Goal: Task Accomplishment & Management: Contribute content

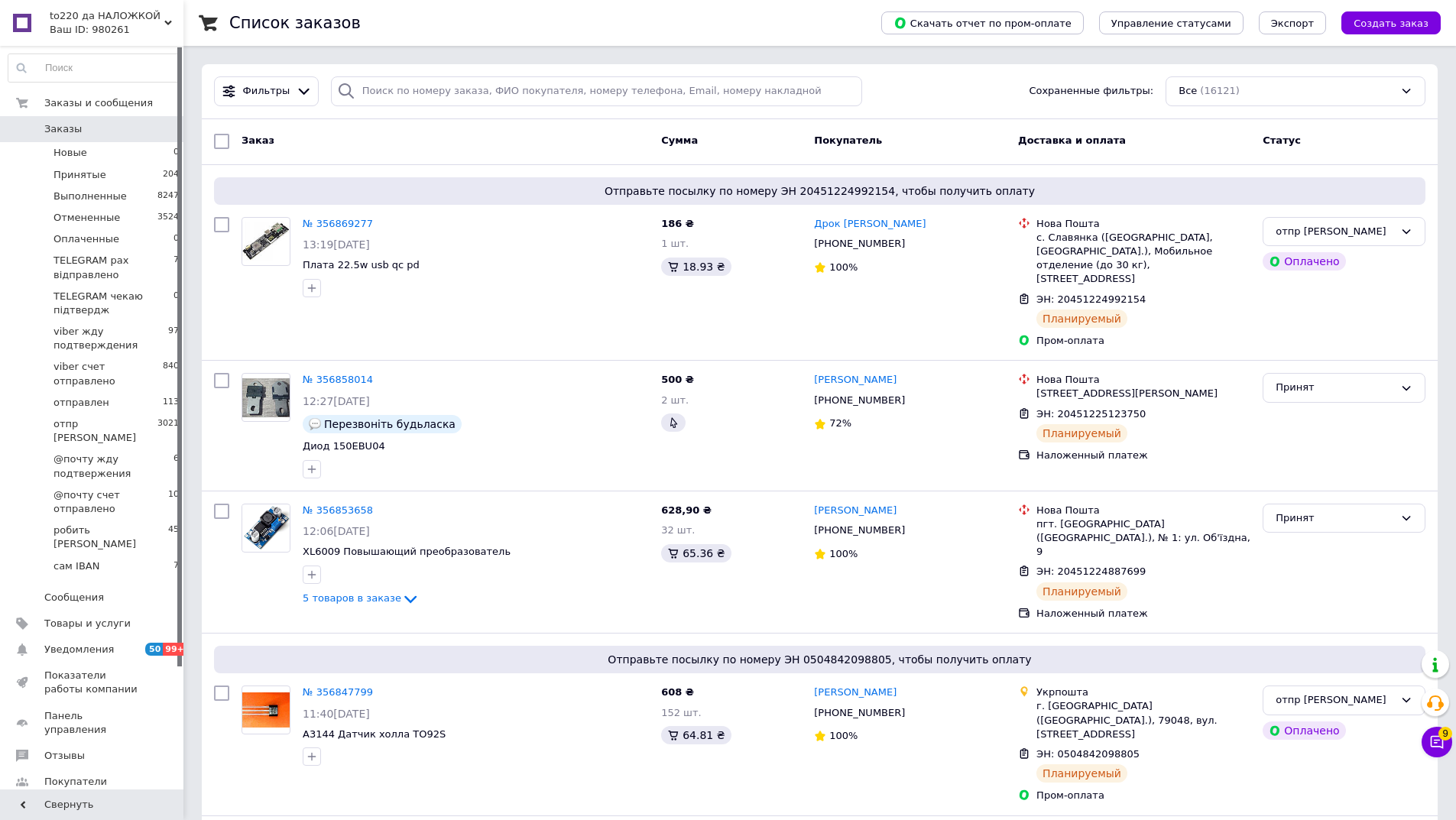
click at [62, 123] on span "Заказы" at bounding box center [63, 129] width 37 height 14
click at [74, 125] on span "Заказы" at bounding box center [63, 129] width 37 height 14
paste input "20451224788221"
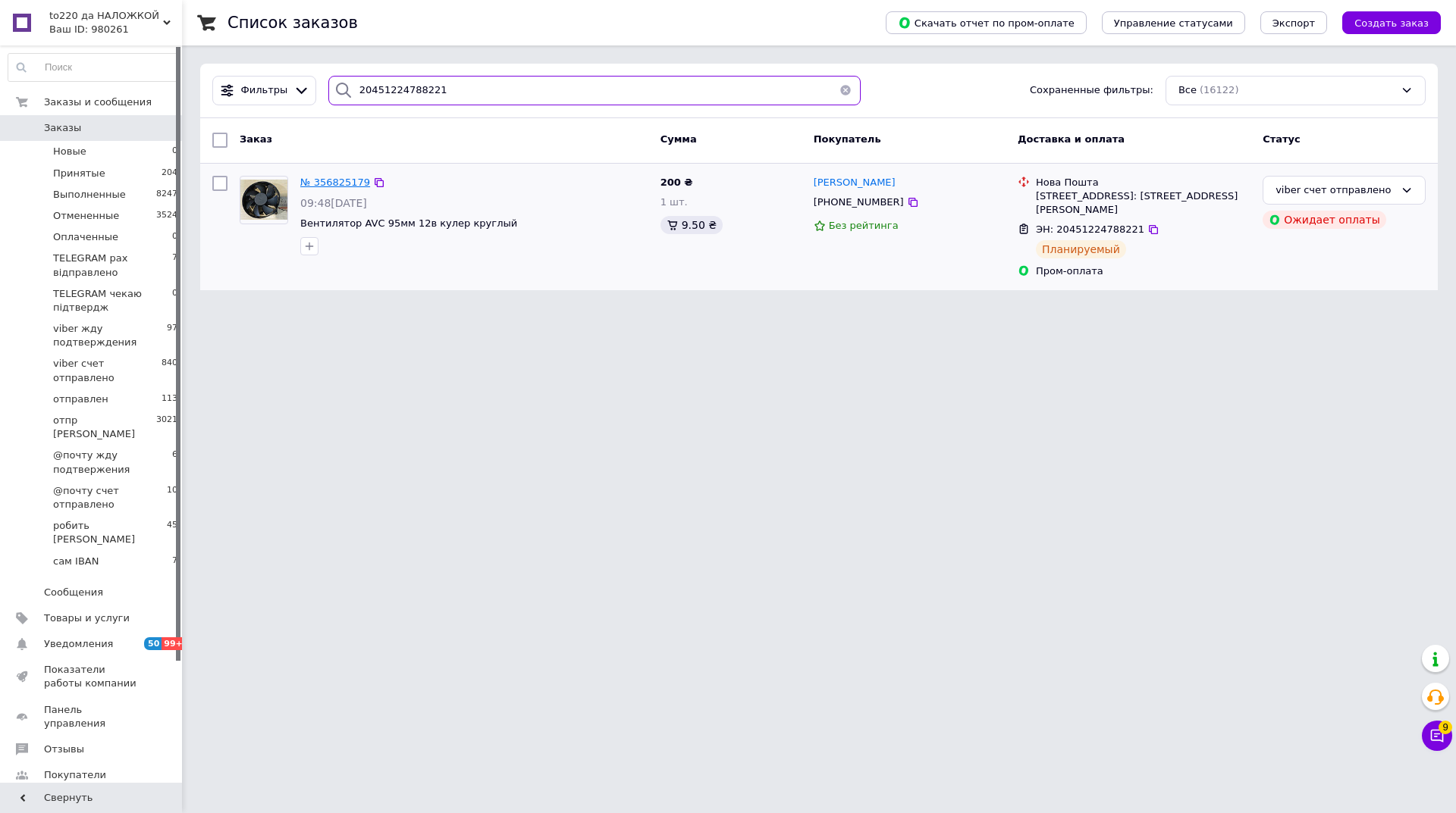
type input "20451224788221"
click at [325, 186] on span "№ 356825179" at bounding box center [334, 182] width 70 height 11
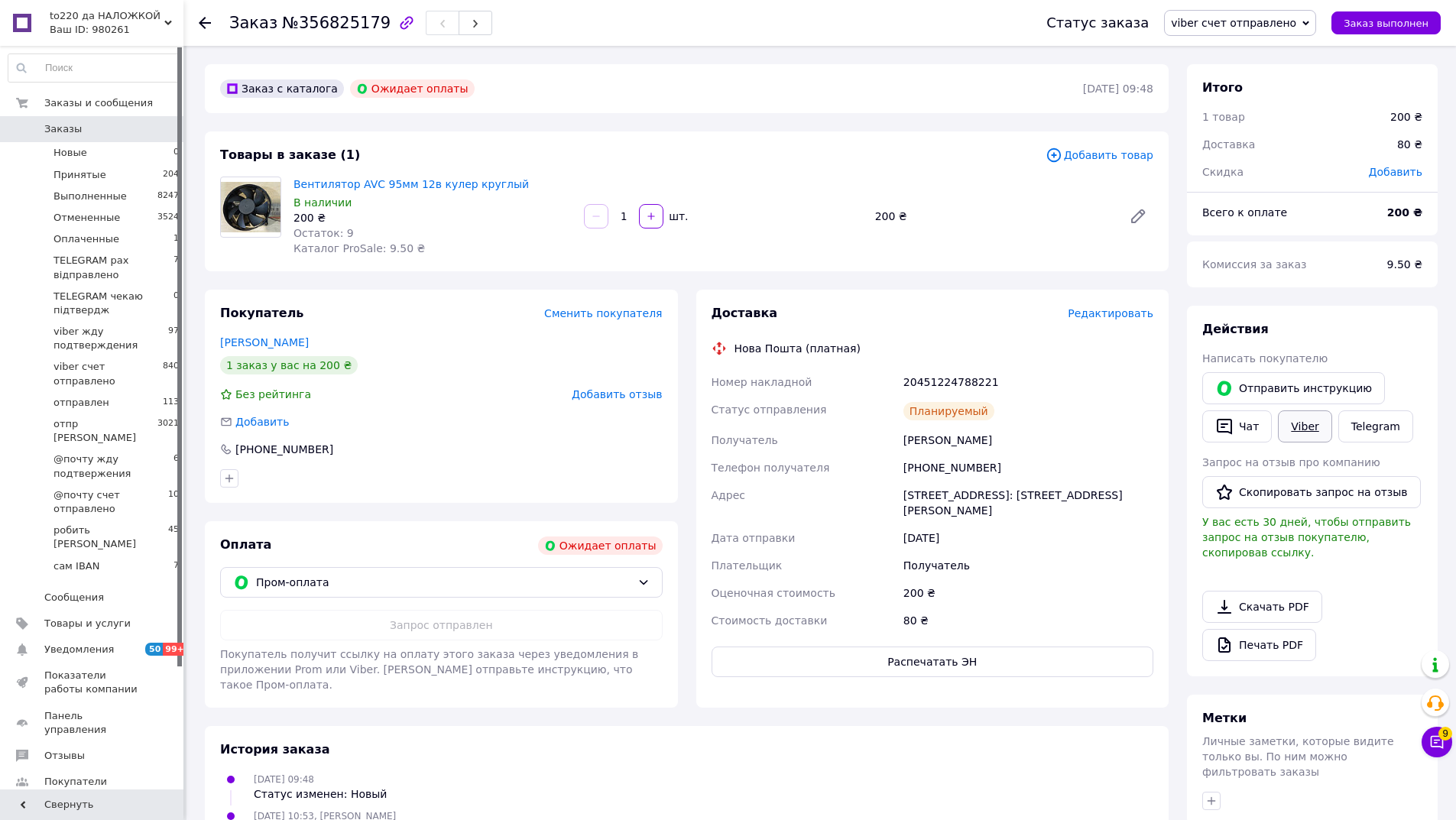
click at [1300, 424] on link "Viber" at bounding box center [1304, 426] width 54 height 32
click at [49, 124] on span "Заказы" at bounding box center [63, 129] width 37 height 14
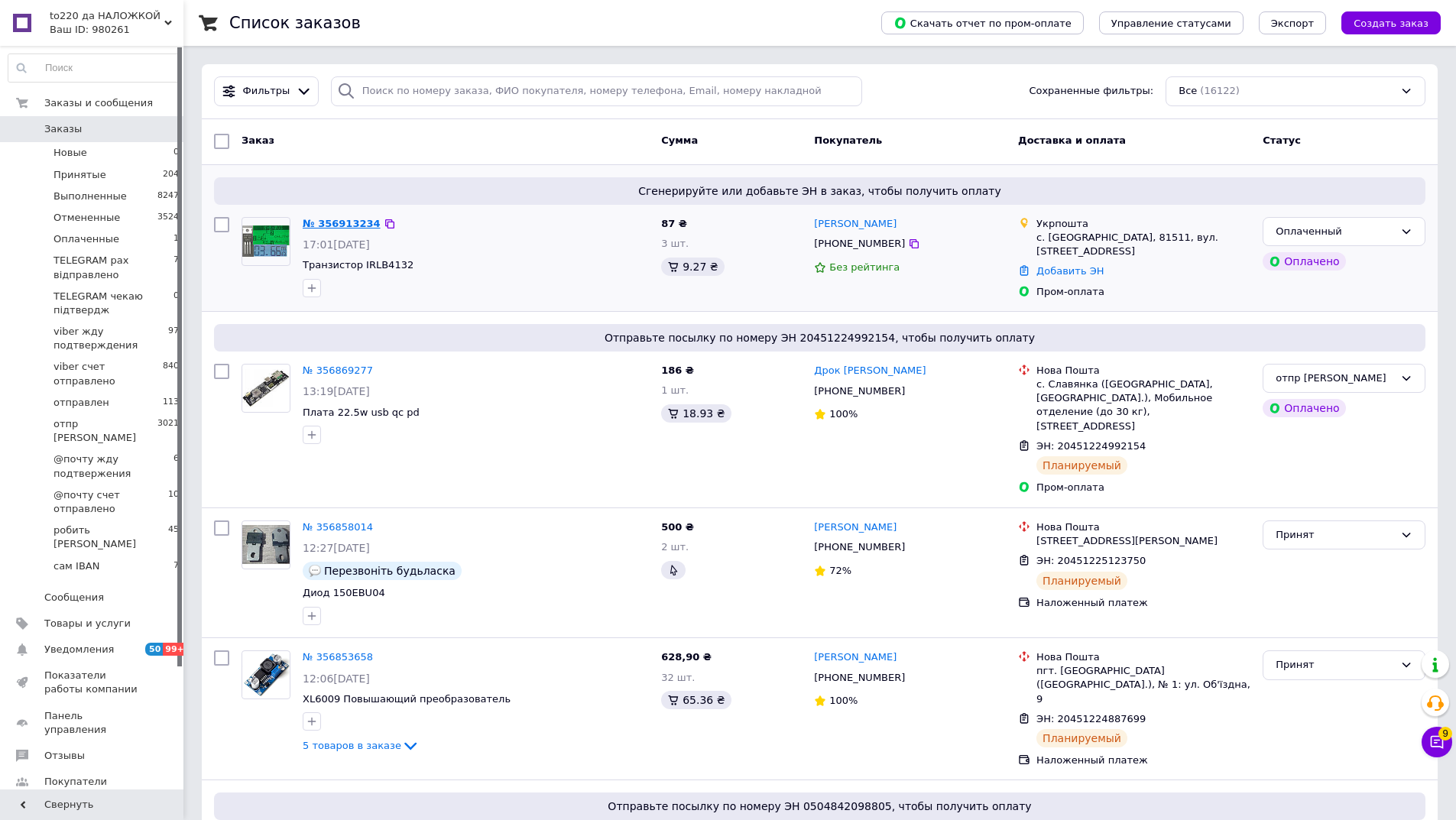
click at [332, 220] on link "№ 356913234" at bounding box center [341, 224] width 78 height 12
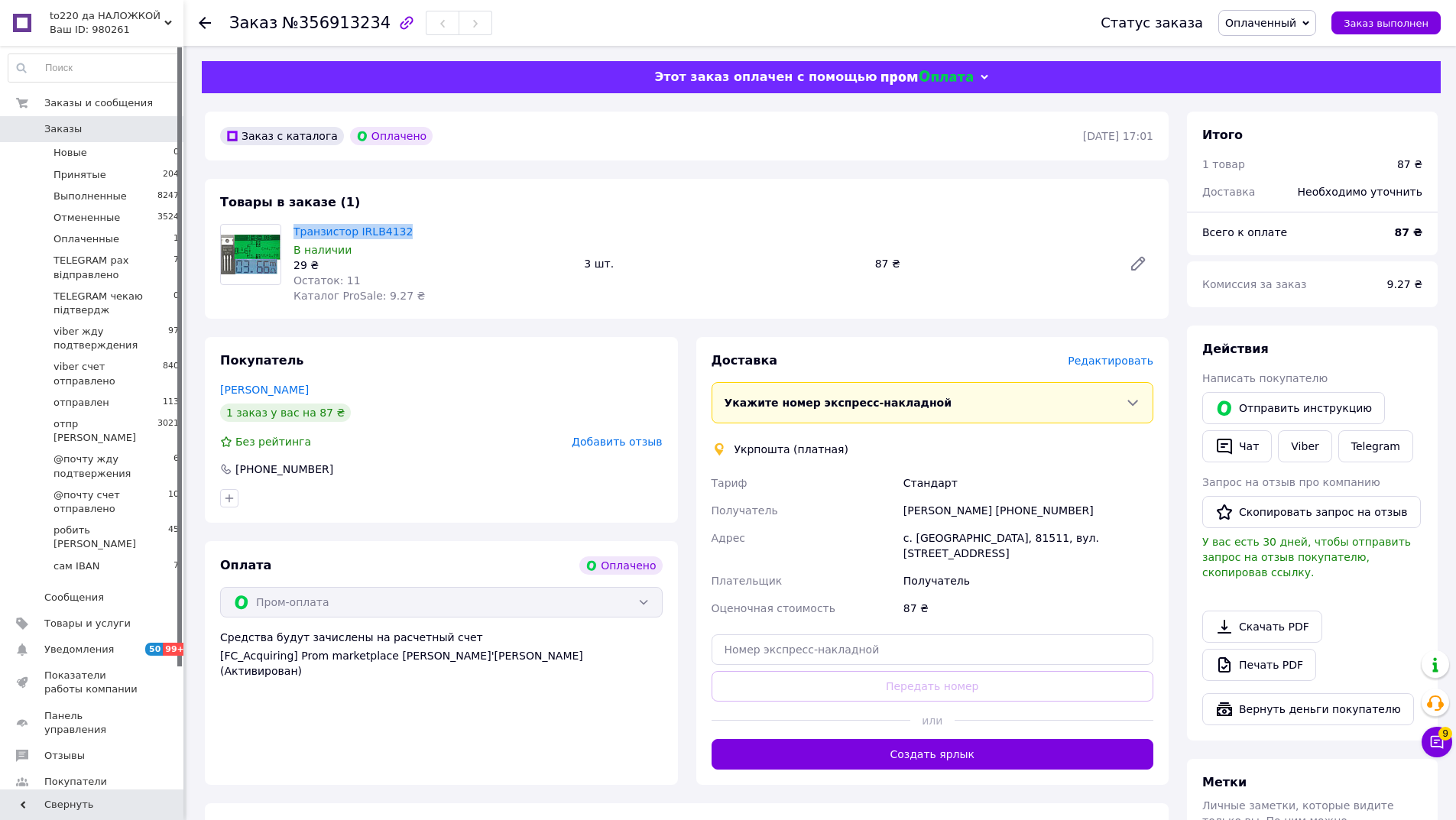
drag, startPoint x: 288, startPoint y: 227, endPoint x: 383, endPoint y: 223, distance: 95.1
click at [430, 223] on div "Транзистор IRLB4132 В наличии 29 ₴ Остаток: 11 Каталог ProSale: 9.27 ₴" at bounding box center [432, 263] width 291 height 85
copy link "Транзистор IRLB4132"
click at [1309, 24] on icon at bounding box center [1305, 23] width 7 height 5
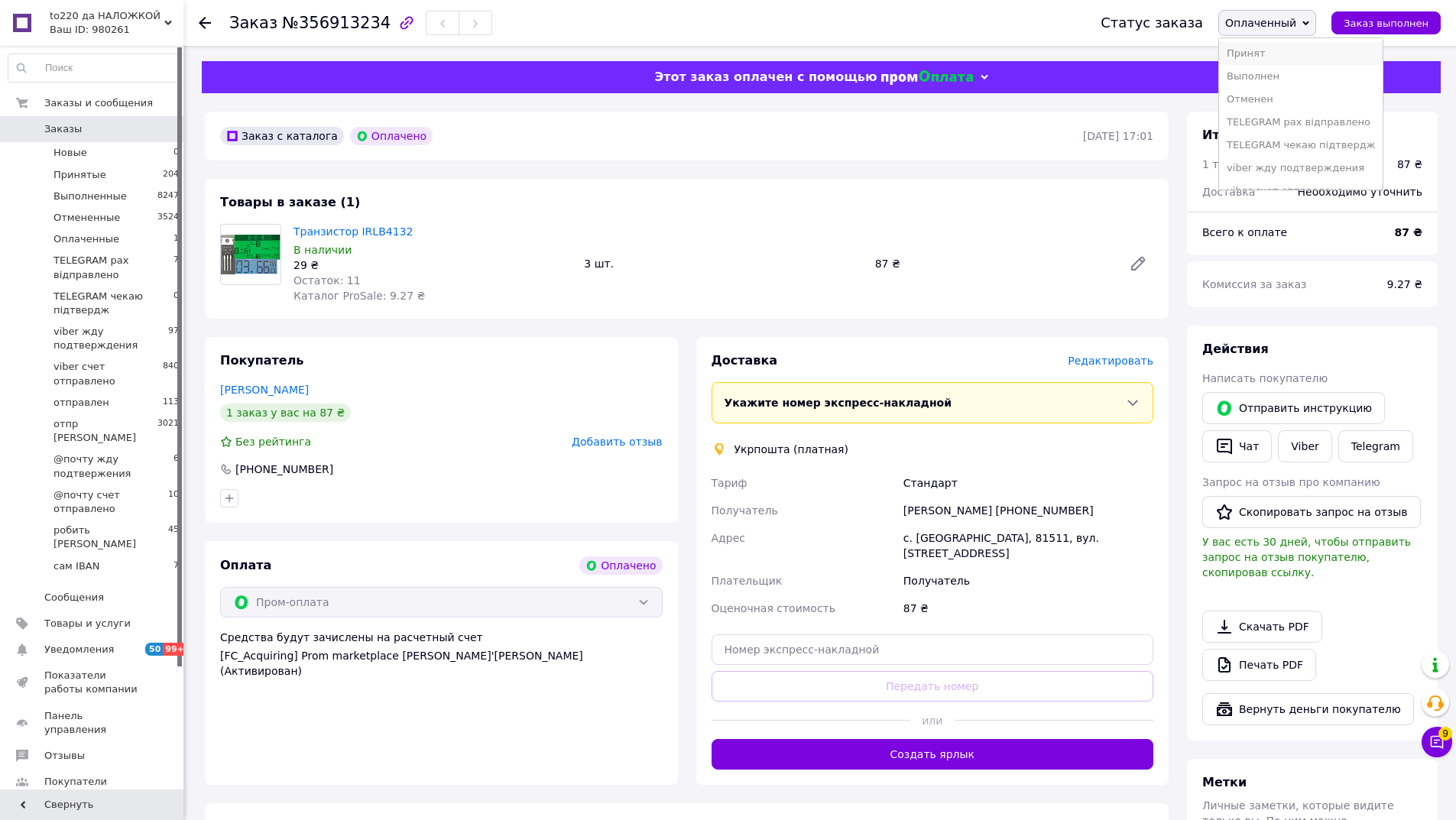
scroll to position [76, 0]
click at [1259, 160] on li "отпр [PERSON_NAME]" at bounding box center [1300, 161] width 163 height 23
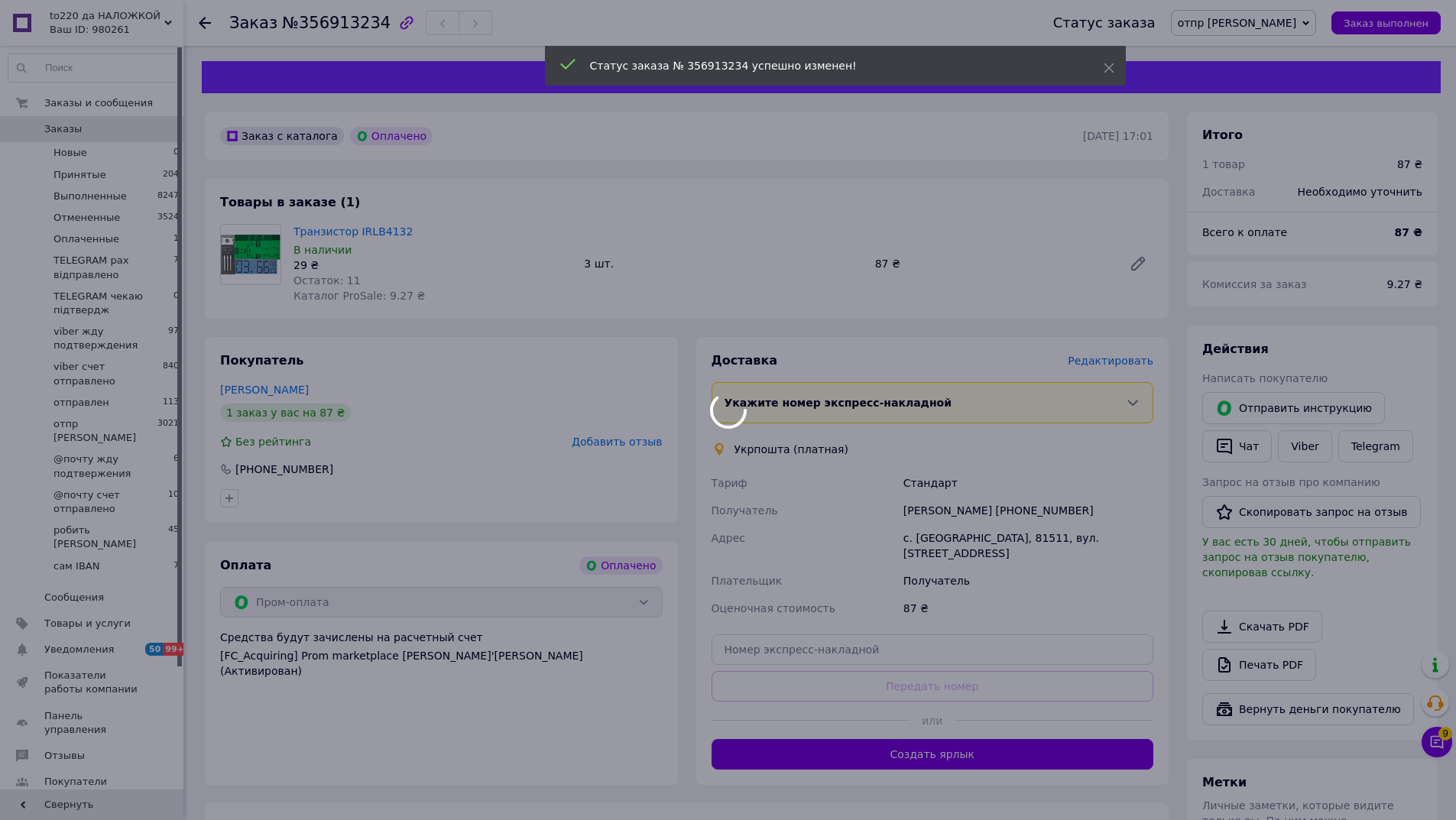
click at [1099, 362] on div at bounding box center [728, 410] width 1456 height 820
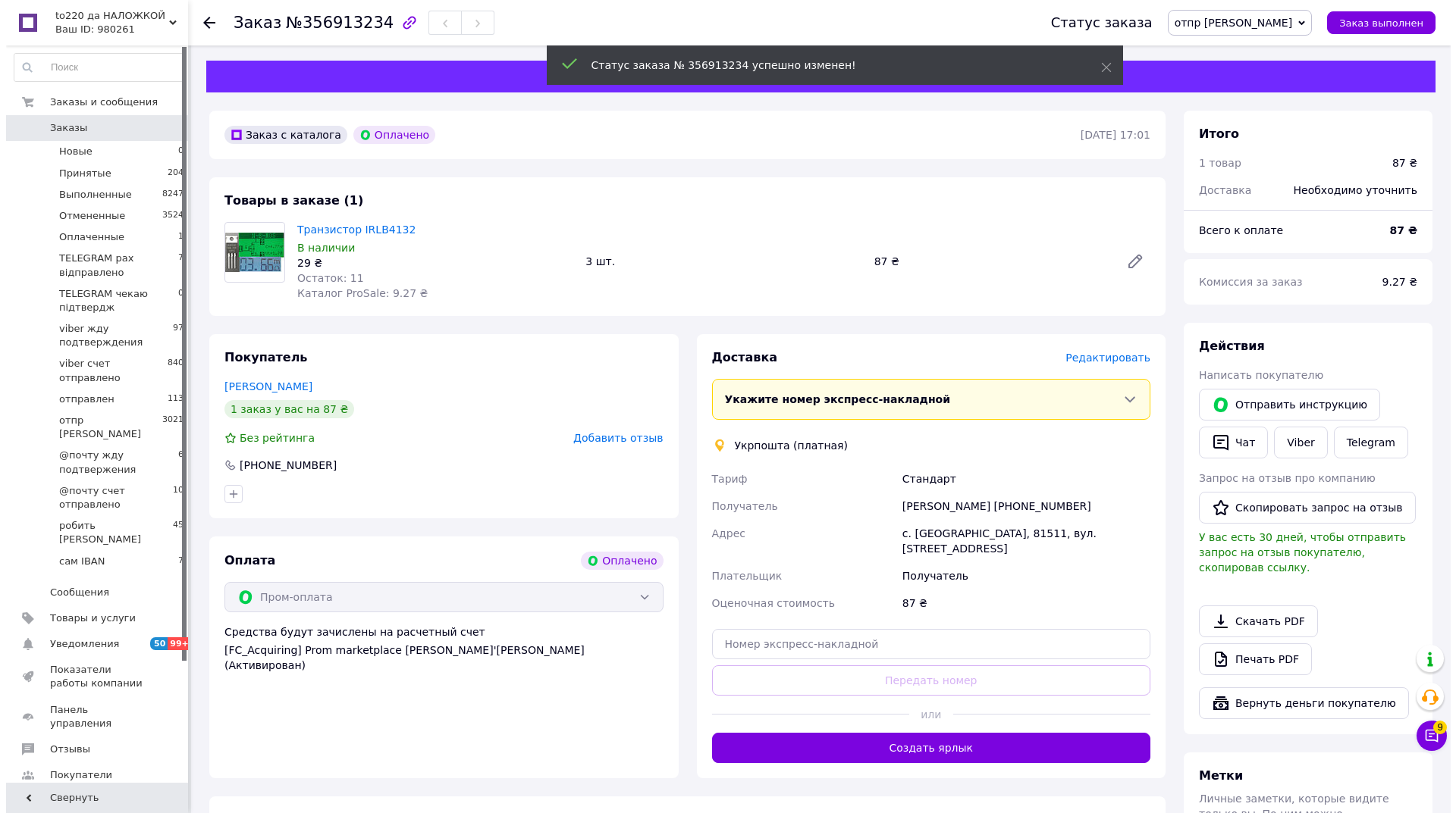
scroll to position [276, 0]
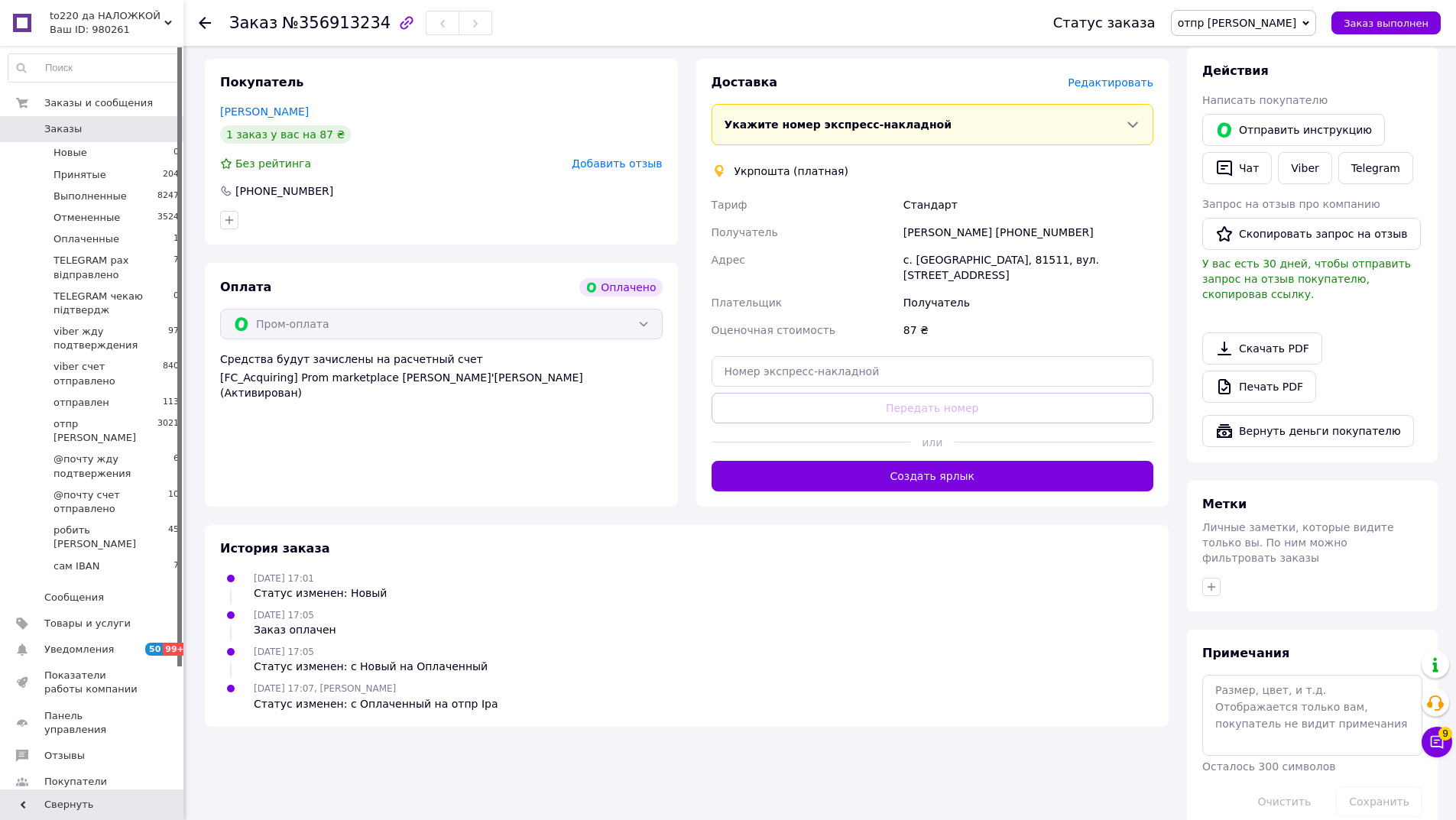
click at [1116, 84] on span "Редактировать" at bounding box center [1110, 82] width 85 height 12
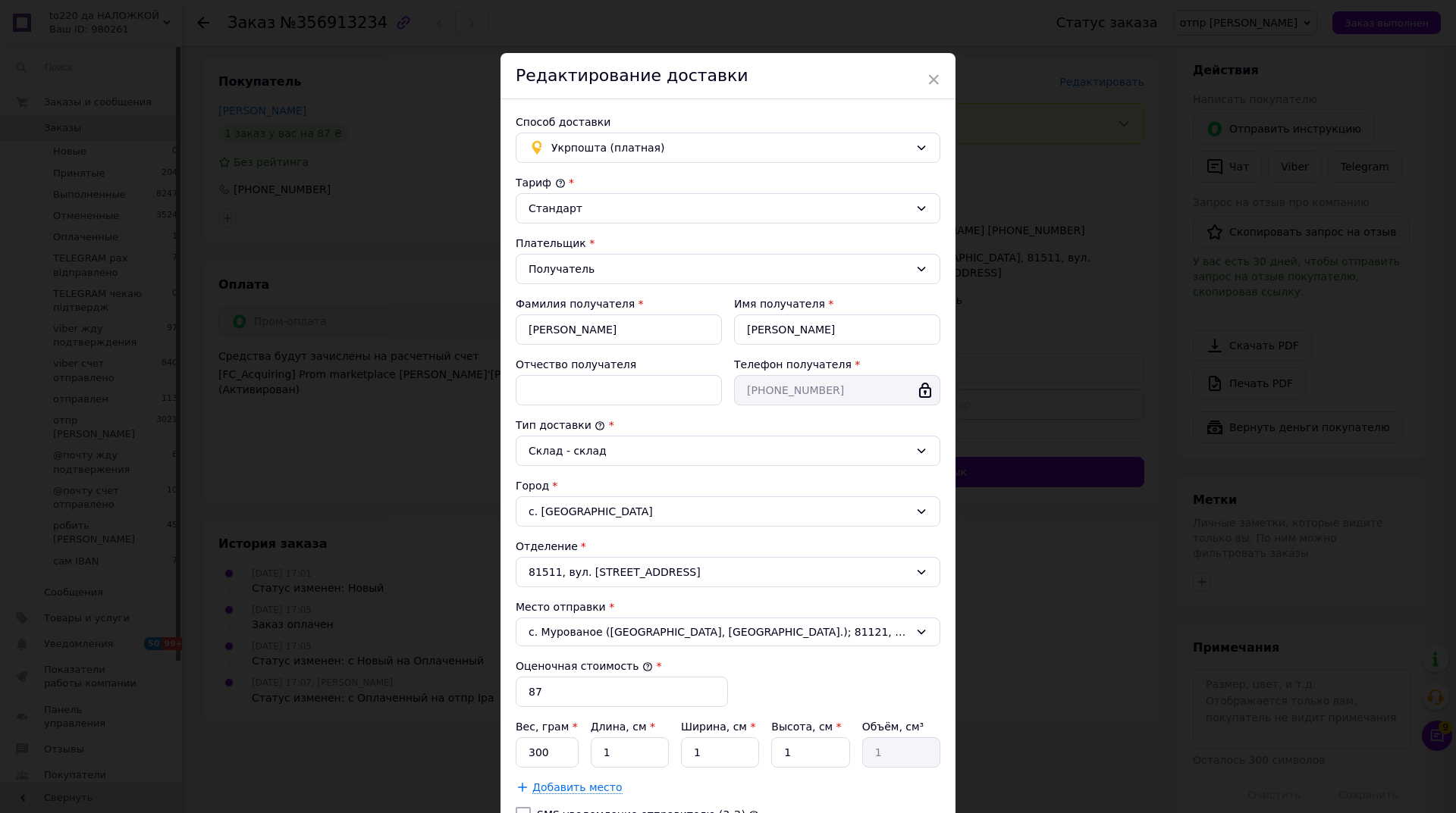
scroll to position [135, 0]
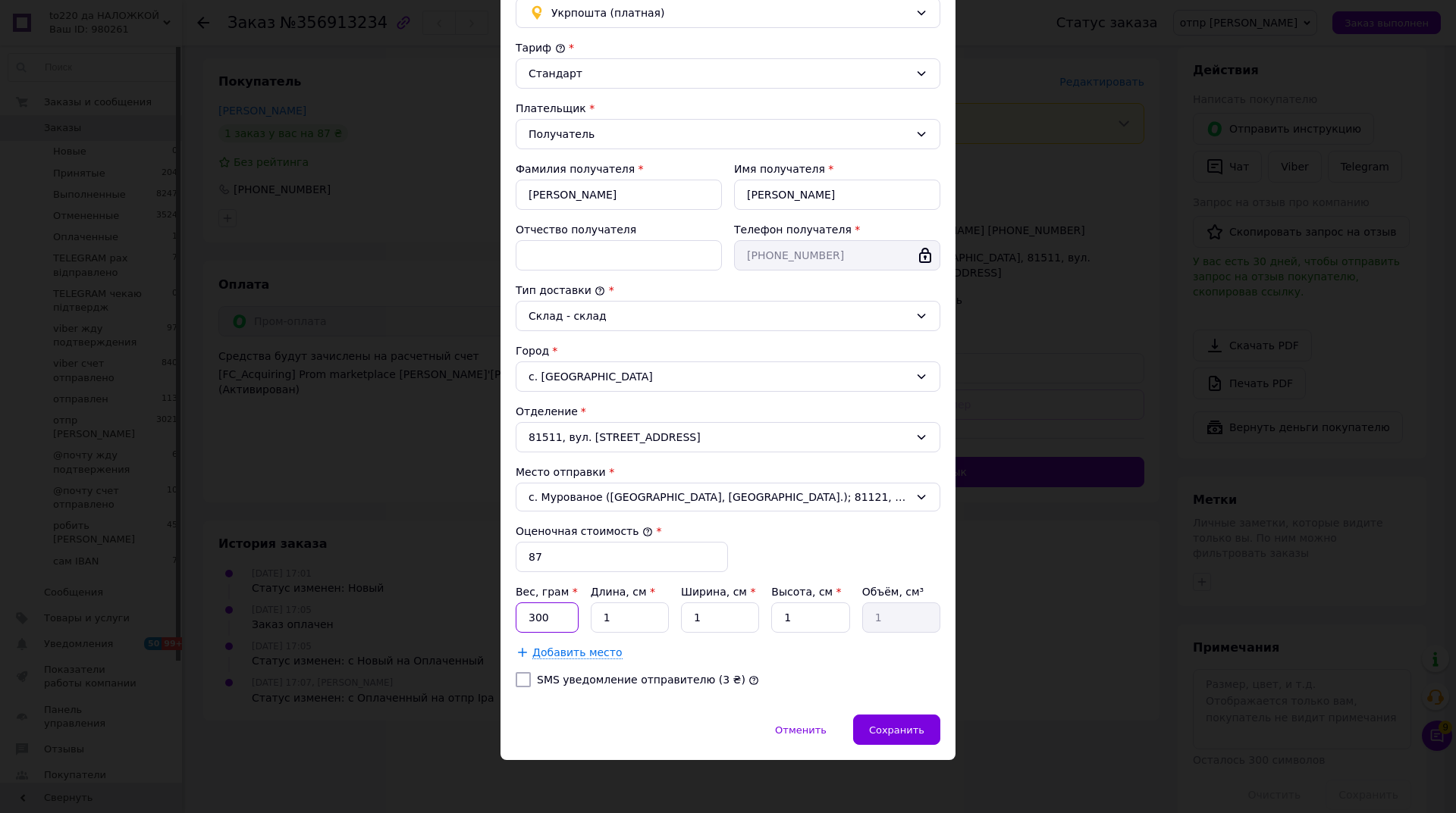
click at [552, 620] on input "300" at bounding box center [546, 618] width 63 height 30
type input "3"
type input "1"
click at [892, 735] on span "Сохранить" at bounding box center [896, 730] width 55 height 11
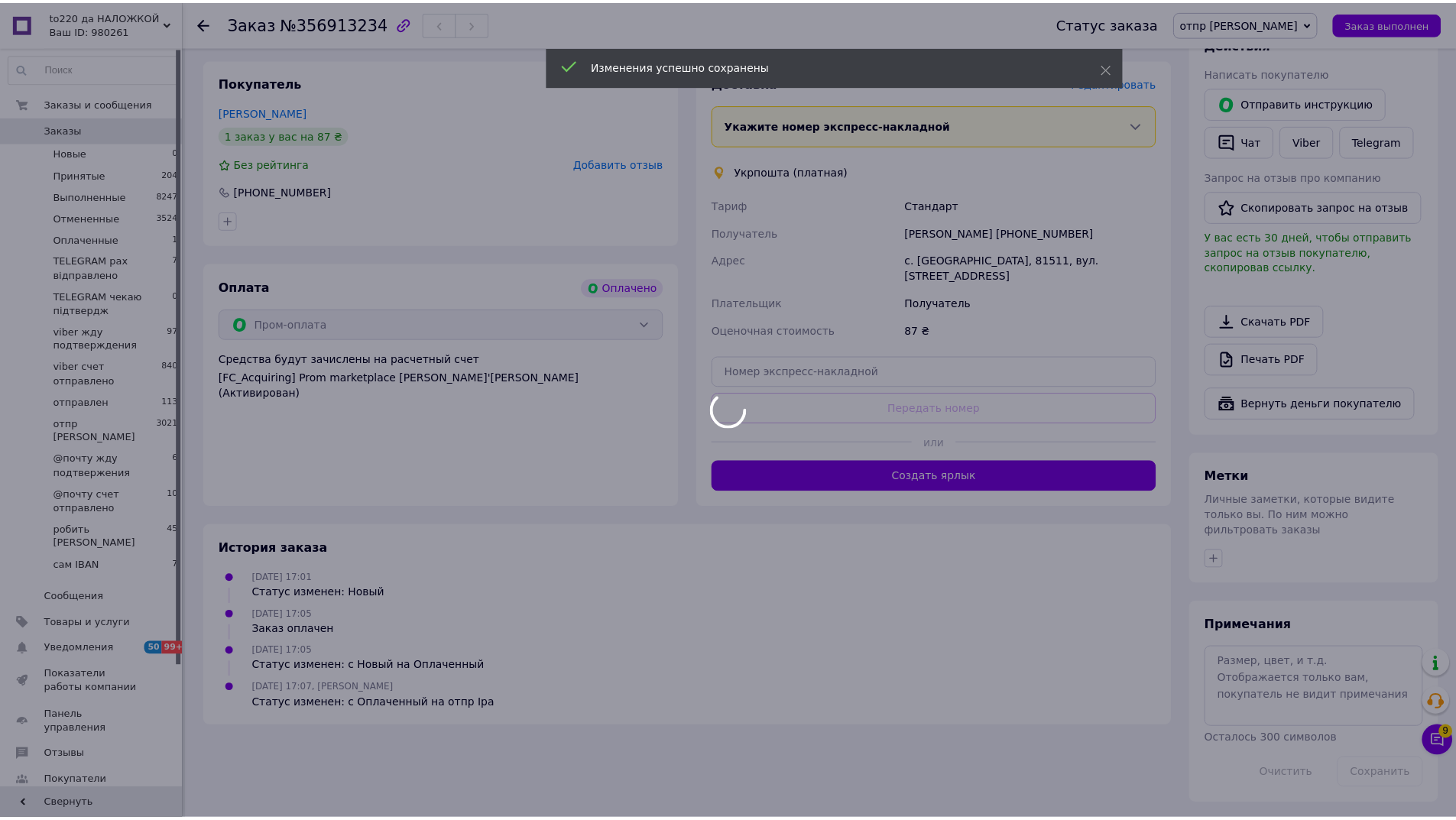
scroll to position [251, 0]
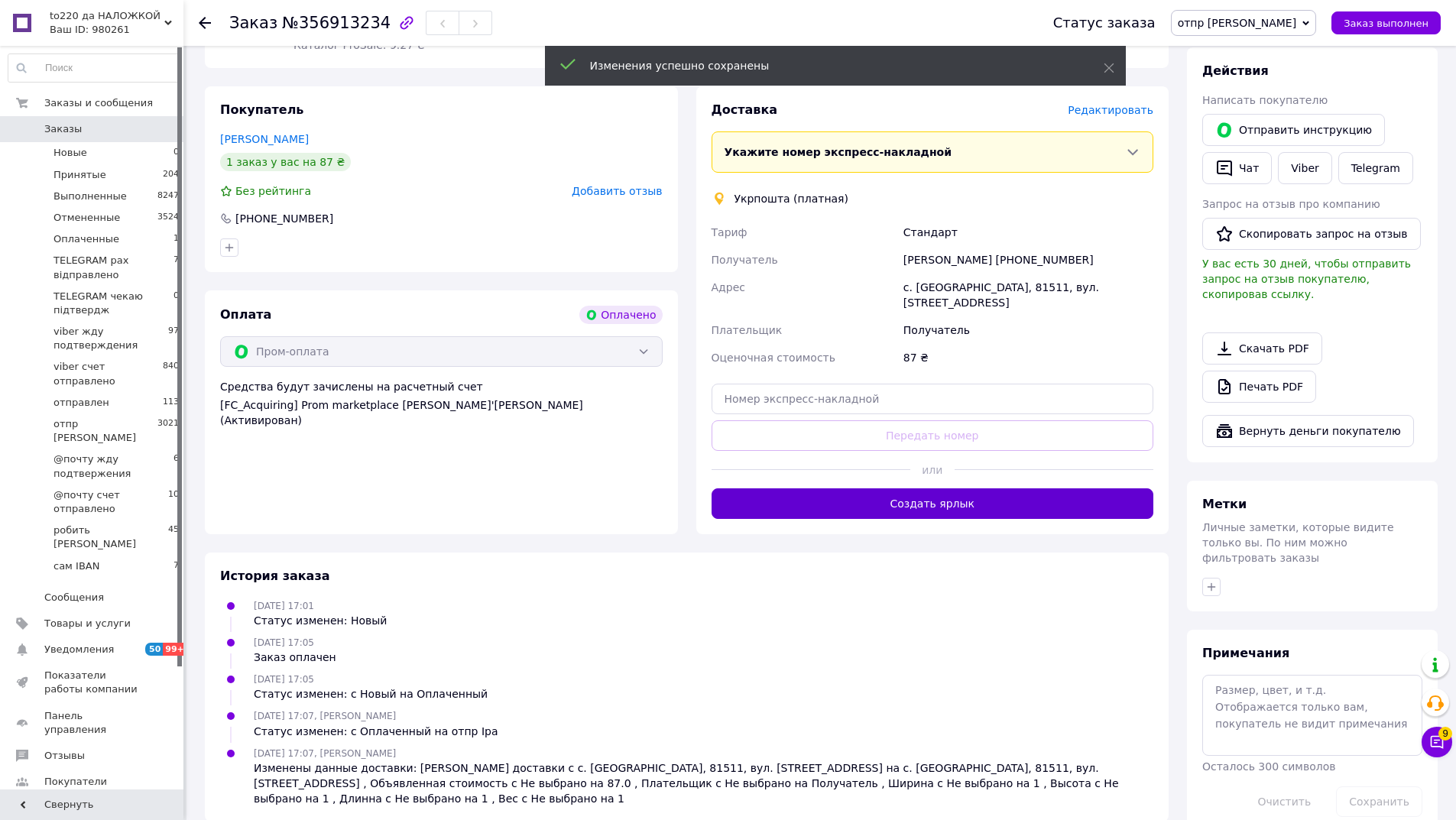
click at [938, 489] on button "Создать ярлык" at bounding box center [933, 504] width 442 height 31
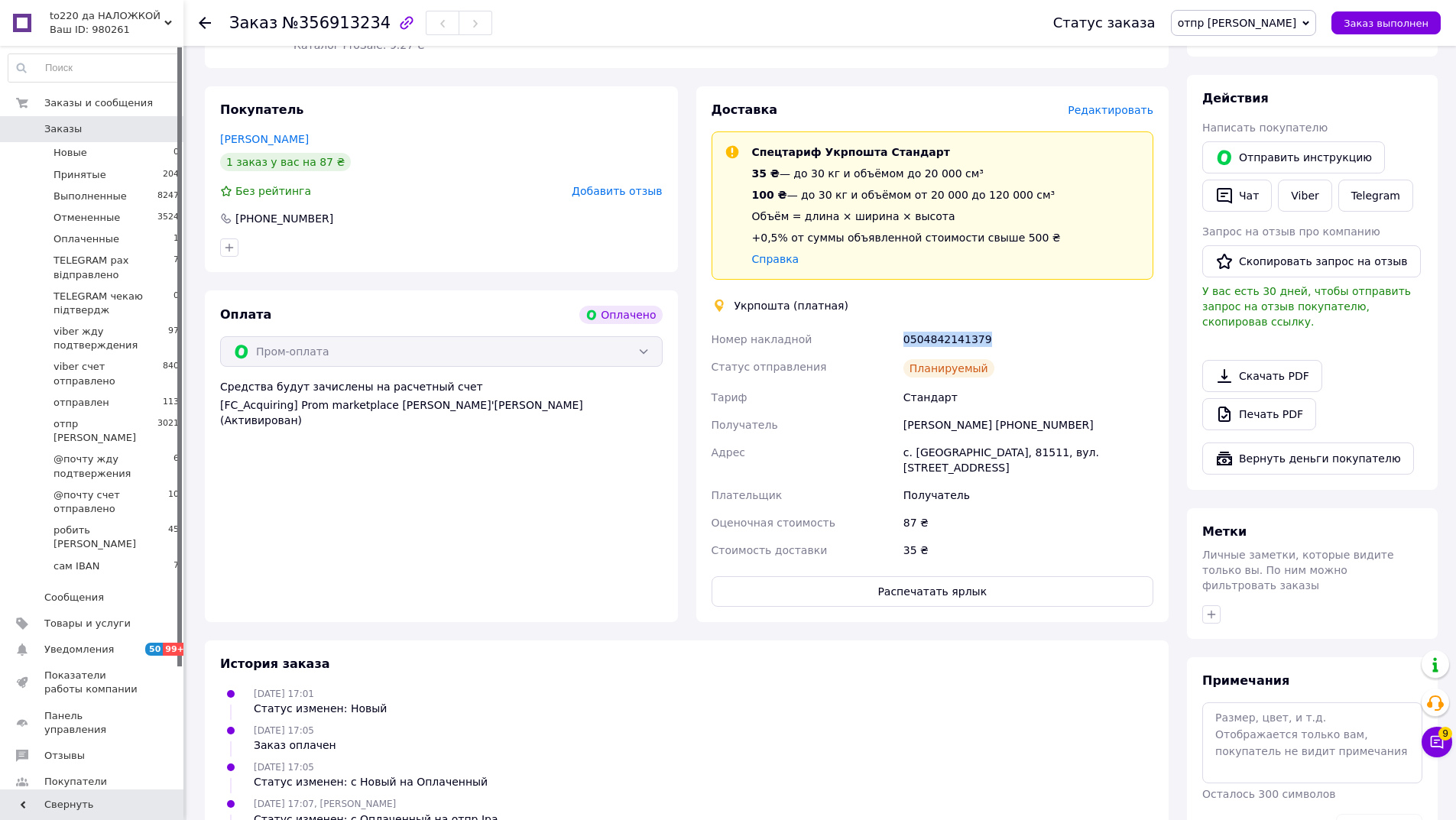
drag, startPoint x: 902, startPoint y: 340, endPoint x: 1008, endPoint y: 344, distance: 106.1
click at [1008, 344] on div "0504842141379" at bounding box center [1028, 339] width 256 height 27
copy div "0504842141379"
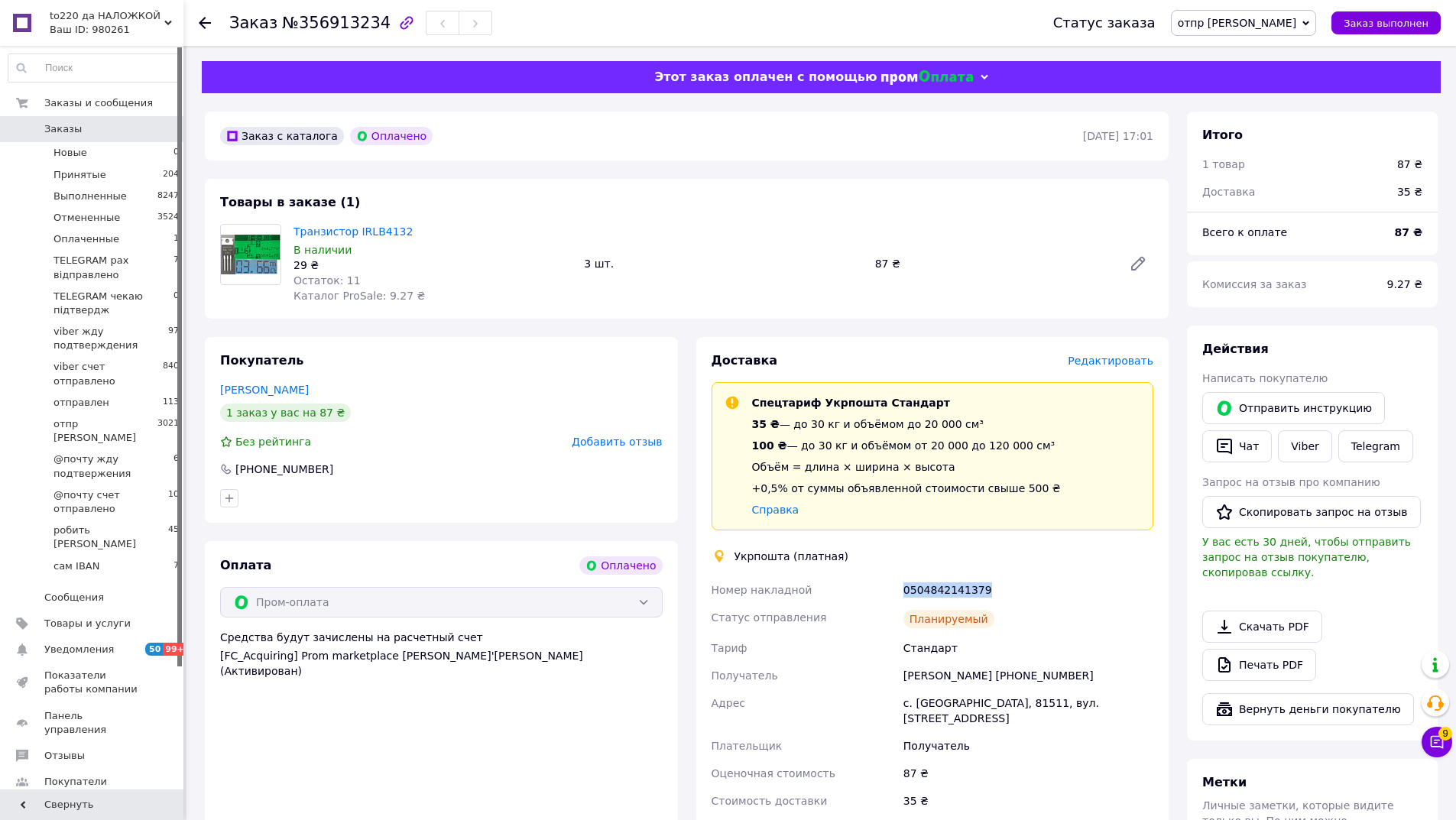
click at [70, 123] on span "Заказы" at bounding box center [63, 129] width 37 height 14
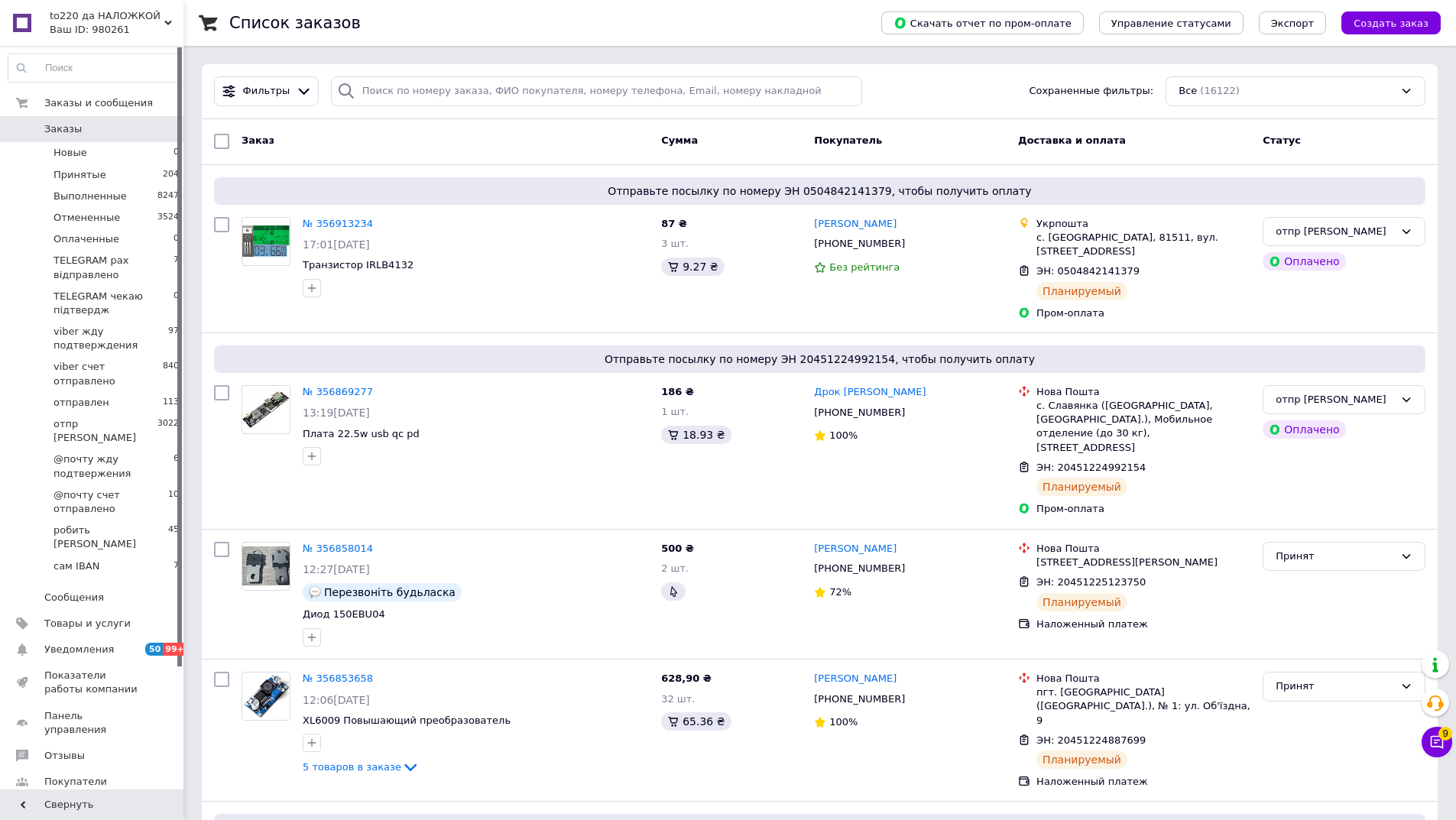
click at [57, 132] on span "Заказы" at bounding box center [63, 129] width 37 height 14
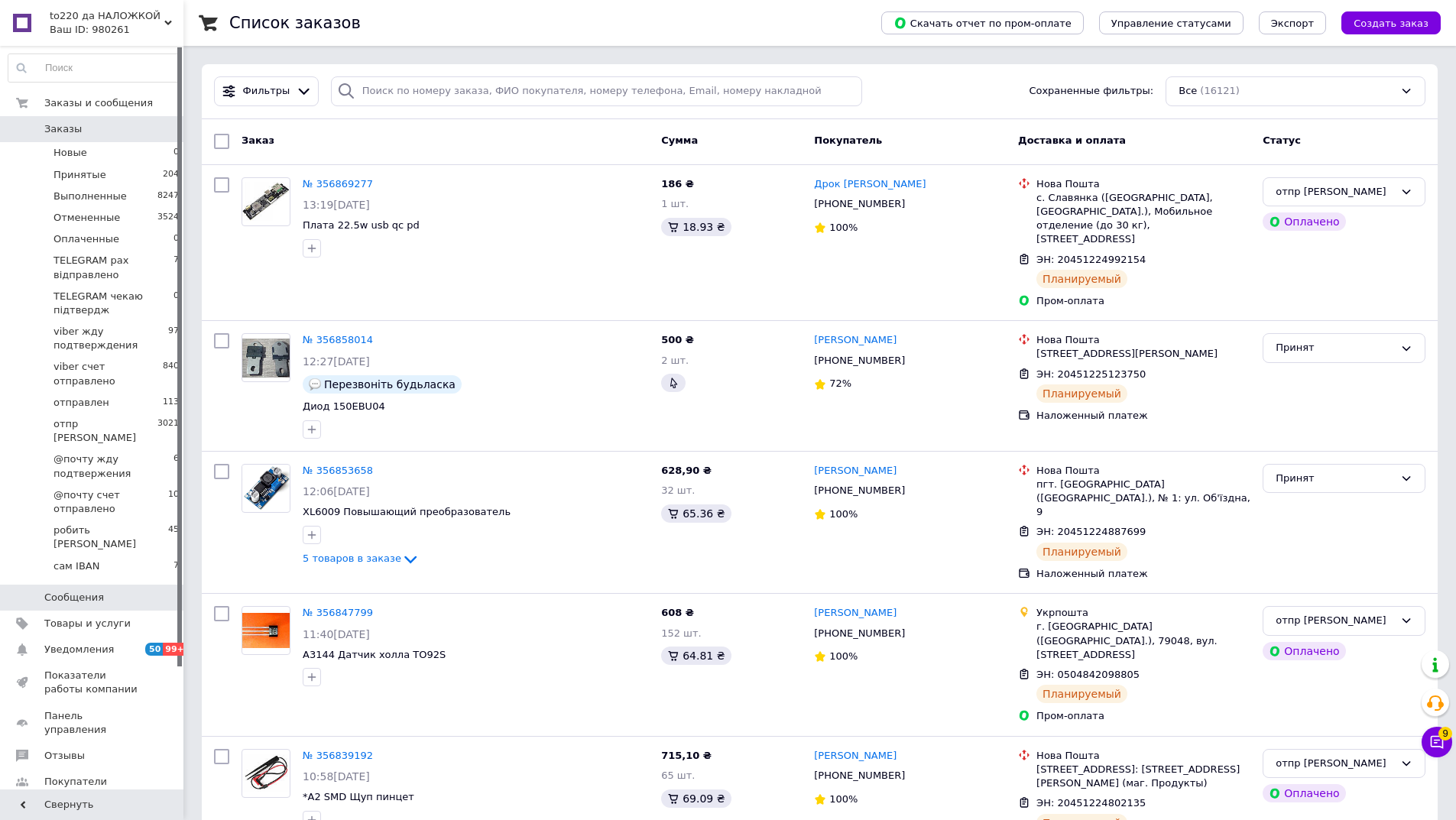
click at [94, 591] on span "Сообщения" at bounding box center [75, 597] width 60 height 14
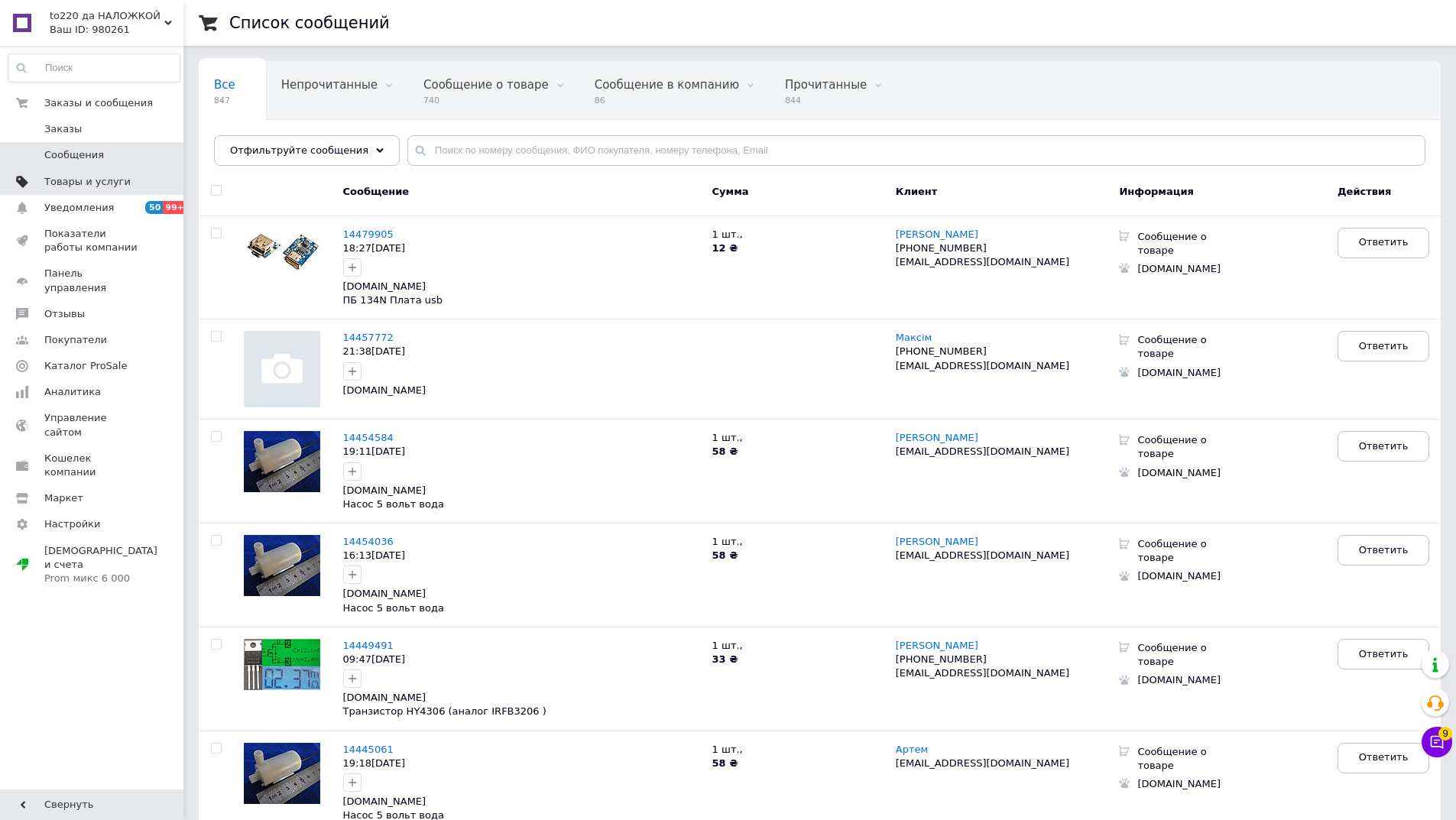
click at [76, 175] on span "Товары и услуги" at bounding box center [88, 181] width 86 height 14
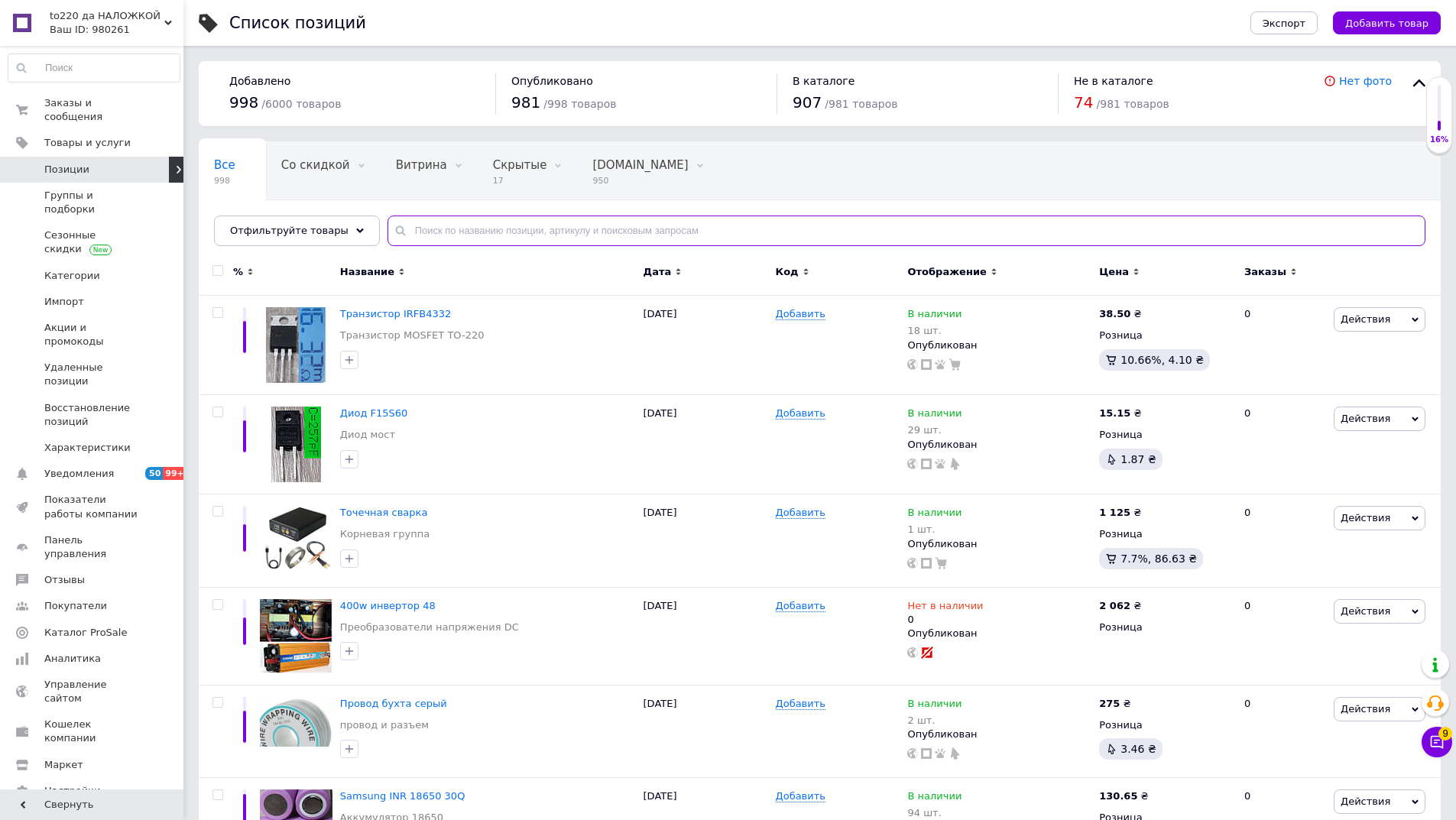
paste input "Светодиод 50Вт"
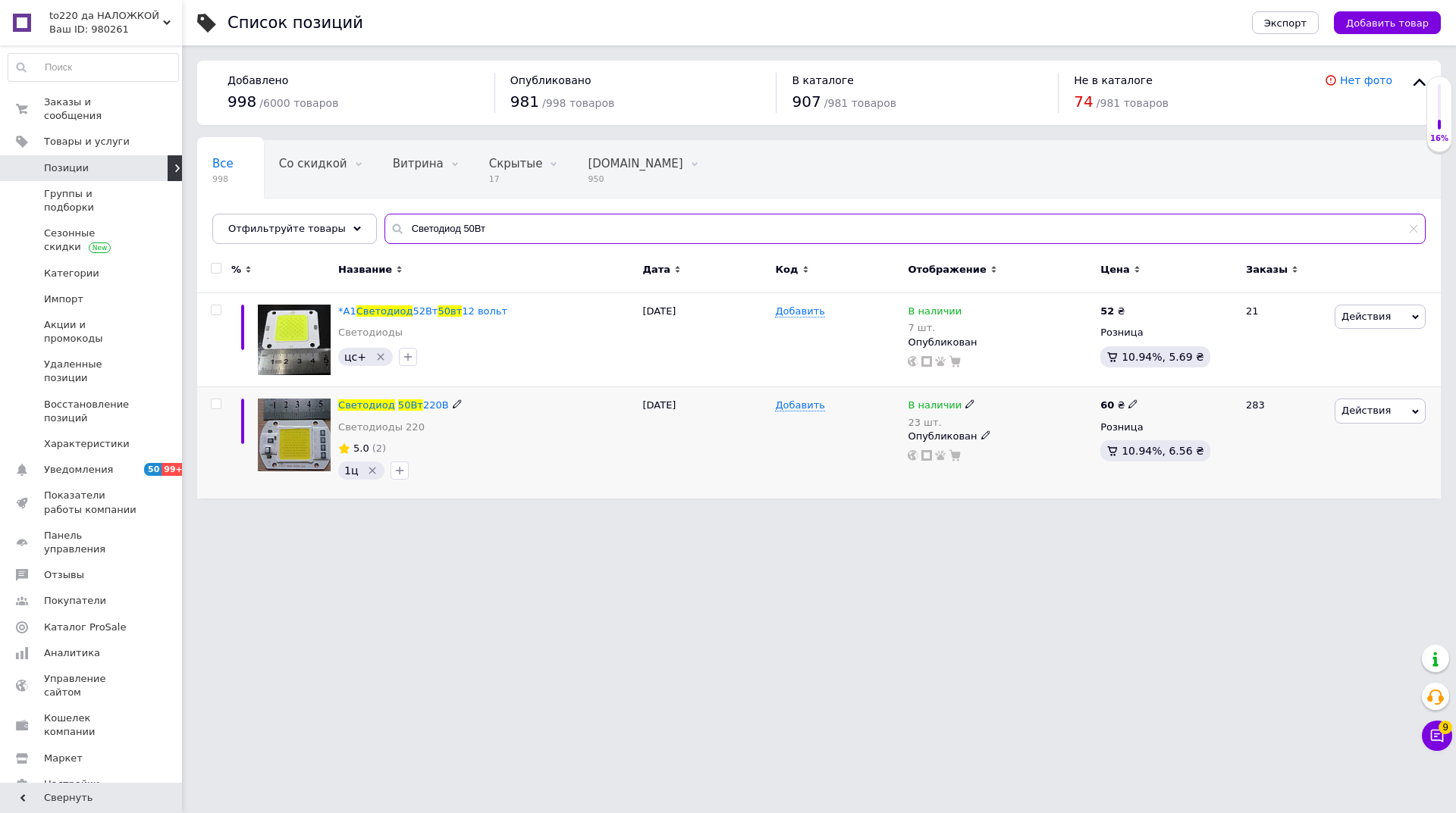
type input "Светодиод 50Вт"
click at [965, 403] on icon at bounding box center [970, 403] width 9 height 9
click at [1026, 390] on span "В наличии" at bounding box center [1020, 393] width 54 height 11
click at [997, 449] on input "23" at bounding box center [1039, 452] width 115 height 30
type input "43"
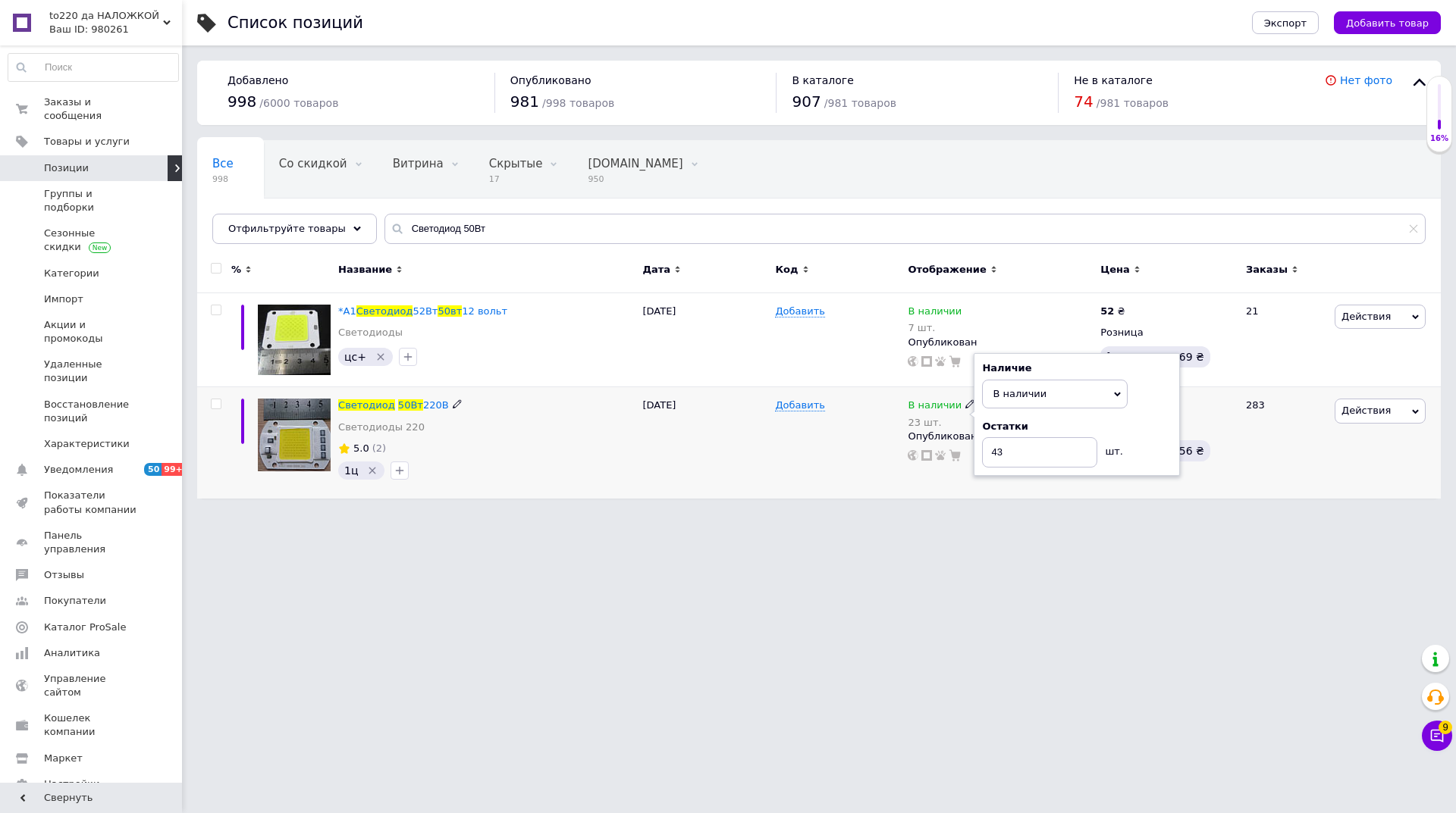
click at [795, 436] on div "Добавить" at bounding box center [836, 443] width 132 height 112
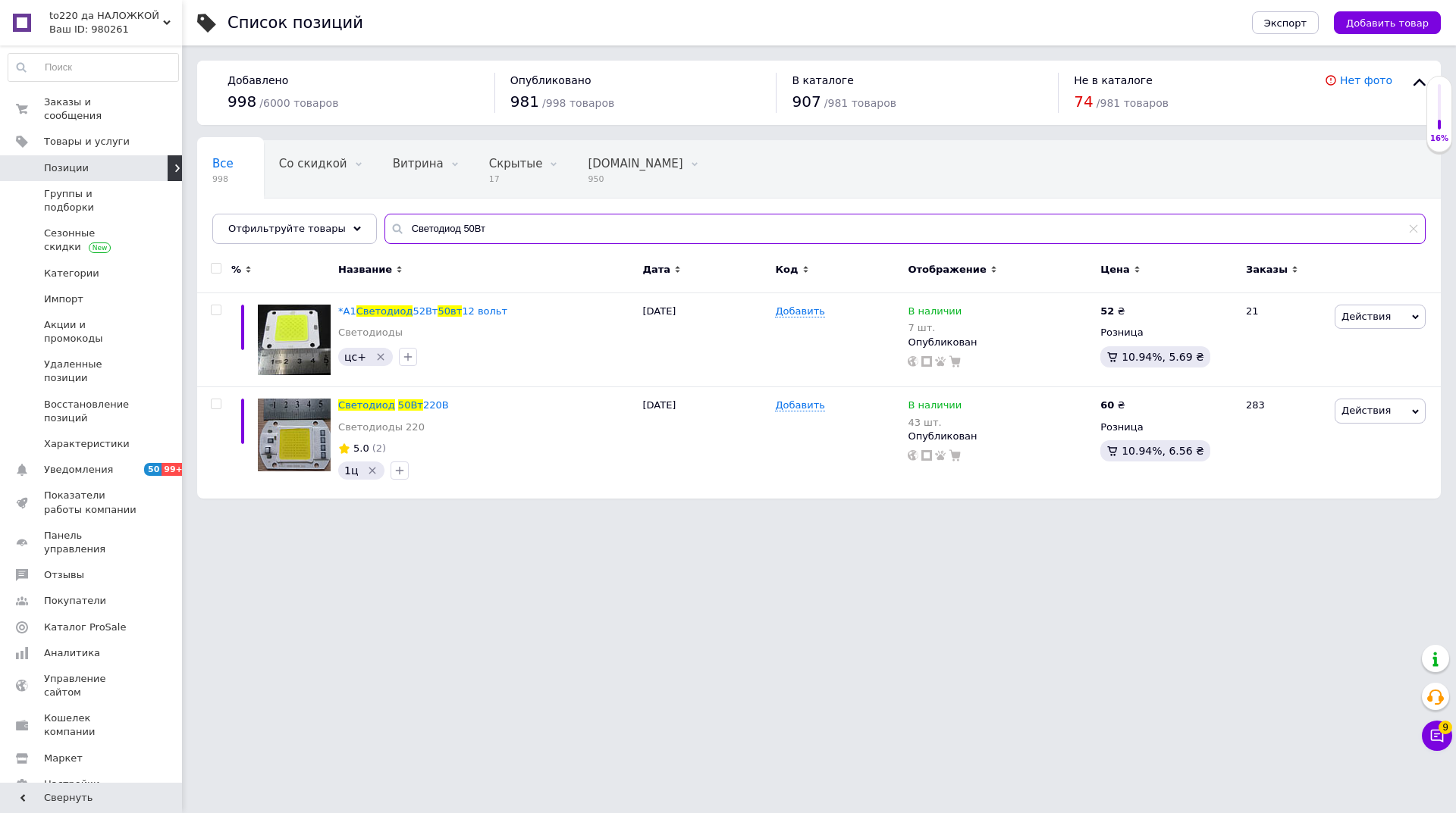
drag, startPoint x: 470, startPoint y: 221, endPoint x: 380, endPoint y: 222, distance: 90.0
click at [385, 222] on div "Светодиод 50Вт" at bounding box center [905, 228] width 1041 height 30
paste input "20Вт"
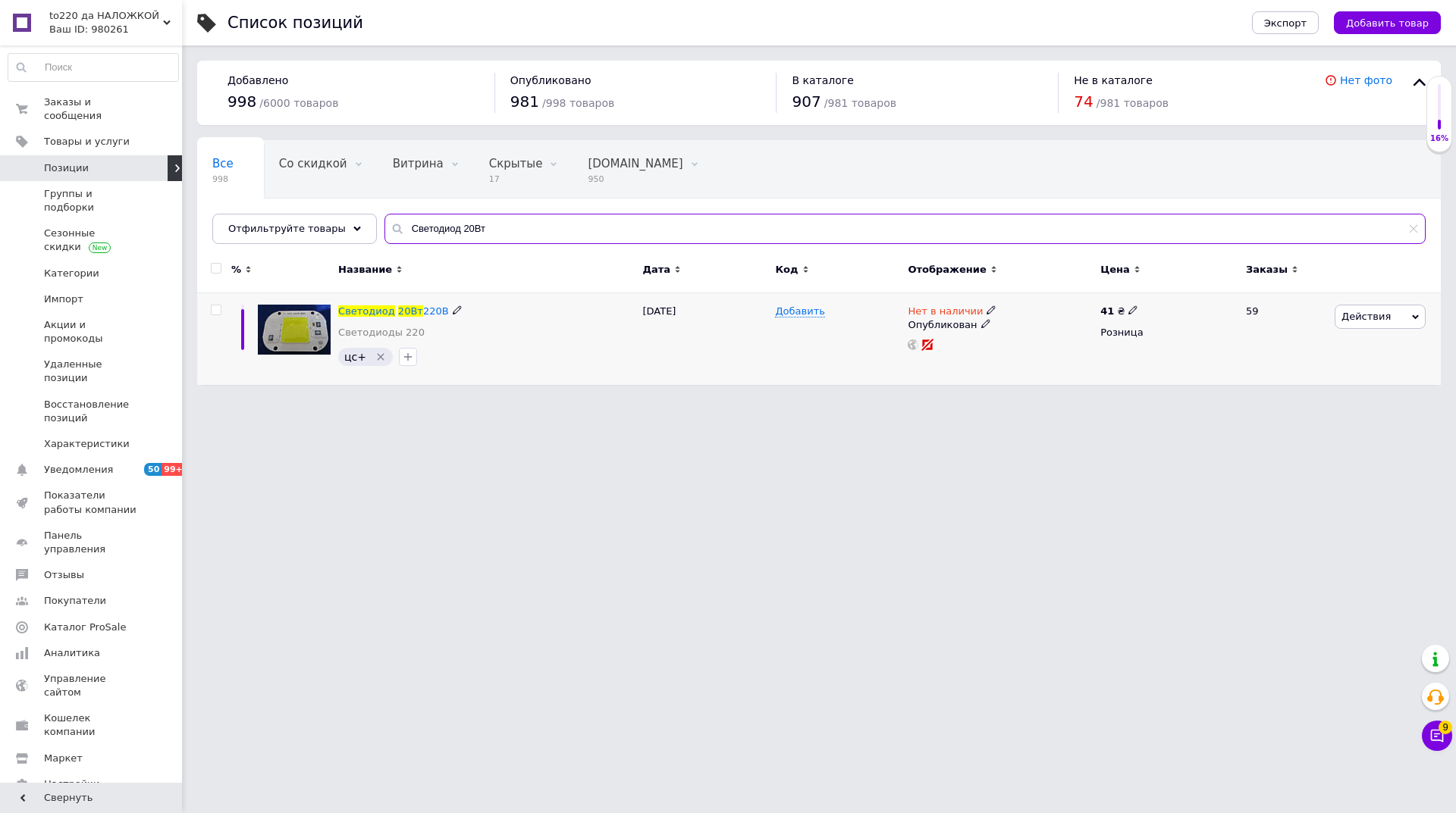
type input "Светодиод 20Вт"
click at [986, 306] on span at bounding box center [990, 310] width 9 height 11
click at [1029, 321] on li "В наличии" at bounding box center [1072, 323] width 144 height 21
click at [1018, 347] on input at bounding box center [1057, 350] width 115 height 30
type input "30"
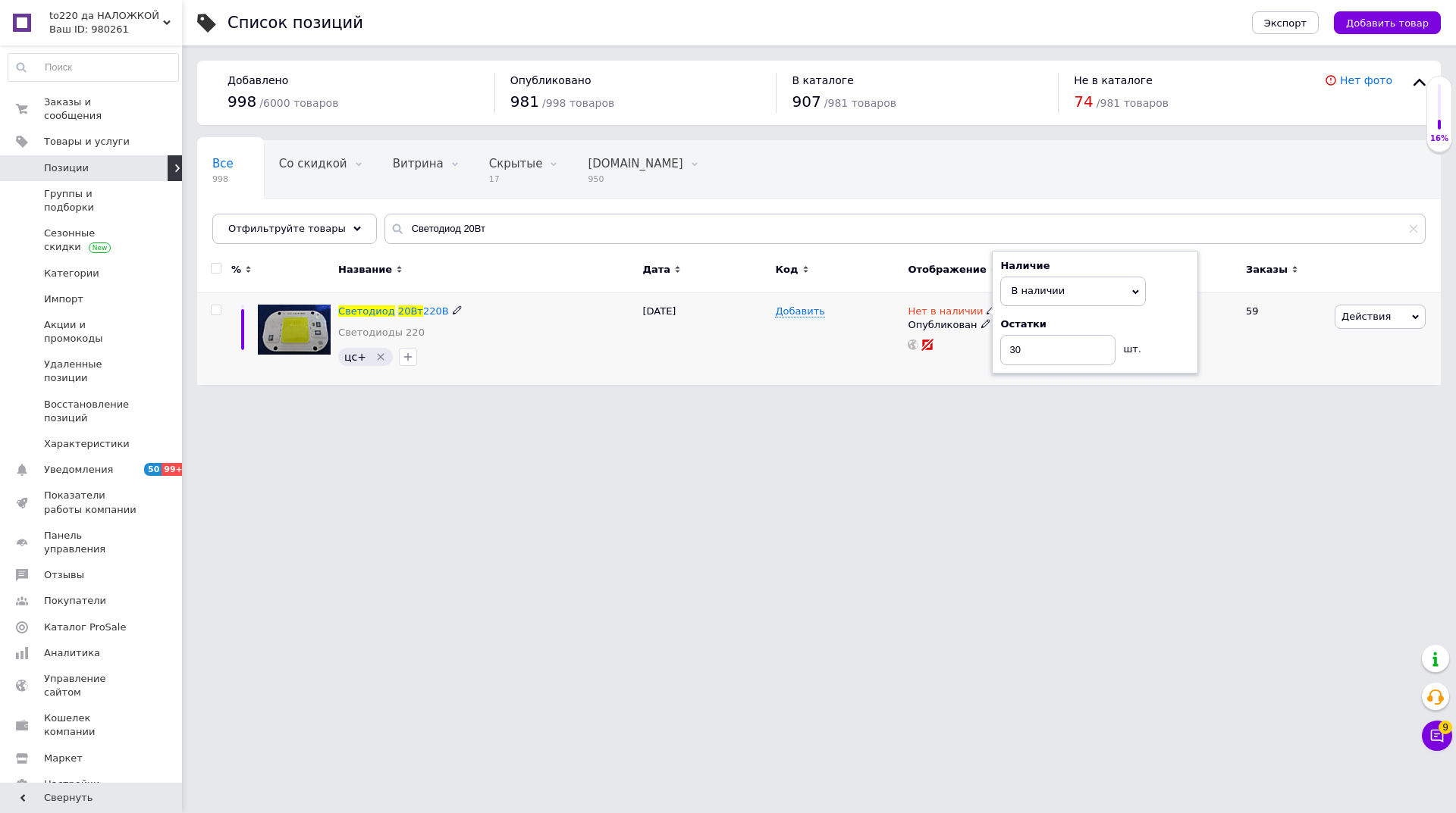
click at [845, 352] on div "Добавить" at bounding box center [836, 339] width 132 height 92
drag, startPoint x: 473, startPoint y: 231, endPoint x: 375, endPoint y: 231, distance: 98.0
click at [385, 231] on div "Светодиод 20Вт" at bounding box center [905, 228] width 1041 height 30
paste input "тсек 18650"
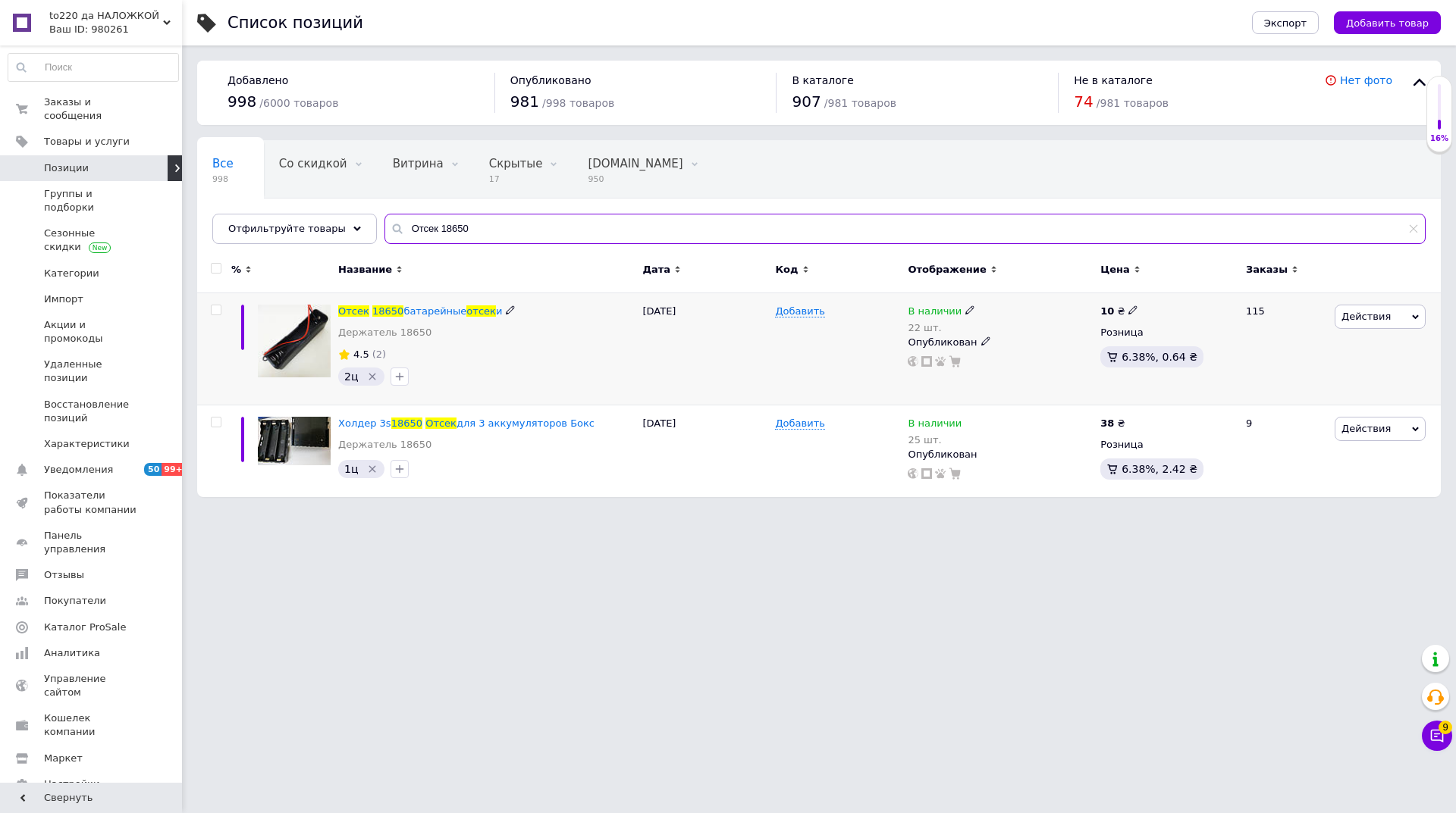
type input "Отсек 18650"
click at [965, 309] on icon at bounding box center [970, 310] width 9 height 9
drag, startPoint x: 1011, startPoint y: 298, endPoint x: 1004, endPoint y: 333, distance: 35.7
click at [1012, 299] on span "В наличии" at bounding box center [1020, 299] width 54 height 11
click at [995, 356] on input "22" at bounding box center [1039, 358] width 115 height 30
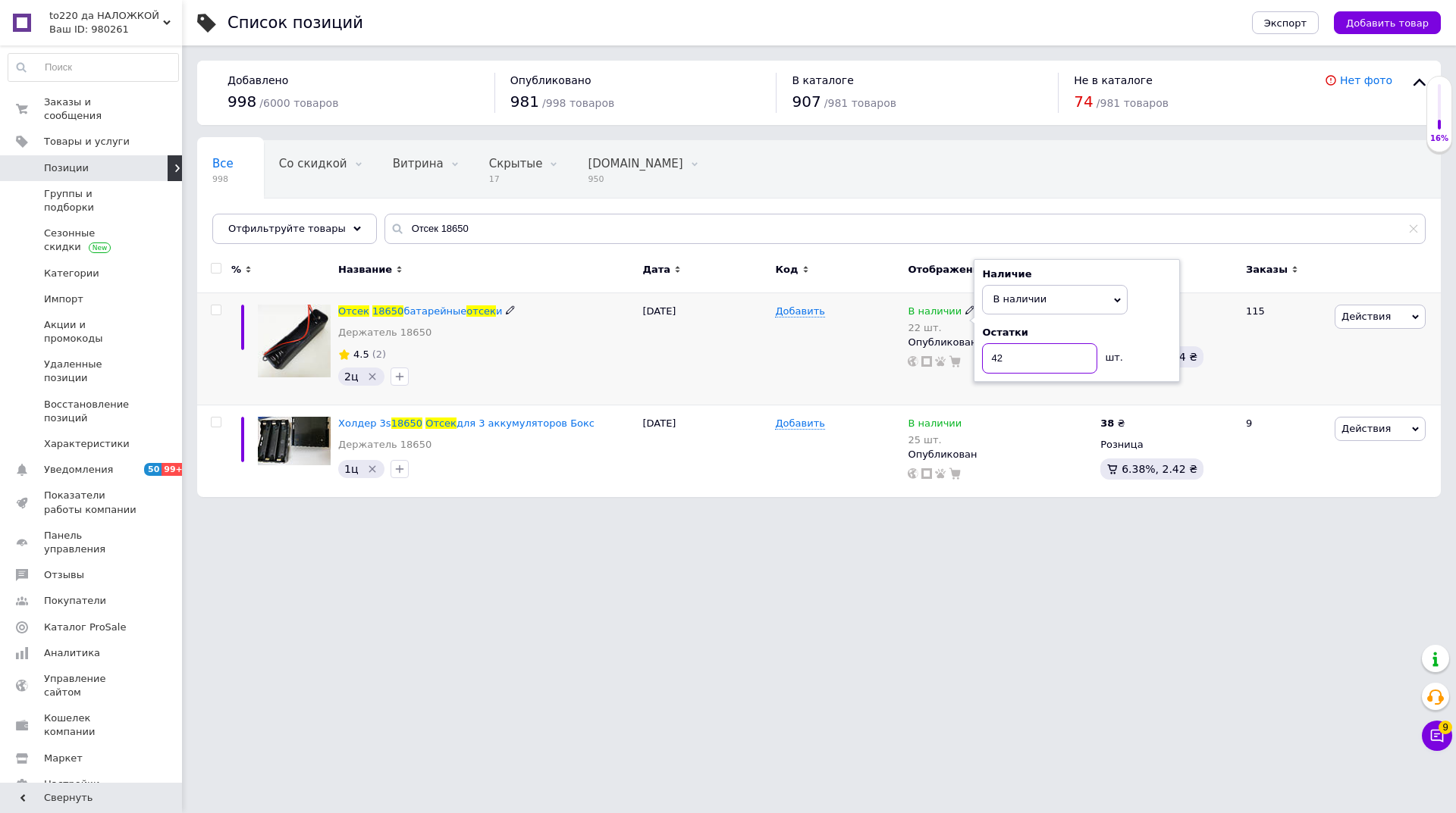
type input "42"
click at [812, 384] on div "Добавить" at bounding box center [836, 349] width 132 height 113
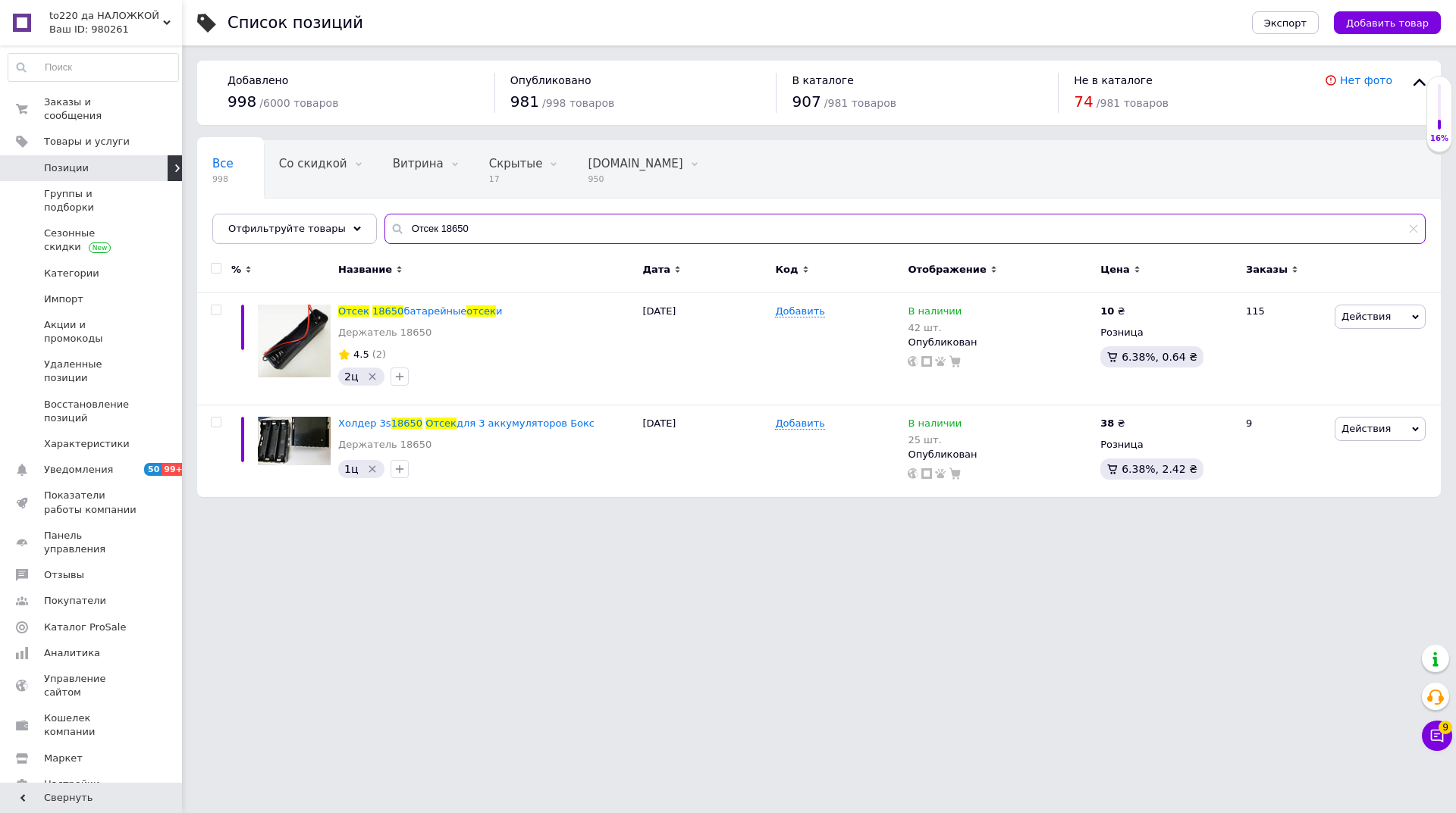
drag, startPoint x: 477, startPoint y: 229, endPoint x: 376, endPoint y: 227, distance: 101.0
click at [385, 227] on div "Отсек 18650" at bounding box center [905, 228] width 1041 height 30
paste input "Б 2А"
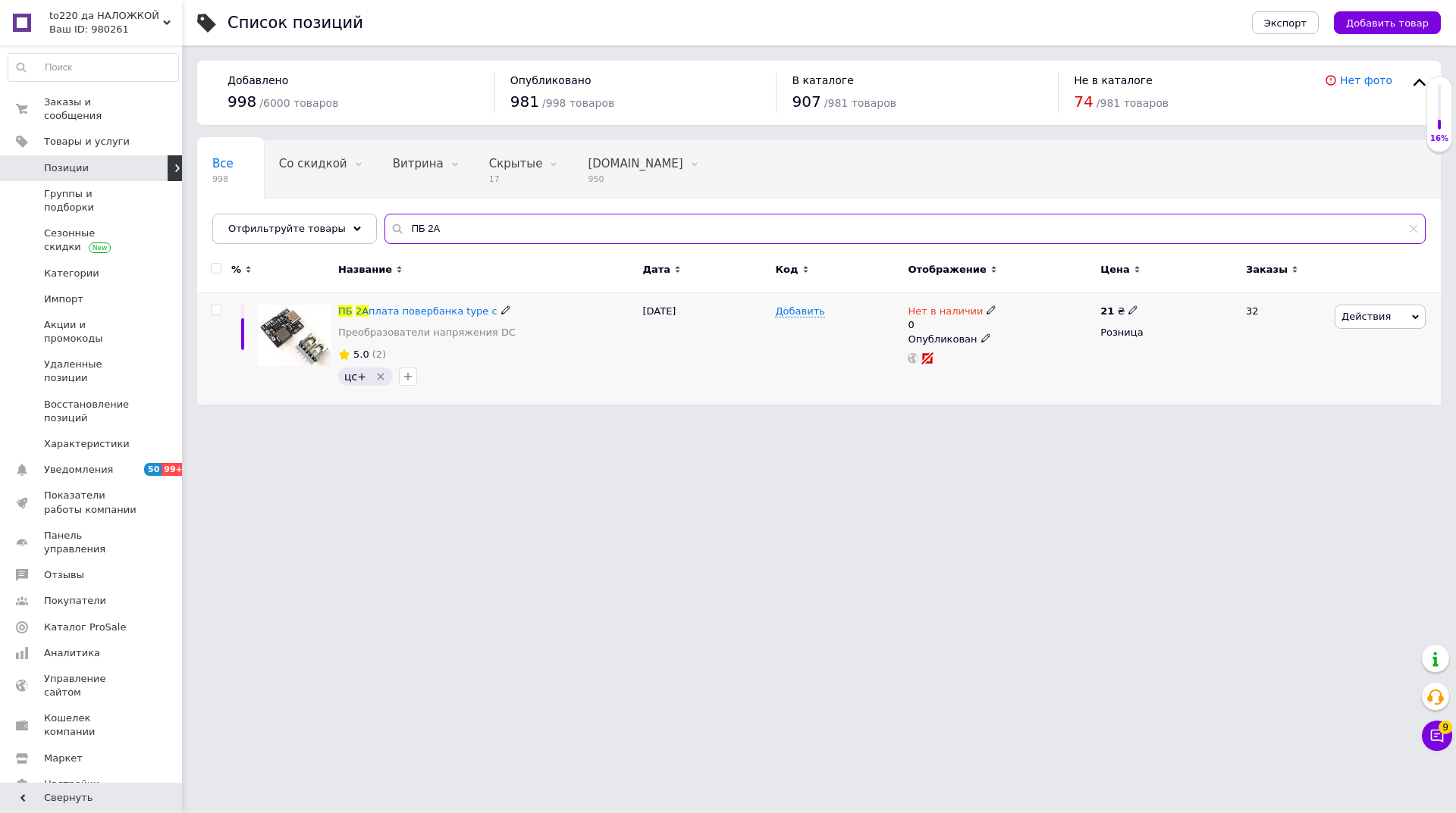
type input "ПБ 2А"
click at [986, 311] on use at bounding box center [990, 310] width 8 height 8
click at [1032, 324] on li "В наличии" at bounding box center [1072, 329] width 144 height 21
click at [1008, 360] on input "0" at bounding box center [1057, 356] width 115 height 30
type input "10"
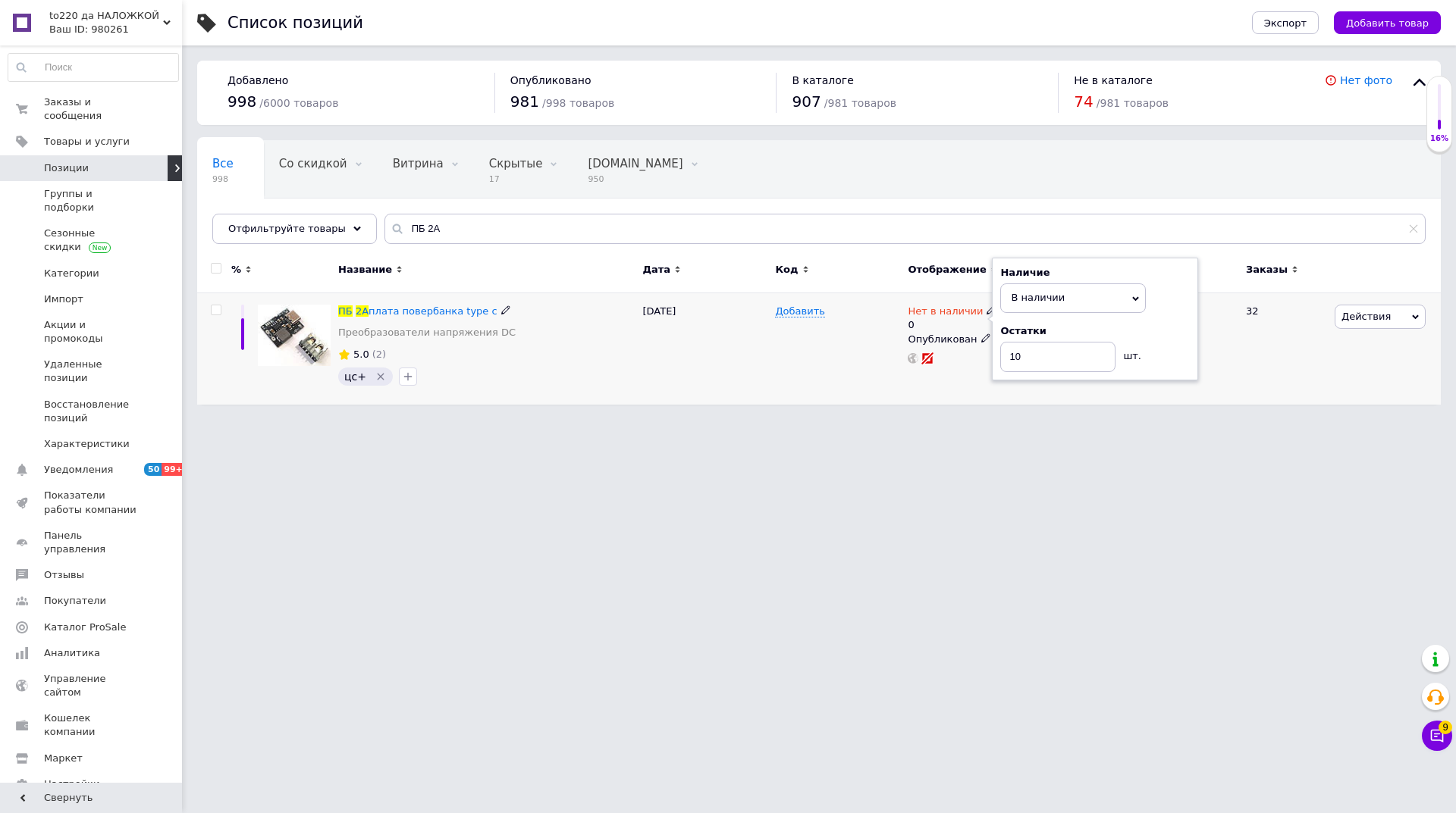
click at [804, 337] on div "Добавить" at bounding box center [836, 349] width 132 height 112
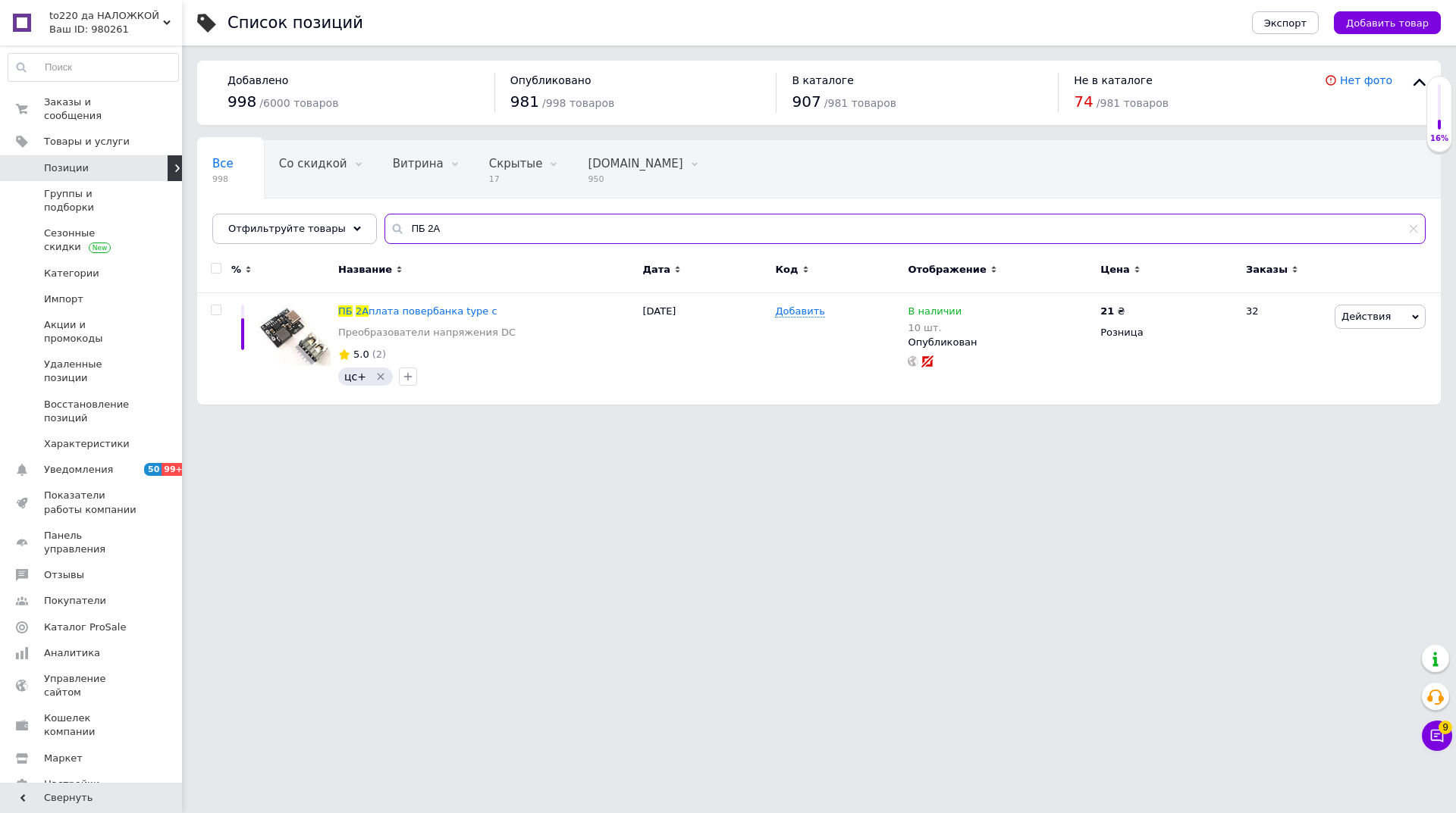
drag, startPoint x: 448, startPoint y: 223, endPoint x: 390, endPoint y: 233, distance: 58.9
click at [390, 233] on input "ПБ 2А" at bounding box center [905, 228] width 1041 height 30
paste input "Cr2032 держа"
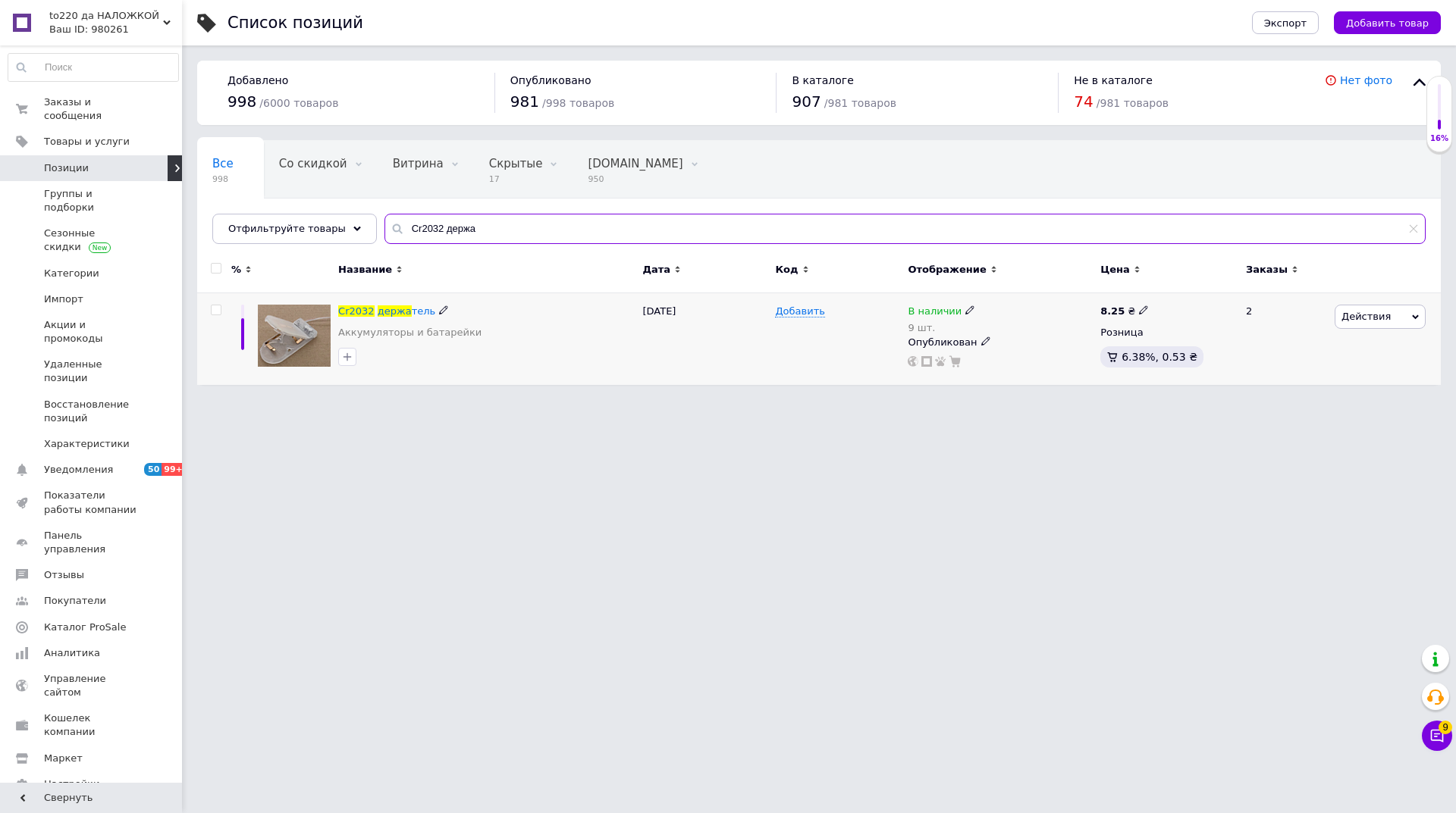
type input "Cr2032 держа"
click at [965, 312] on icon at bounding box center [970, 310] width 9 height 9
click at [1045, 300] on span "В наличии" at bounding box center [1054, 299] width 145 height 29
click at [987, 358] on input "9" at bounding box center [1039, 358] width 115 height 30
type input "39"
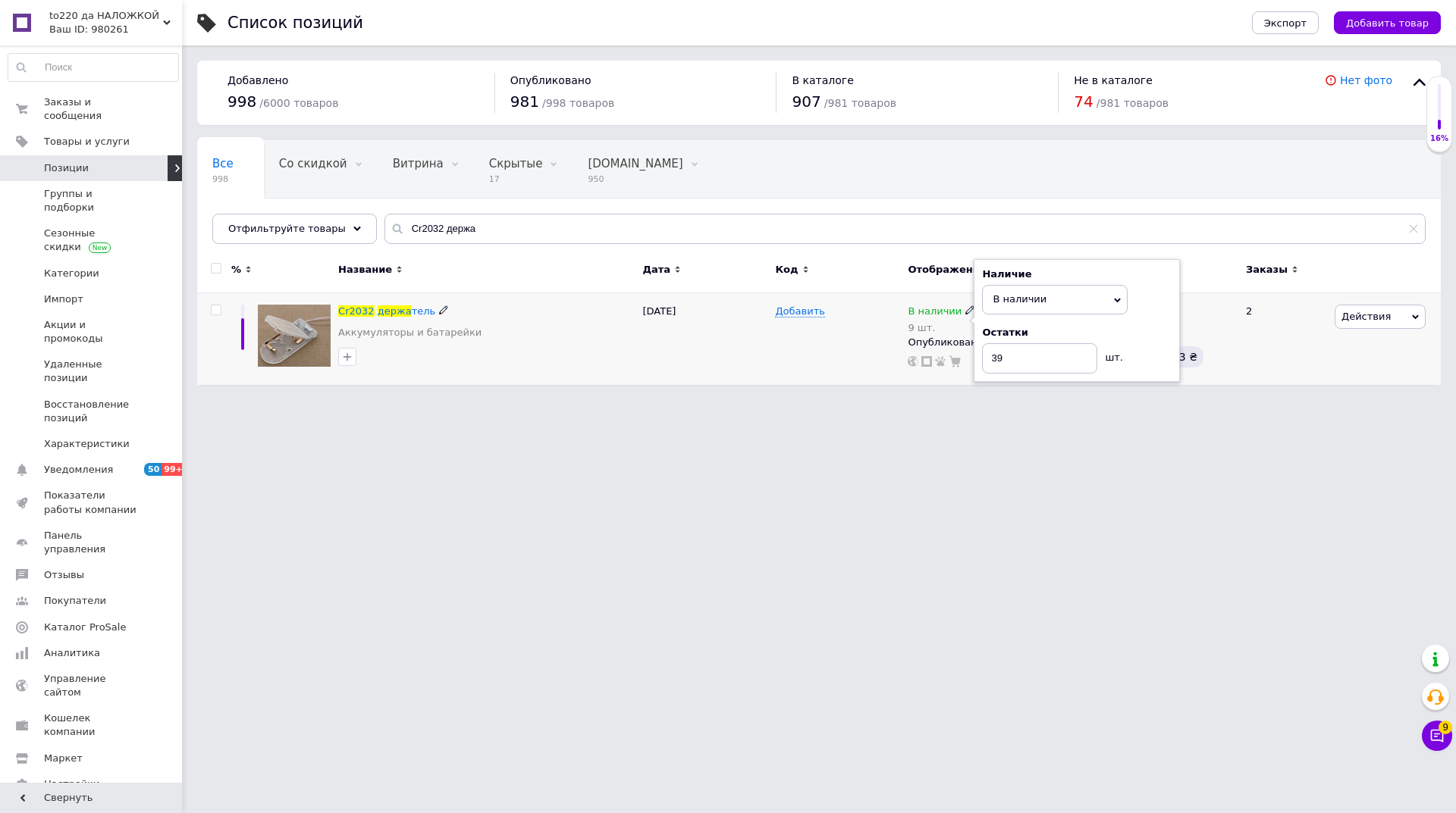
click at [813, 347] on div "Добавить" at bounding box center [836, 339] width 132 height 92
drag, startPoint x: 459, startPoint y: 224, endPoint x: 398, endPoint y: 226, distance: 61.0
click at [385, 224] on div "Cr2032 держа" at bounding box center [905, 228] width 1041 height 30
paste input "ATtiny13A"
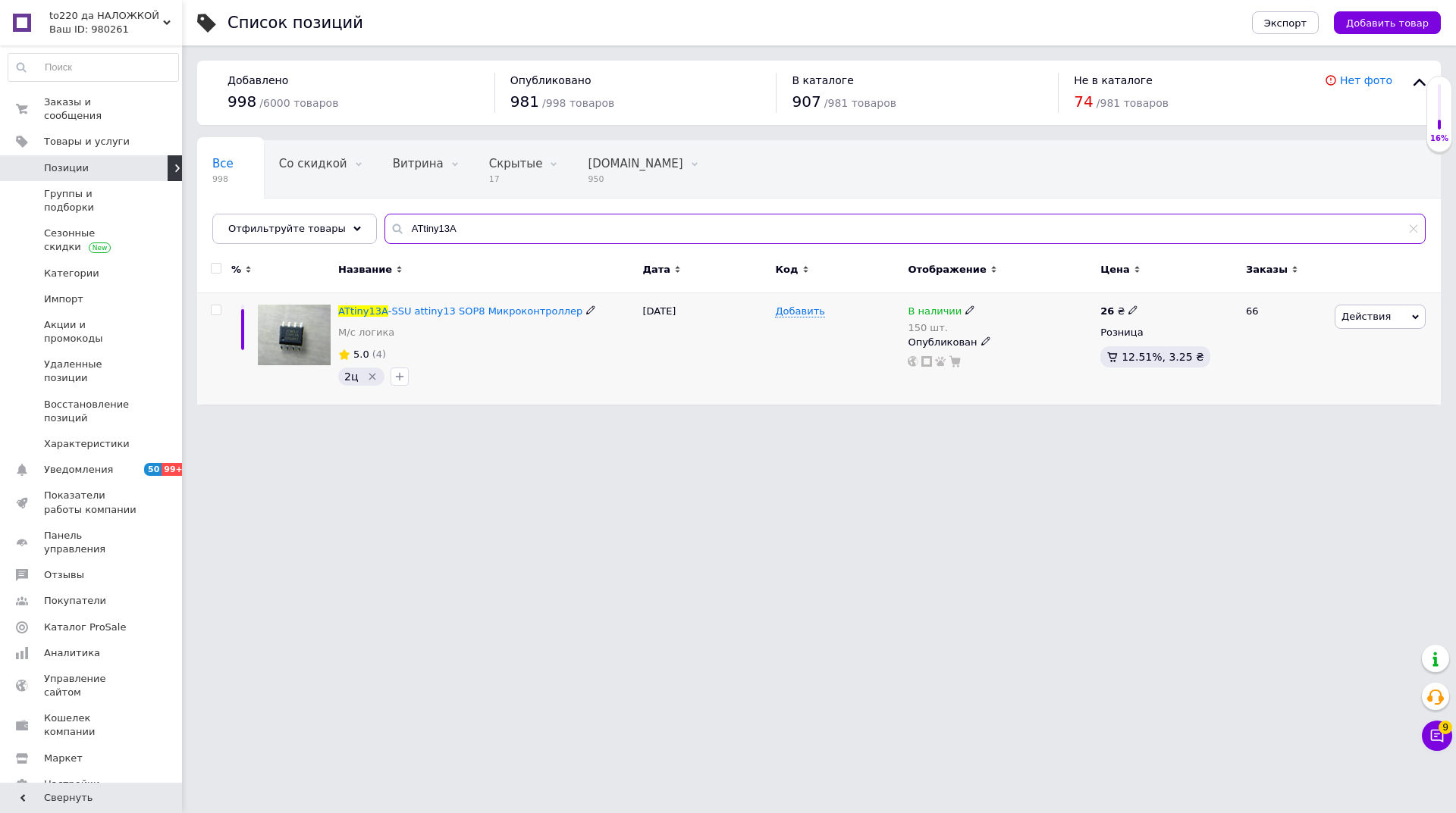
type input "ATtiny13A"
click at [965, 310] on icon at bounding box center [970, 310] width 9 height 9
click at [1013, 297] on span "В наличии" at bounding box center [1020, 299] width 54 height 11
click at [1001, 358] on input "150" at bounding box center [1039, 358] width 115 height 30
type input "300"
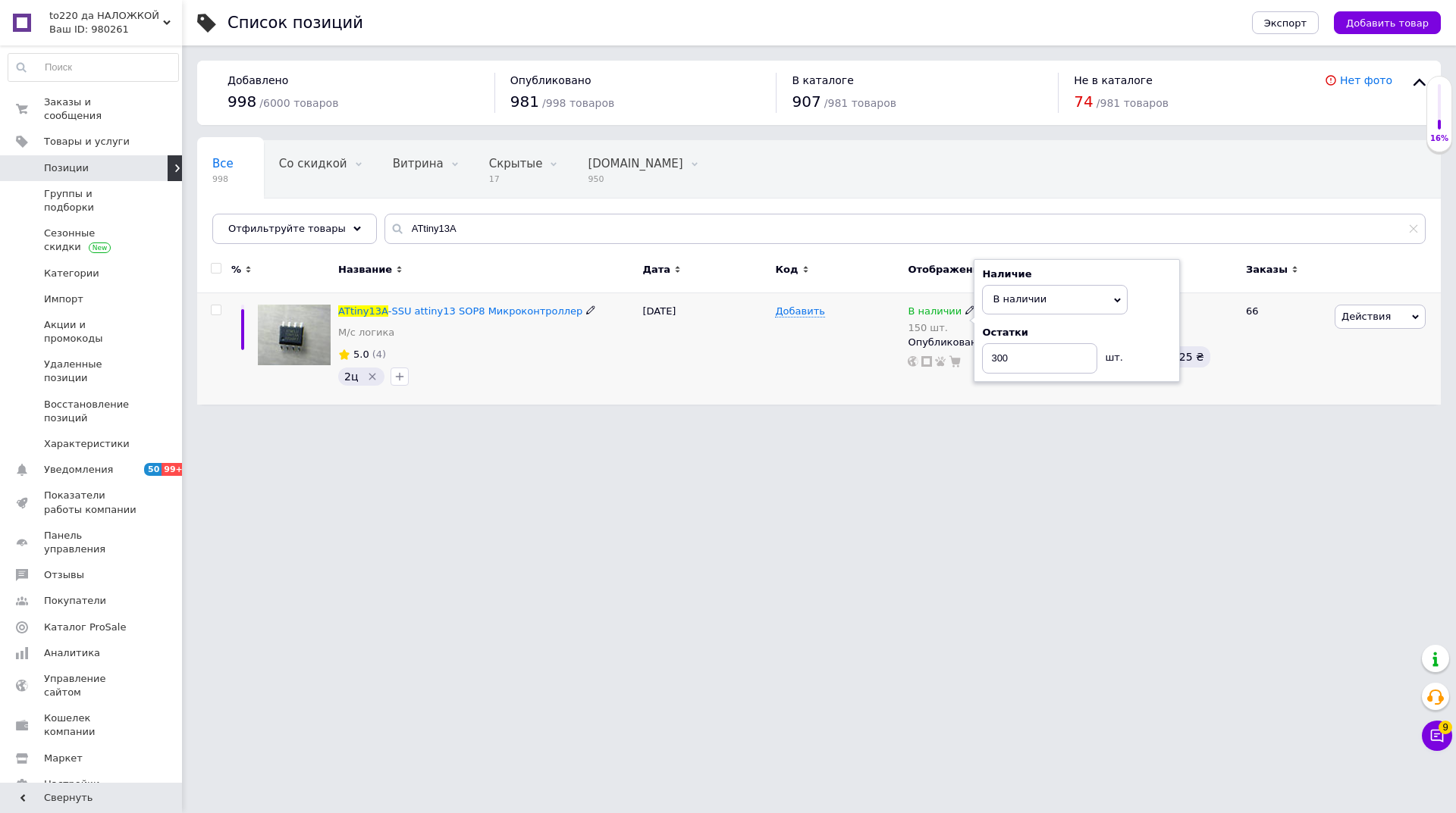
click at [813, 360] on div "Добавить" at bounding box center [836, 349] width 132 height 112
drag, startPoint x: 461, startPoint y: 231, endPoint x: 389, endPoint y: 235, distance: 72.1
click at [389, 235] on input "ATtiny13A" at bounding box center [905, 228] width 1041 height 30
paste input "Тройник 6мм"
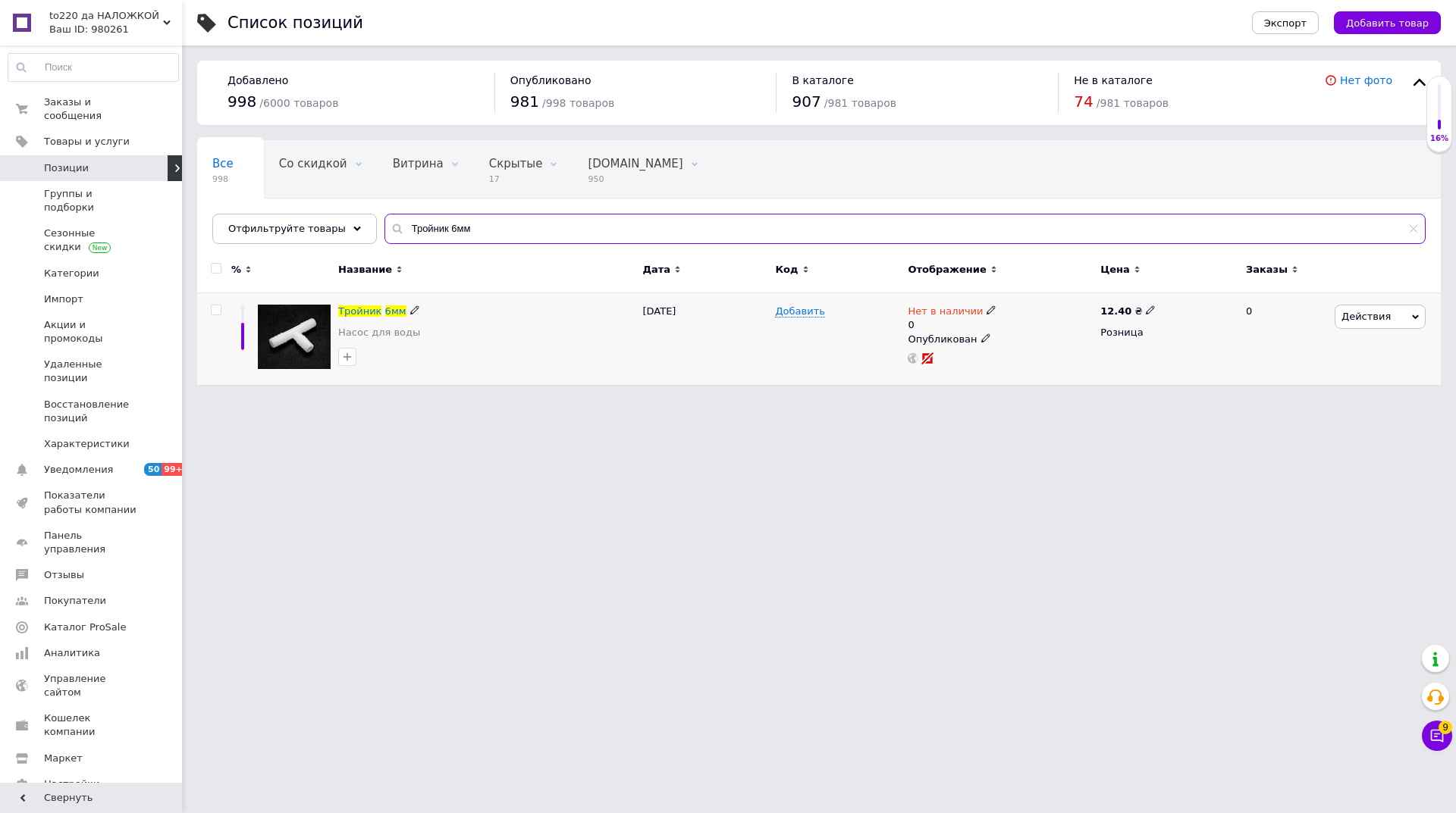
type input "Тройник 6мм"
click at [986, 314] on icon at bounding box center [990, 310] width 9 height 9
click at [1043, 320] on li "В наличии" at bounding box center [1072, 329] width 144 height 21
click at [1010, 355] on input "0" at bounding box center [1057, 356] width 115 height 30
type input "20"
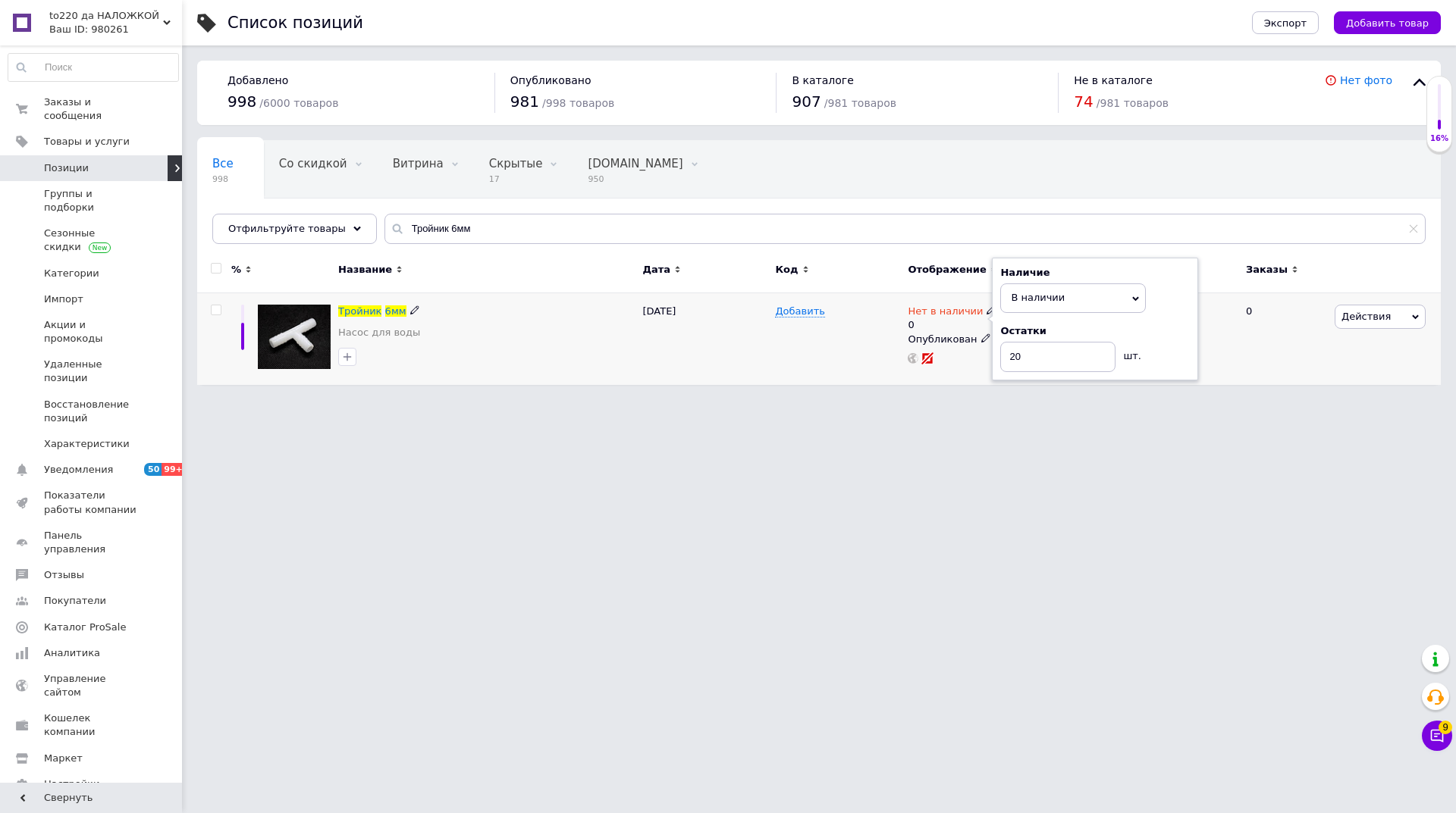
click at [834, 353] on div "Добавить" at bounding box center [836, 339] width 132 height 92
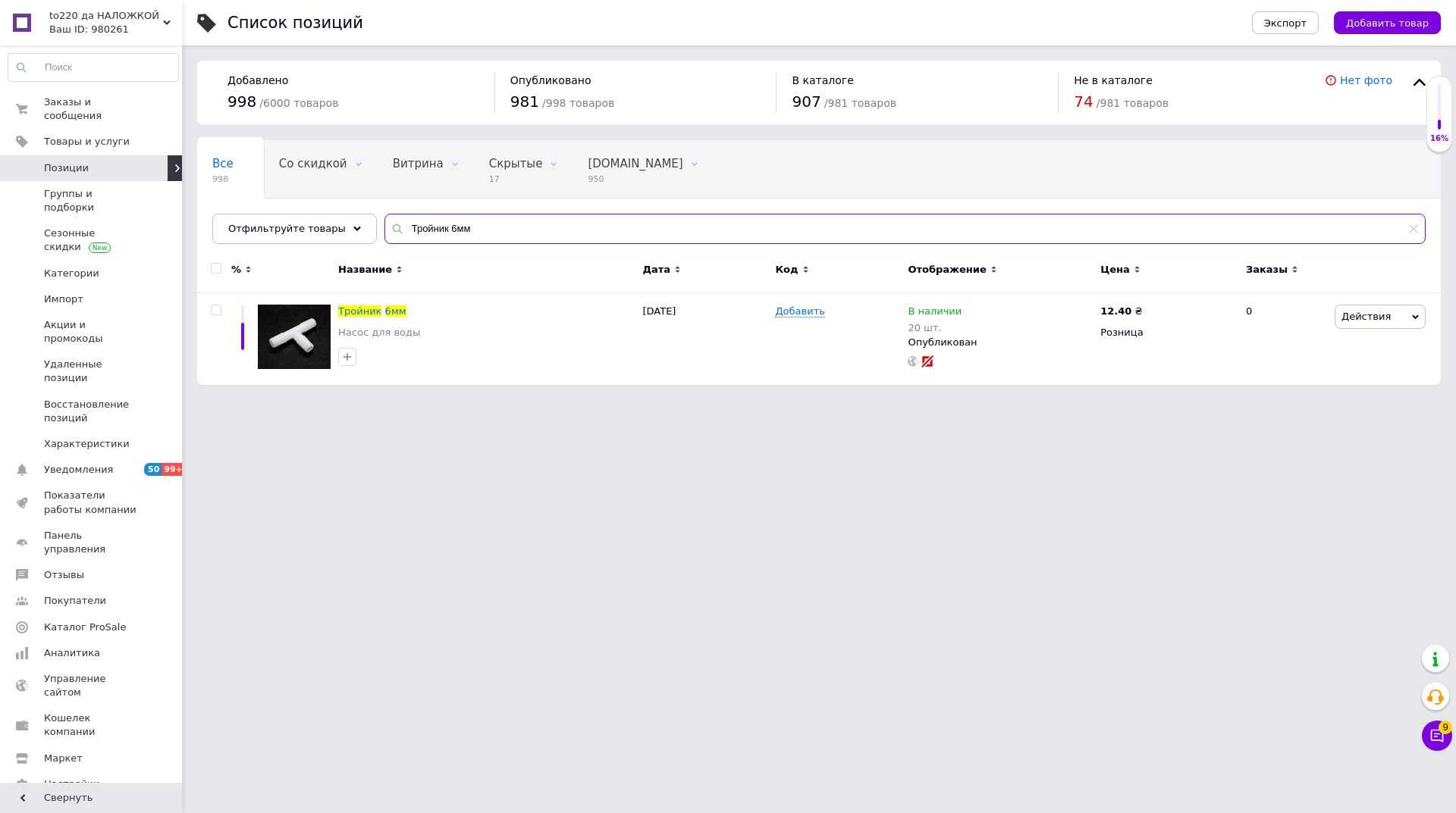
drag, startPoint x: 421, startPoint y: 227, endPoint x: 388, endPoint y: 232, distance: 33.4
click at [388, 232] on input "Тройник 6мм" at bounding box center [905, 228] width 1041 height 30
paste input "12.6V плата шуруповер"
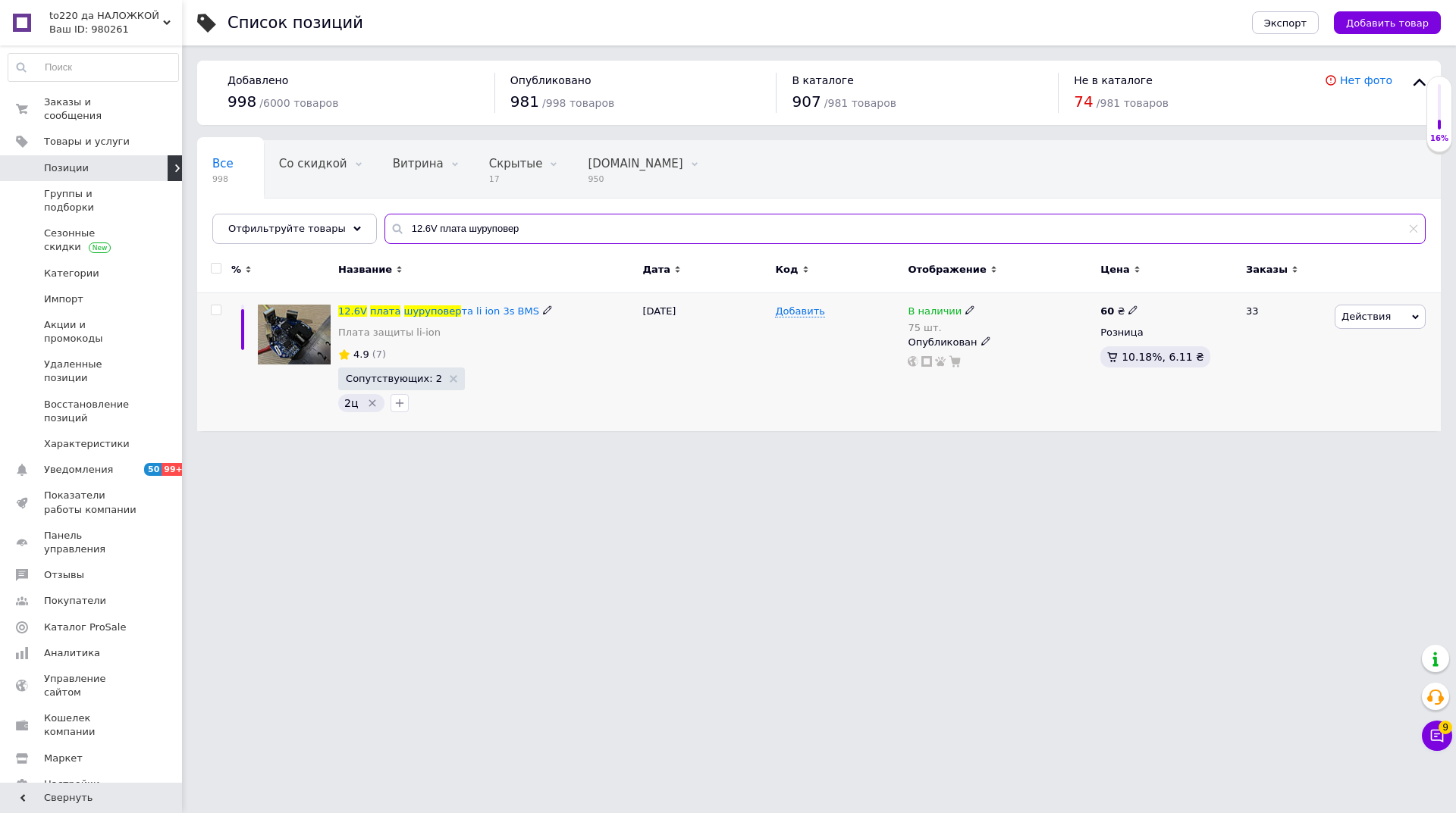
type input "12.6V плата шуруповер"
click at [962, 305] on div "В наличии 75 шт. Опубликован" at bounding box center [1000, 362] width 192 height 139
click at [965, 312] on icon at bounding box center [970, 310] width 9 height 9
click at [1022, 303] on span "В наличии" at bounding box center [1020, 299] width 54 height 11
click at [996, 358] on input "75" at bounding box center [1039, 358] width 115 height 30
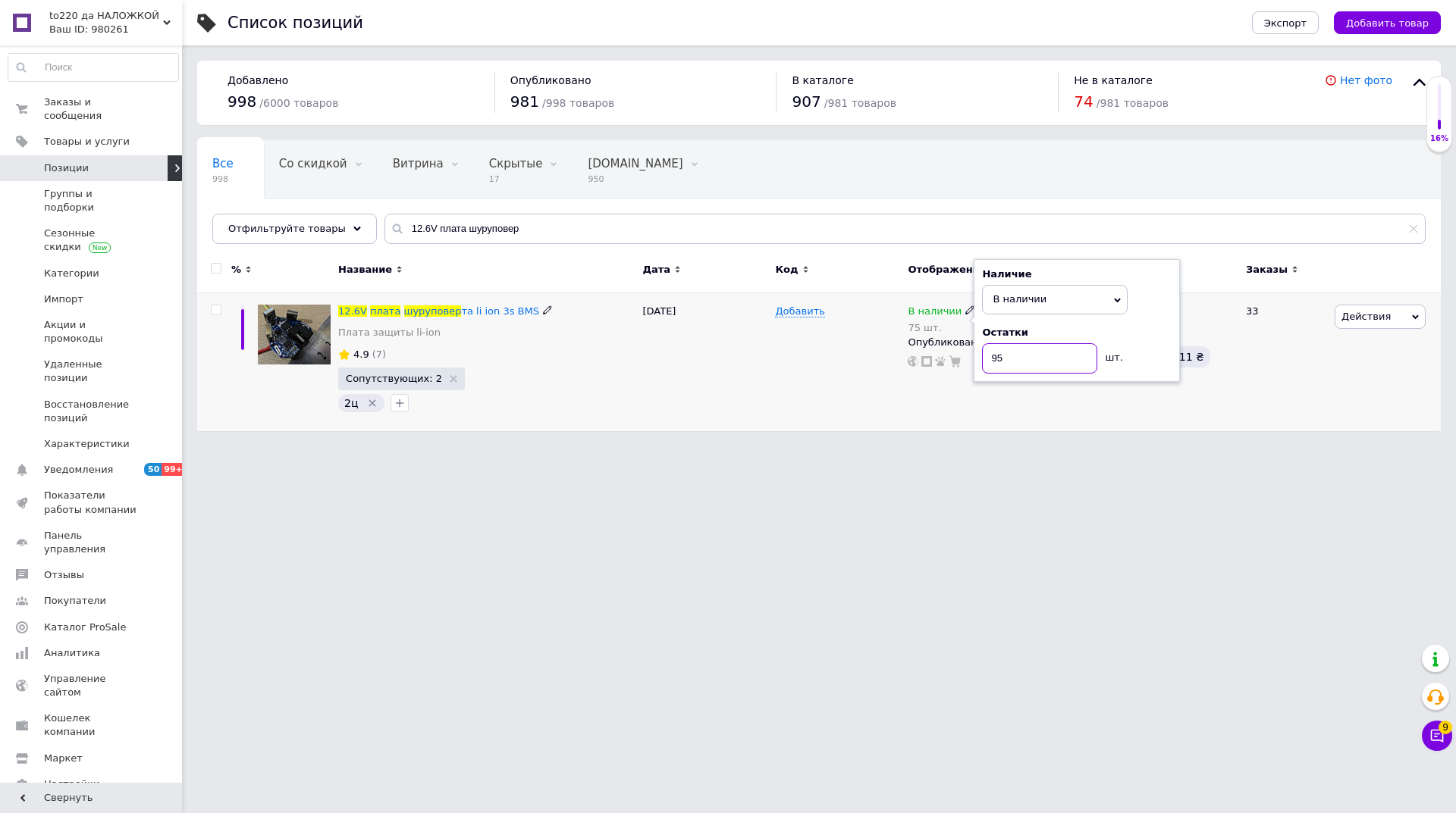
type input "95"
click at [693, 360] on div "[DATE]" at bounding box center [704, 362] width 132 height 139
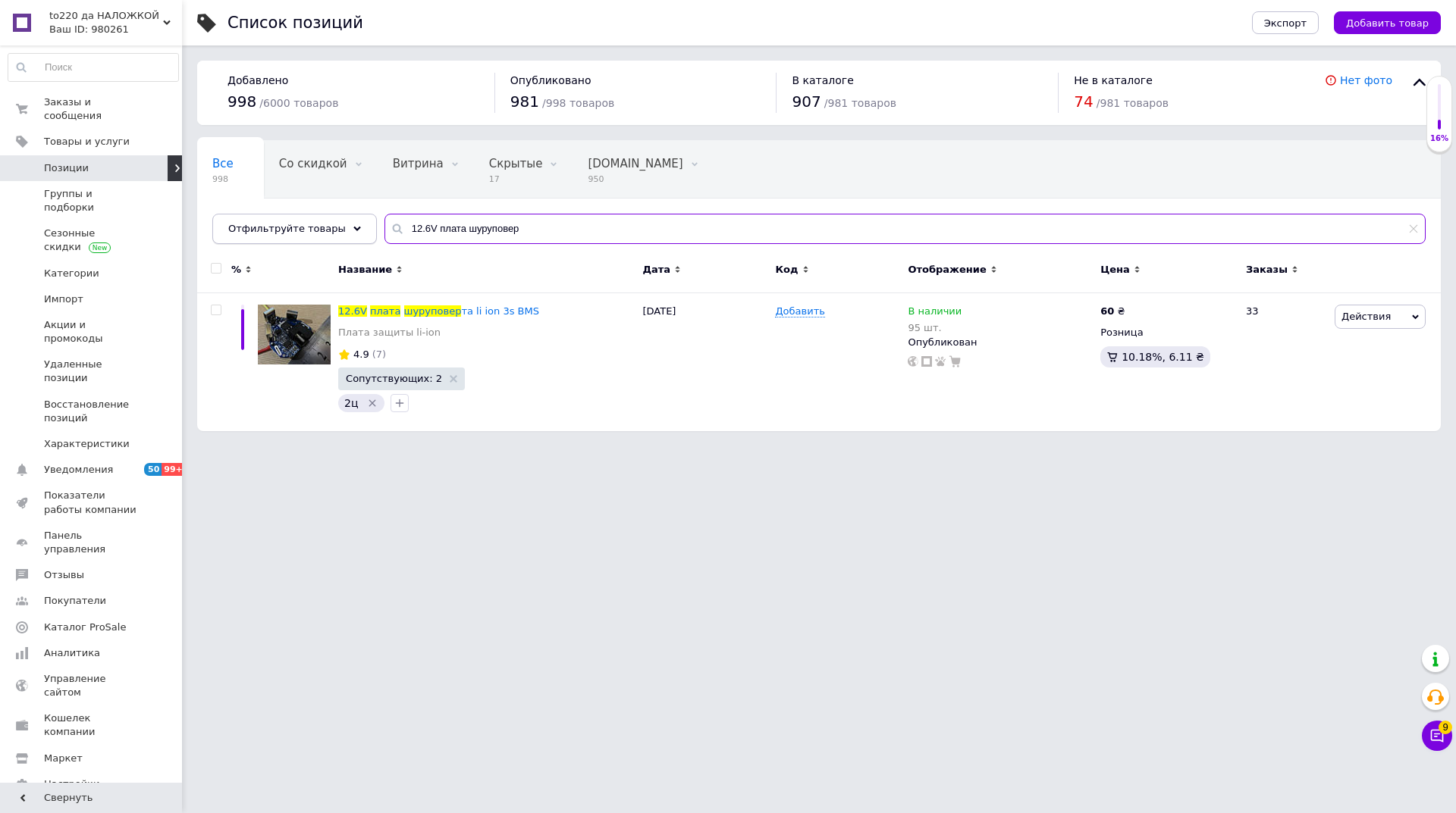
drag, startPoint x: 510, startPoint y: 231, endPoint x: 350, endPoint y: 239, distance: 160.2
click at [350, 239] on div "Отфильтруйте товары 12.6V плата шуруповер" at bounding box center [818, 228] width 1213 height 30
paste input "DC 35V регулято"
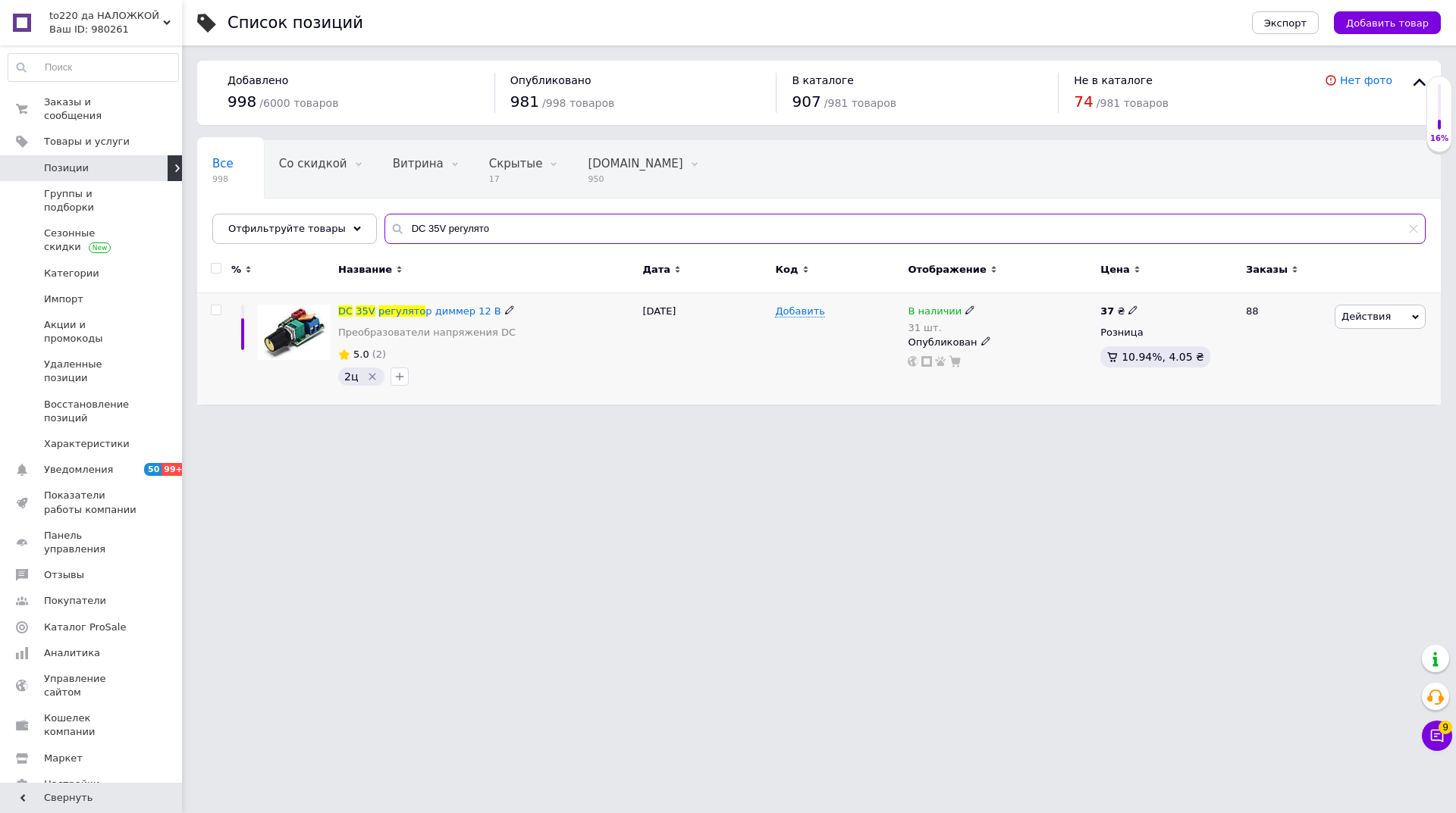
type input "DC 35V регулято"
click at [965, 307] on icon at bounding box center [970, 310] width 9 height 9
drag, startPoint x: 1031, startPoint y: 296, endPoint x: 1009, endPoint y: 389, distance: 95.6
click at [1031, 299] on span "В наличии" at bounding box center [1020, 299] width 54 height 11
click at [1011, 358] on input "31" at bounding box center [1039, 358] width 115 height 30
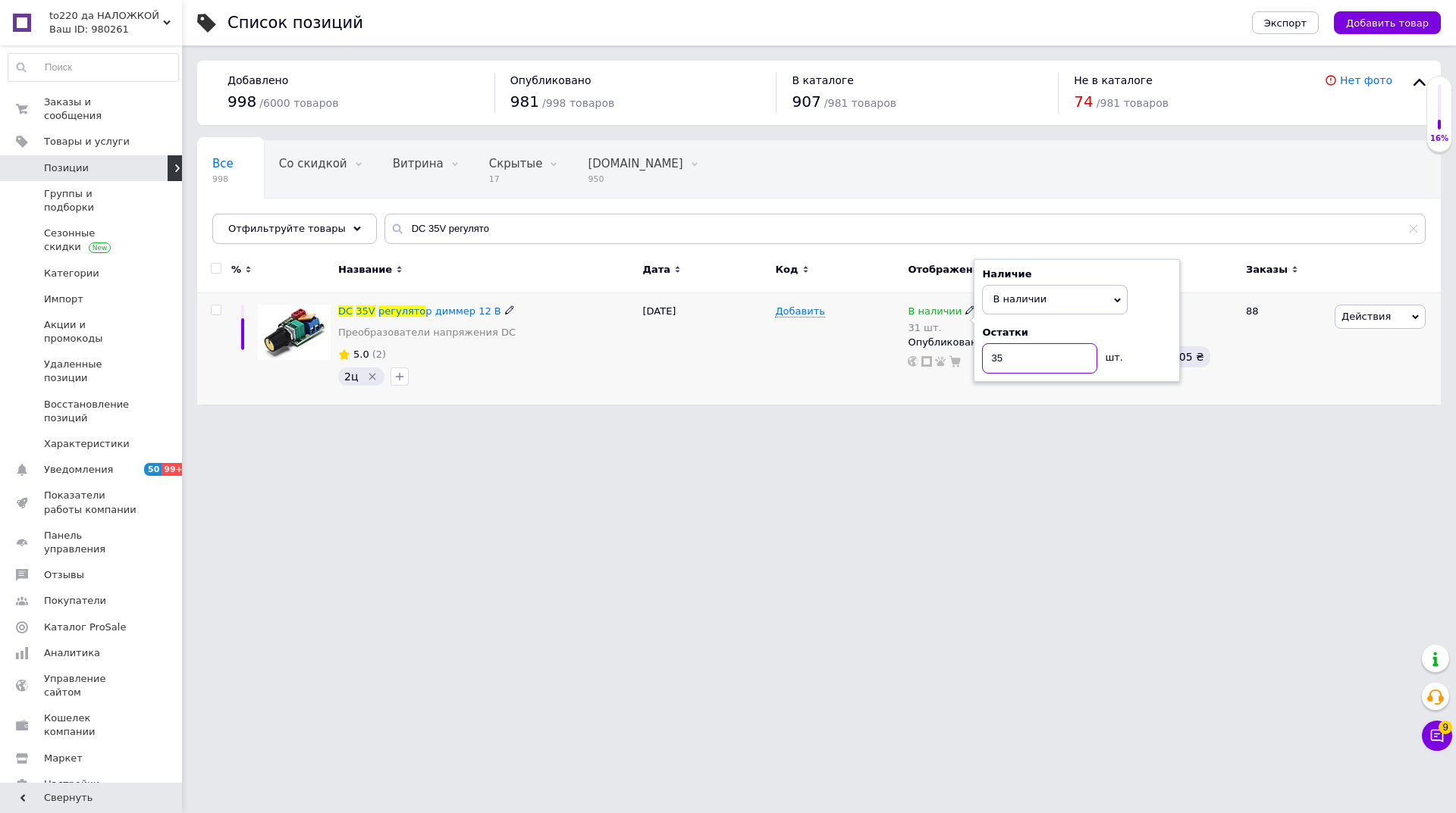
type input "35"
click at [796, 362] on div "Добавить" at bounding box center [836, 349] width 132 height 112
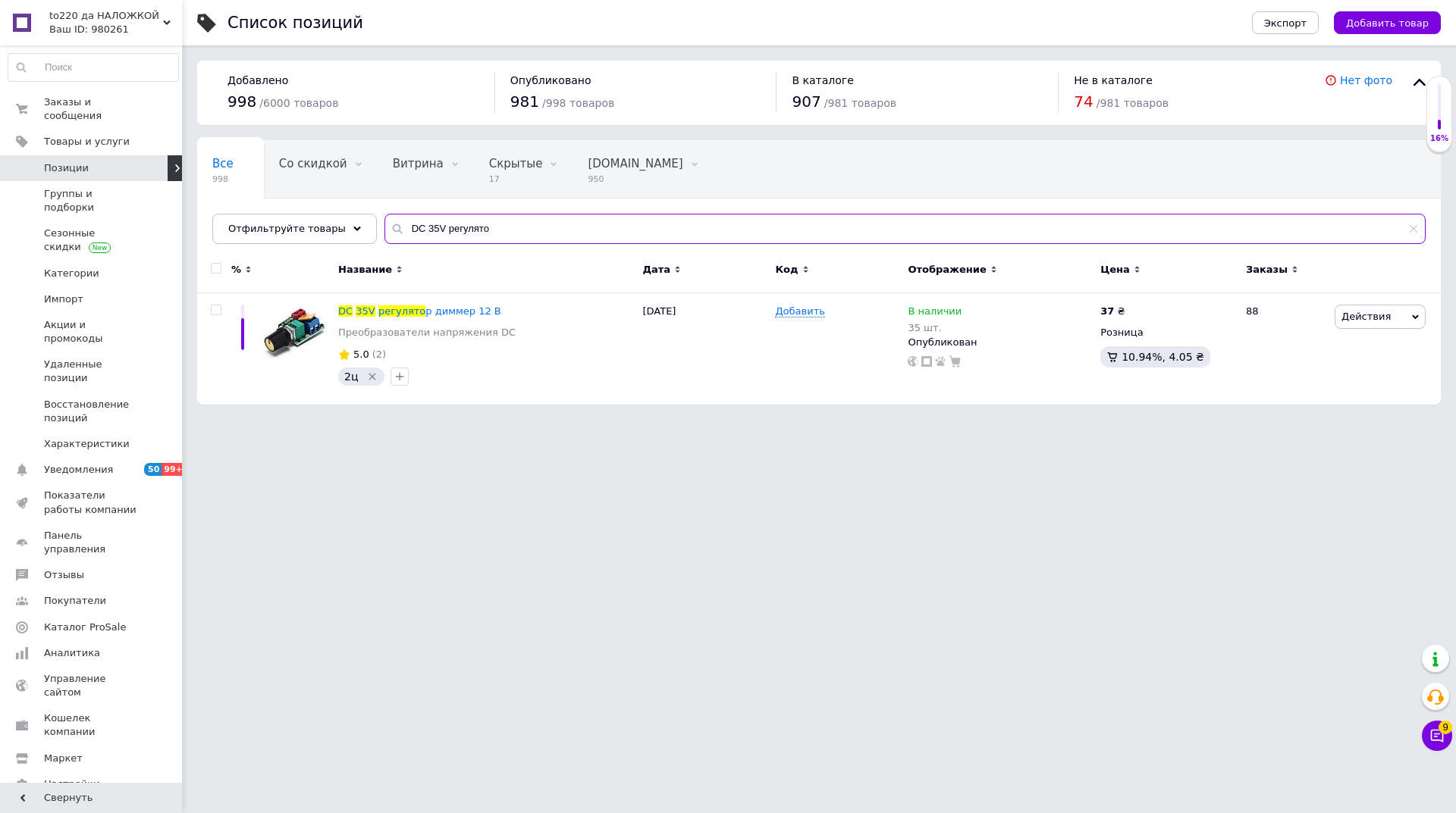
drag, startPoint x: 480, startPoint y: 232, endPoint x: 365, endPoint y: 242, distance: 115.4
click at [365, 242] on div "Все 998 Со скидкой 0 Удалить Редактировать Витрина 0 Удалить Редактировать Скры…" at bounding box center [818, 192] width 1243 height 103
paste input "игла"
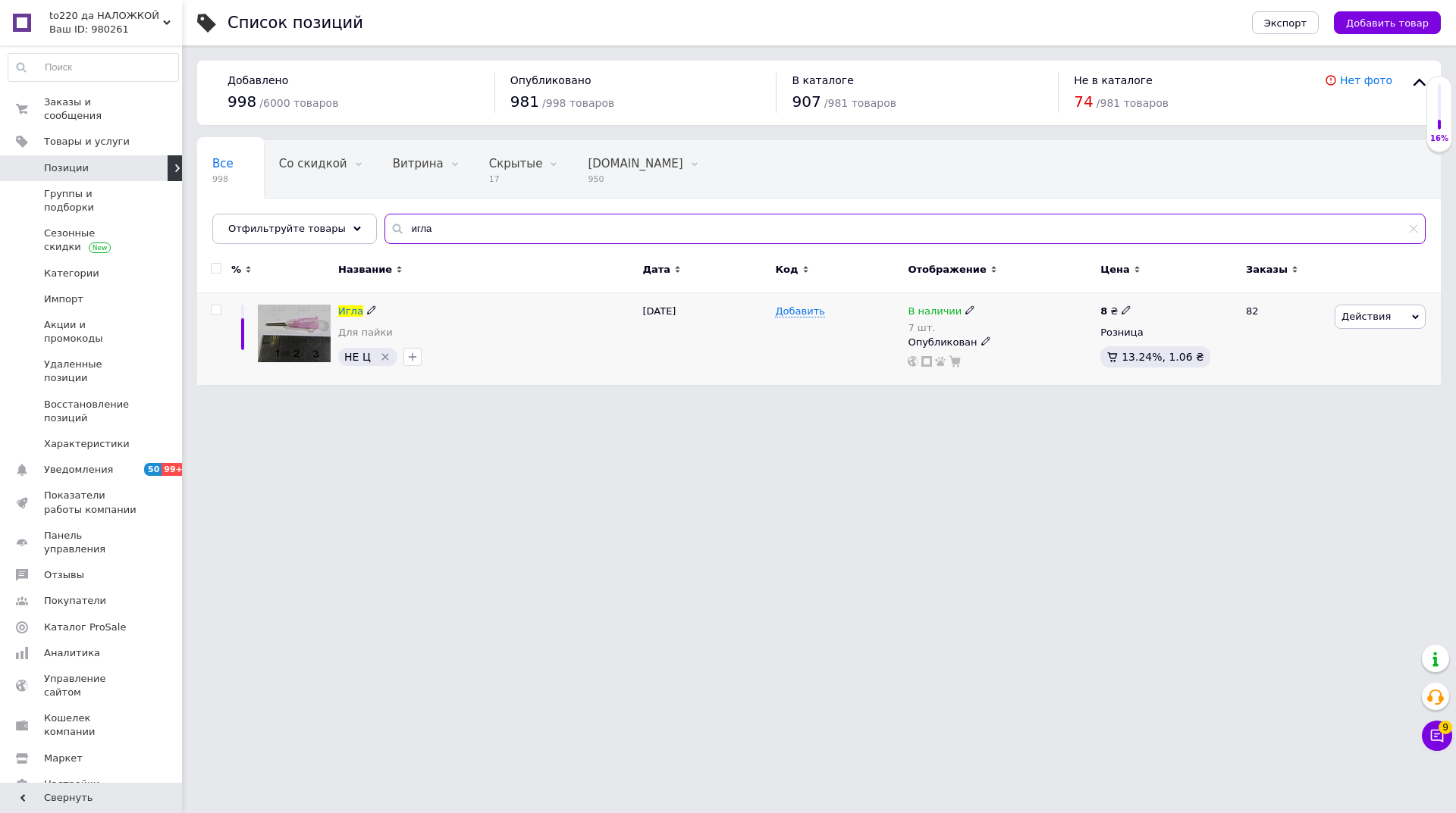
type input "игла"
click at [965, 309] on icon at bounding box center [970, 310] width 9 height 9
click at [1040, 296] on span "В наличии" at bounding box center [1054, 299] width 145 height 29
click at [1006, 359] on input "7" at bounding box center [1039, 358] width 115 height 30
type input "150"
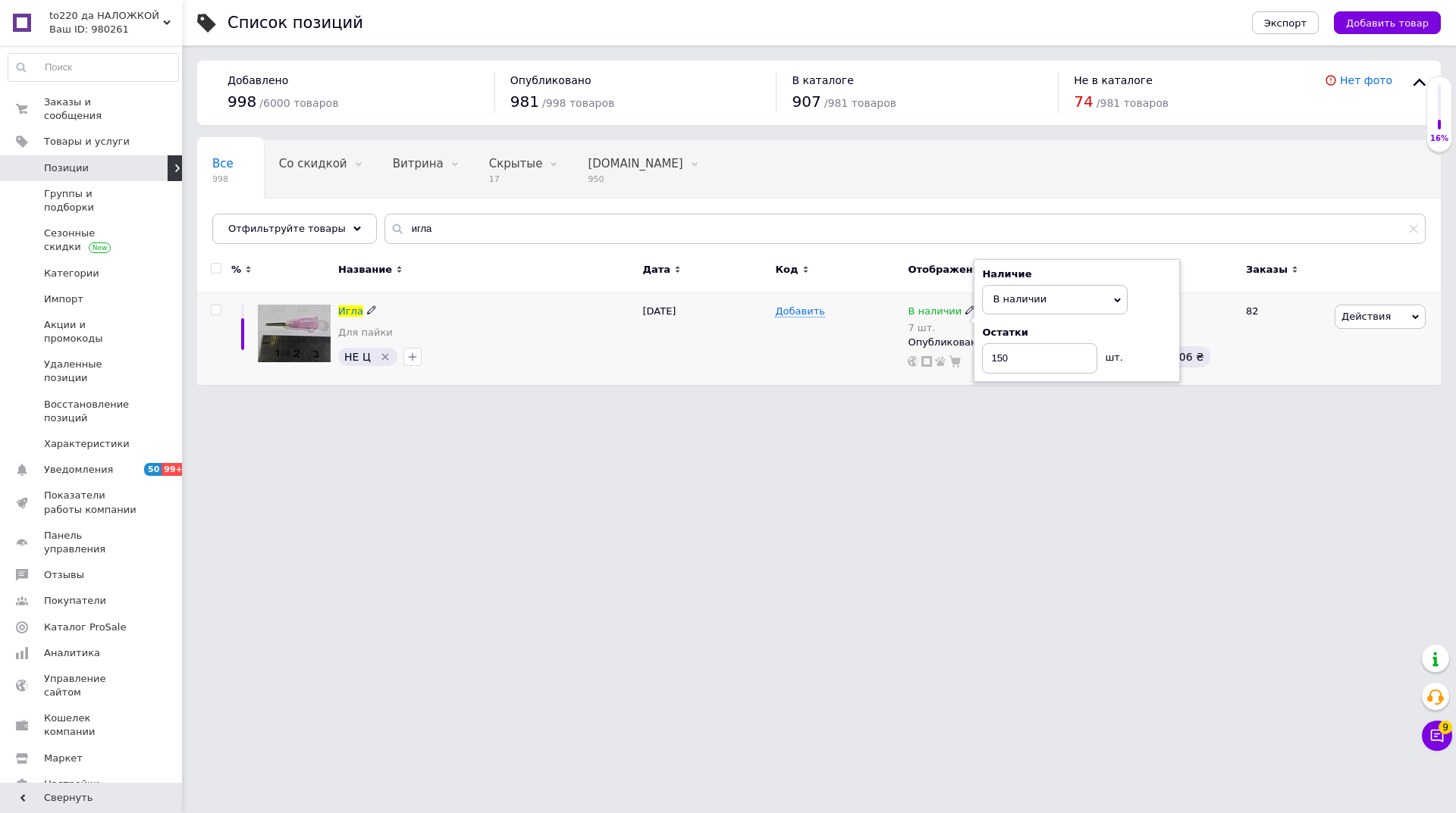
click at [786, 338] on div "Добавить" at bounding box center [836, 339] width 132 height 92
drag, startPoint x: 438, startPoint y: 231, endPoint x: 358, endPoint y: 233, distance: 80.0
click at [358, 233] on div "Отфильтруйте товары игла" at bounding box center [818, 228] width 1213 height 30
paste input "лата bms 1s зел"
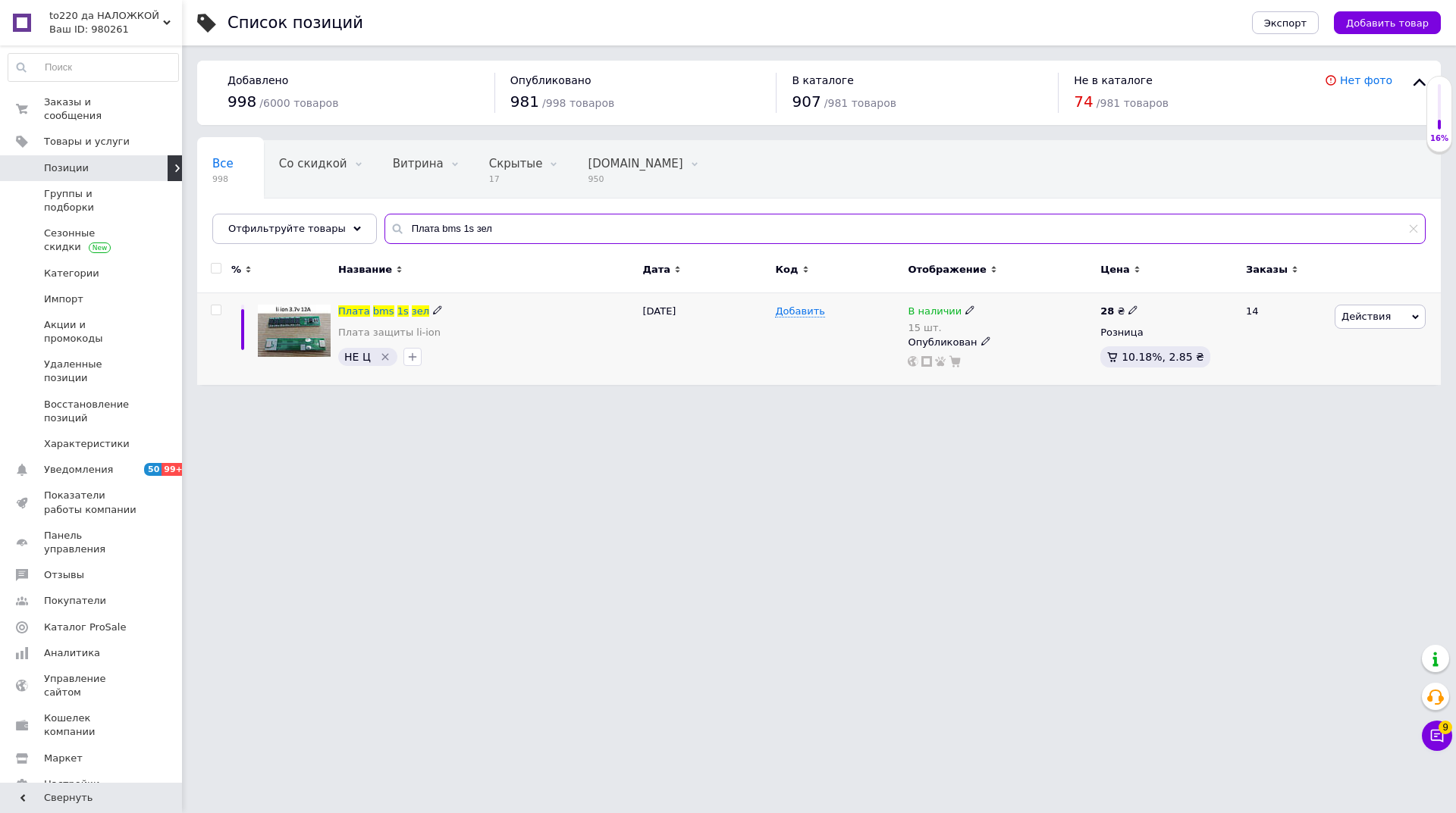
type input "Плата bms 1s зел"
click at [965, 313] on icon at bounding box center [970, 310] width 9 height 9
click at [1016, 299] on span "В наличии" at bounding box center [1020, 299] width 54 height 11
click at [1015, 348] on input "15" at bounding box center [1039, 358] width 115 height 30
type input "113"
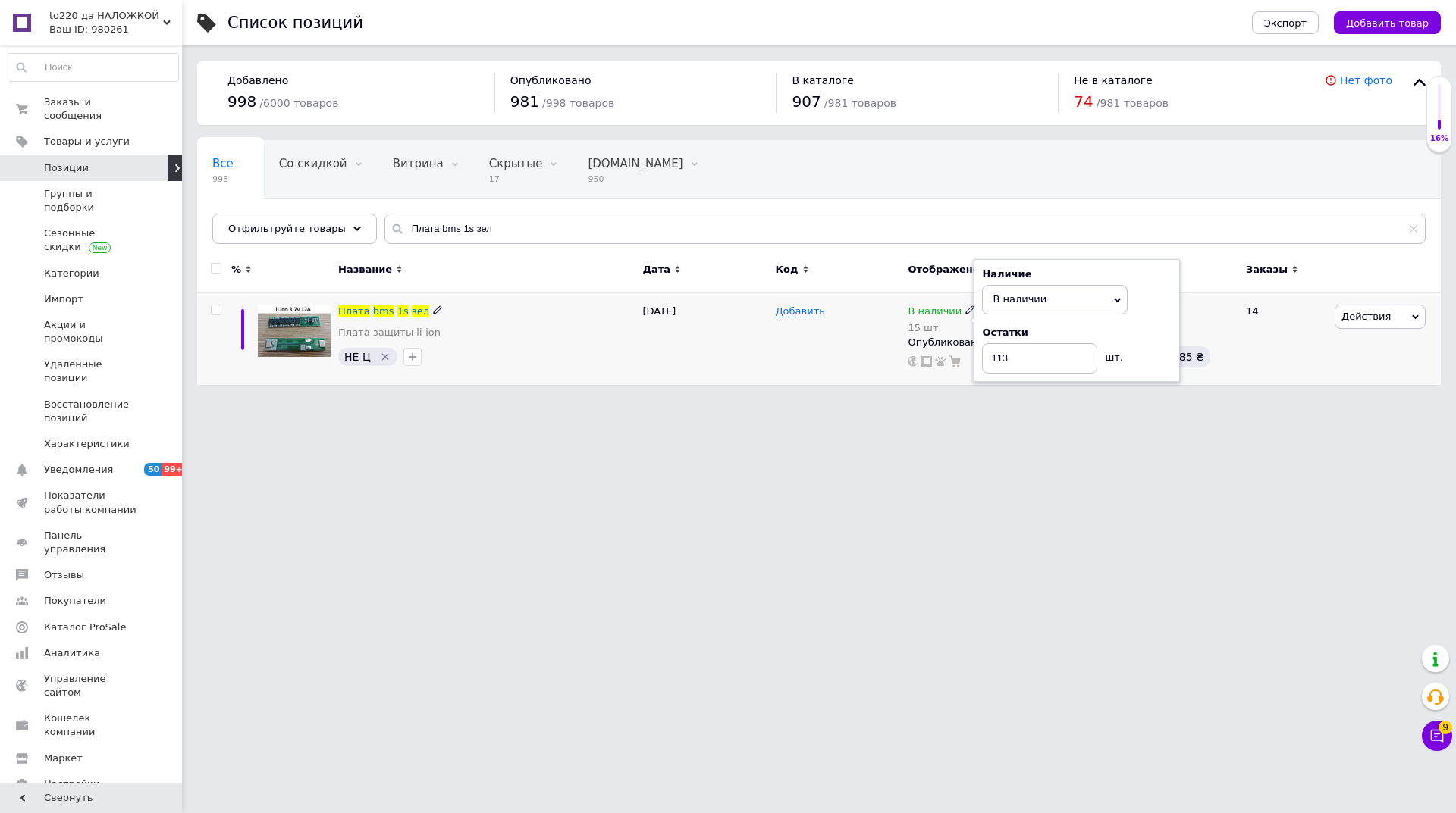
click at [684, 347] on div "[DATE]" at bounding box center [704, 339] width 132 height 92
drag, startPoint x: 505, startPoint y: 233, endPoint x: 390, endPoint y: 232, distance: 115.0
click at [390, 232] on input "Плата bms 1s зел" at bounding box center [905, 228] width 1041 height 30
paste input "син"
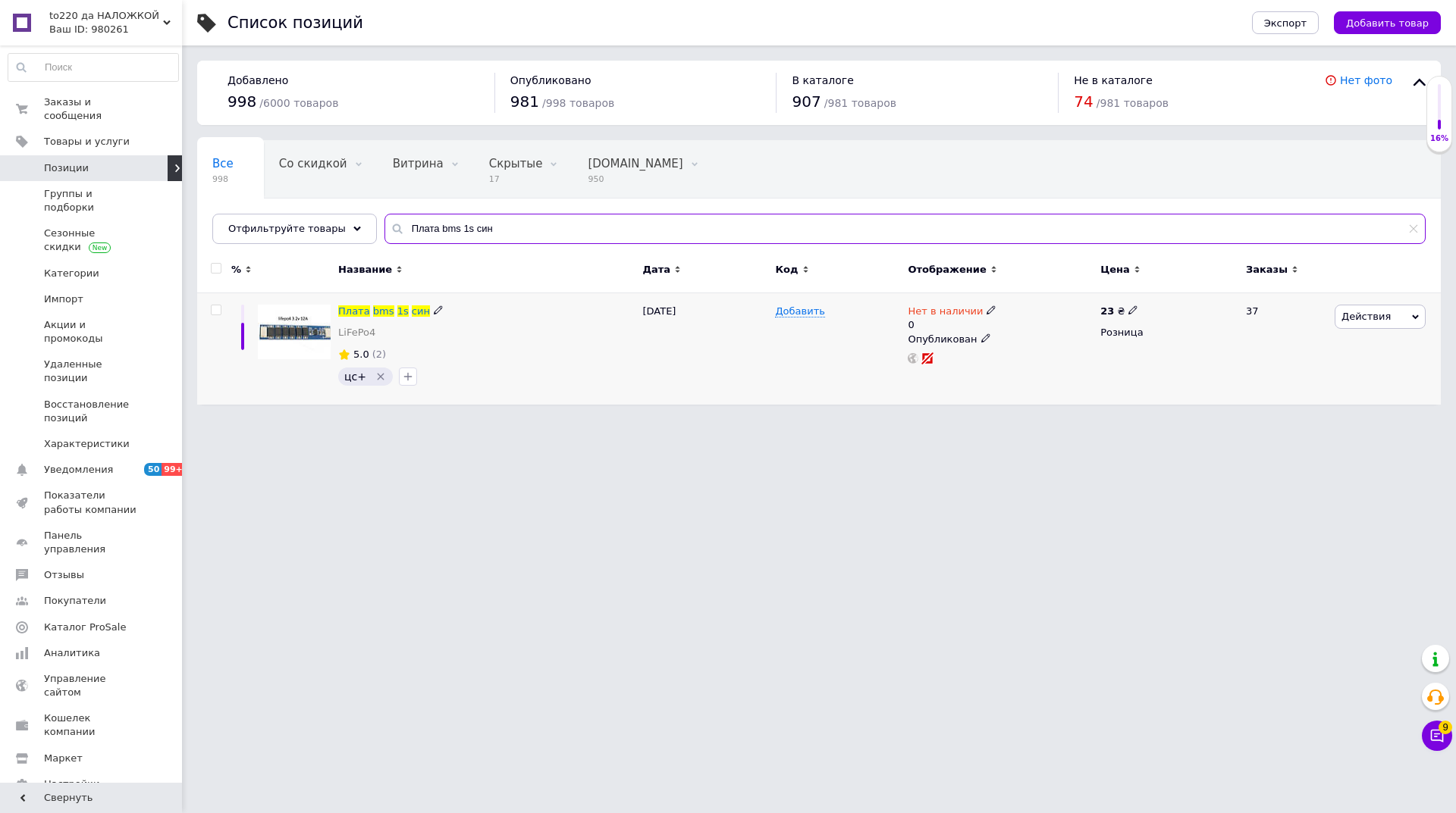
type input "Плата bms 1s син"
click at [986, 311] on use at bounding box center [990, 310] width 8 height 8
click at [1038, 301] on span "Нет в наличии" at bounding box center [1048, 297] width 75 height 11
click at [1035, 292] on span "Нет в наличии" at bounding box center [1048, 297] width 75 height 11
click at [1039, 324] on li "В наличии" at bounding box center [1072, 329] width 144 height 21
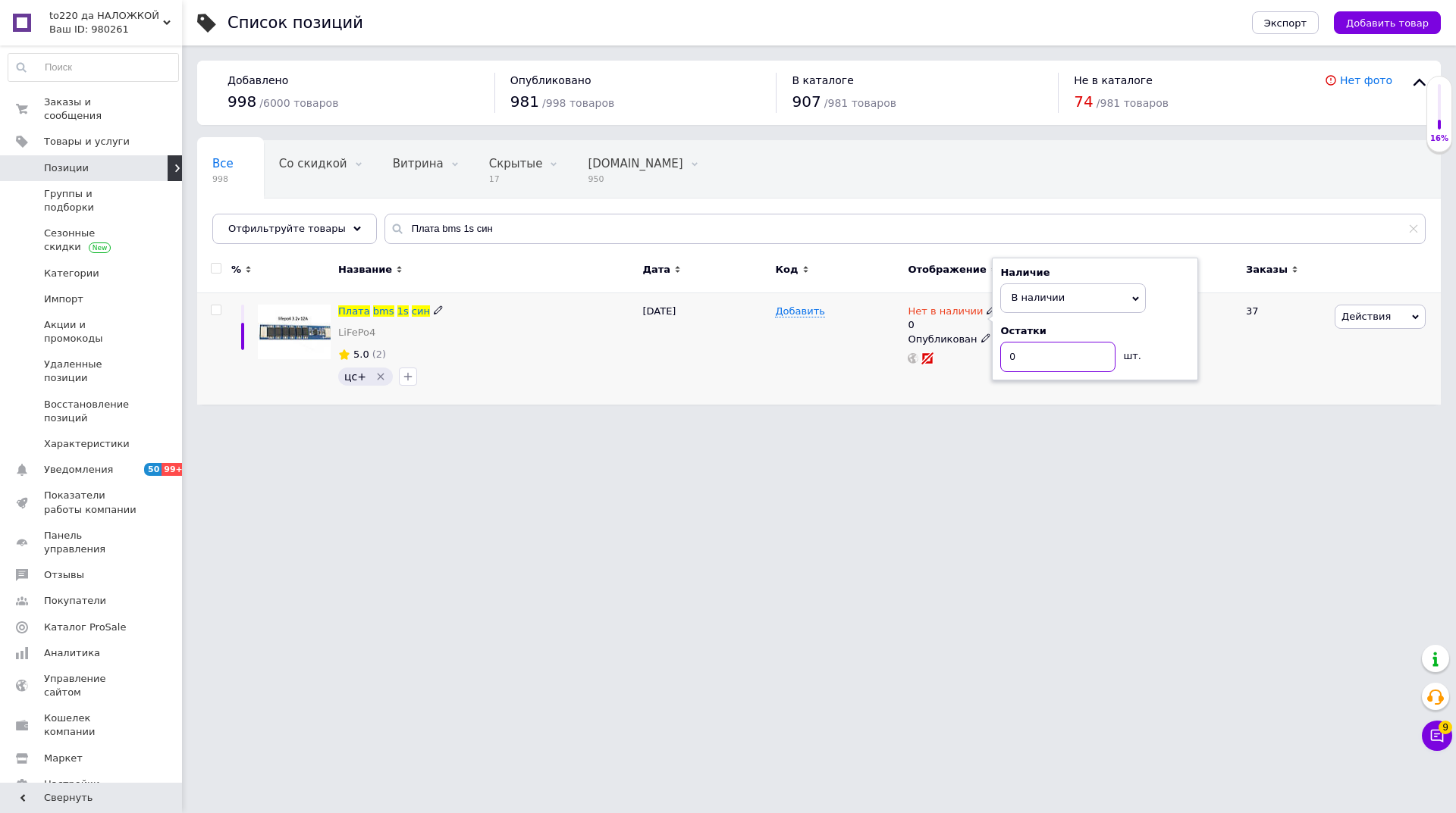
click at [1006, 356] on input "0" at bounding box center [1057, 356] width 115 height 30
type input "50"
click at [855, 363] on div "Добавить" at bounding box center [836, 349] width 132 height 112
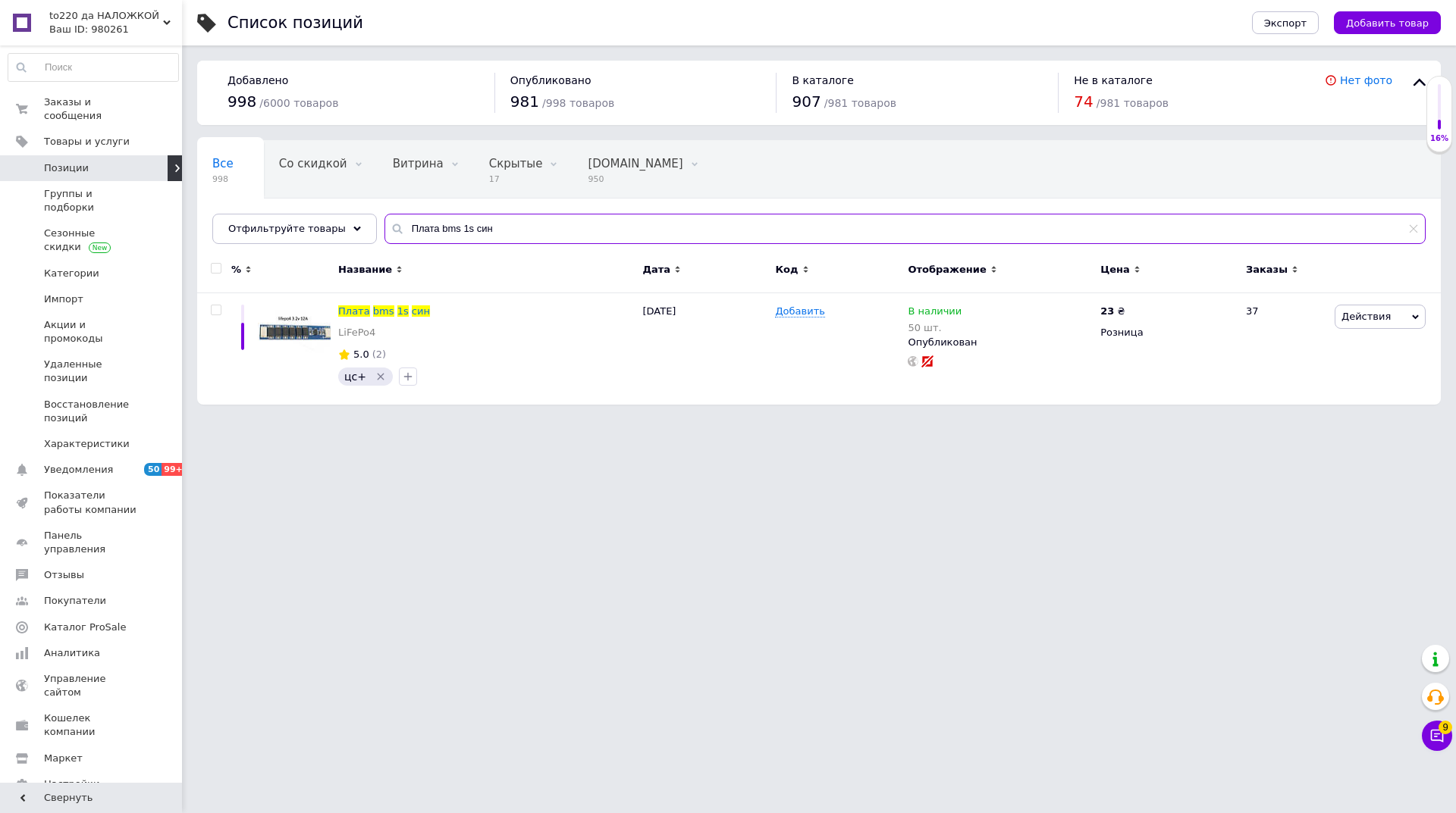
drag, startPoint x: 498, startPoint y: 228, endPoint x: 371, endPoint y: 235, distance: 127.2
click at [385, 235] on div "Плата bms 1s син" at bounding box center [905, 228] width 1041 height 30
paste input "лейкая термопрокладка 13w"
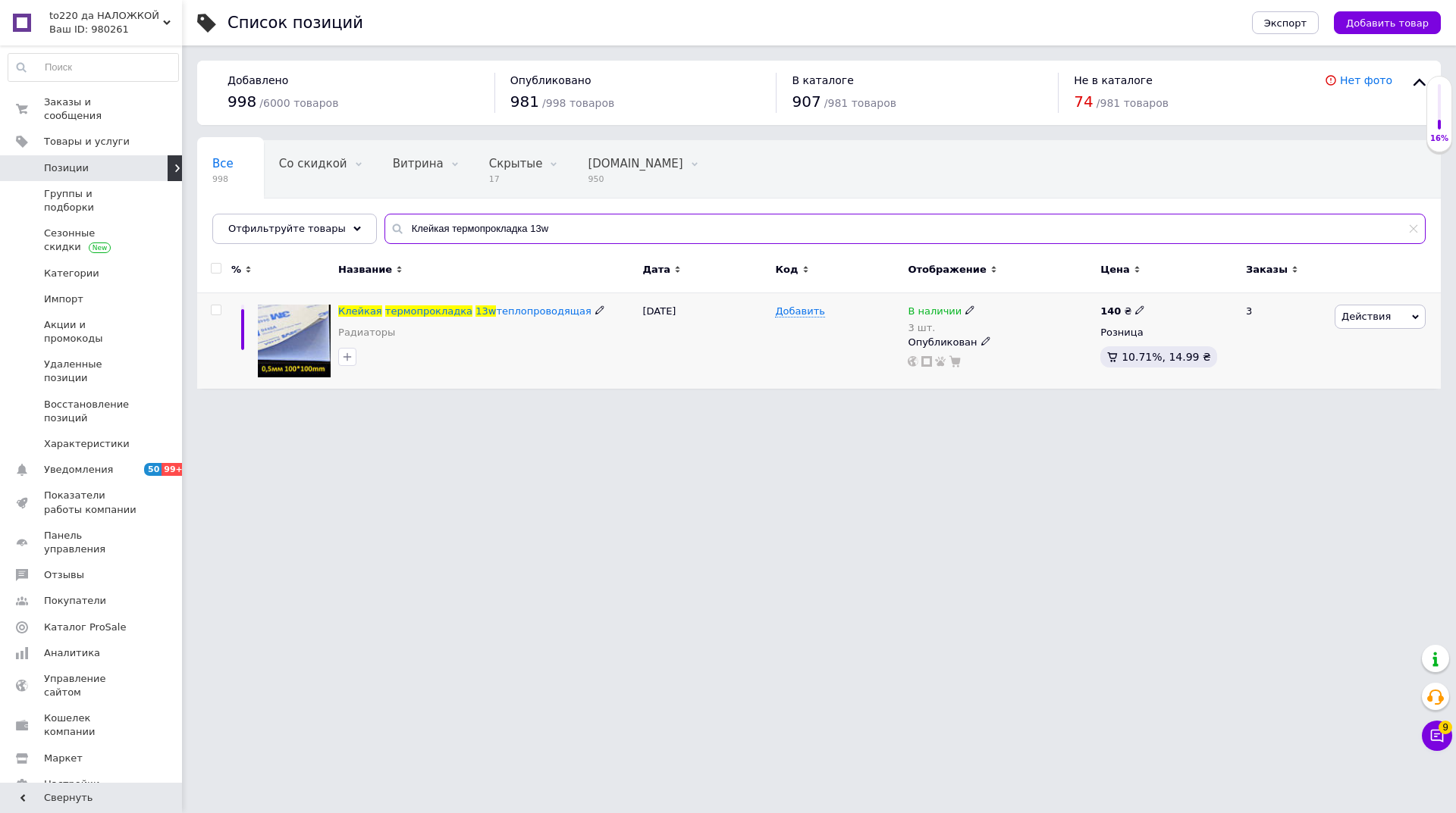
type input "Клейкая термопрокладка 13w"
click at [965, 306] on icon at bounding box center [970, 310] width 9 height 9
click at [1003, 300] on span "В наличии" at bounding box center [1020, 299] width 54 height 11
click at [1006, 359] on input "3" at bounding box center [1039, 358] width 115 height 30
type input "11"
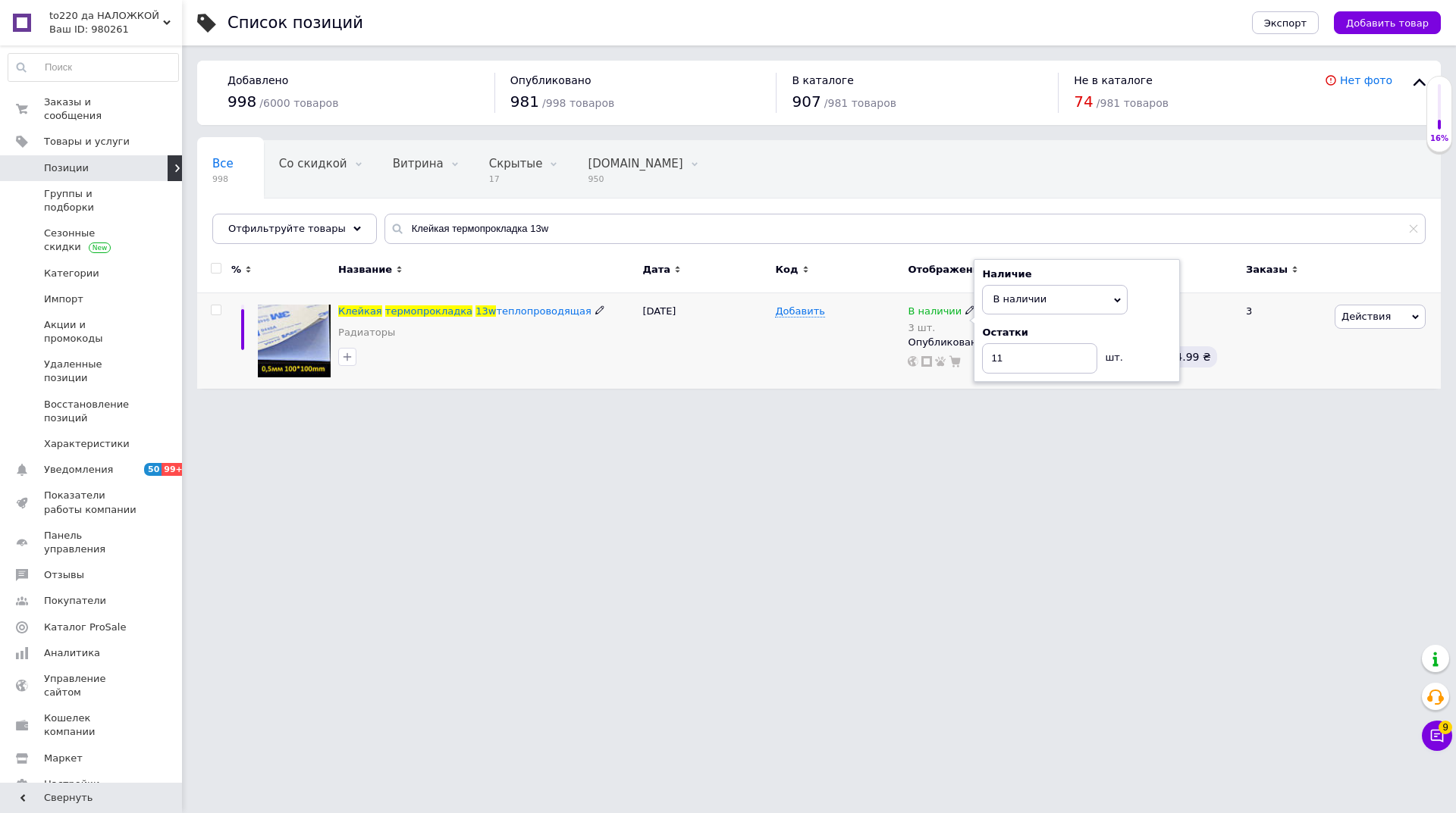
click at [786, 358] on div "Добавить" at bounding box center [836, 341] width 132 height 96
drag, startPoint x: 541, startPoint y: 223, endPoint x: 345, endPoint y: 239, distance: 196.7
click at [345, 239] on div "Отфильтруйте товары Клейкая термопрокладка 13w" at bounding box center [818, 228] width 1213 height 30
paste input "еркон A норм разомкну"
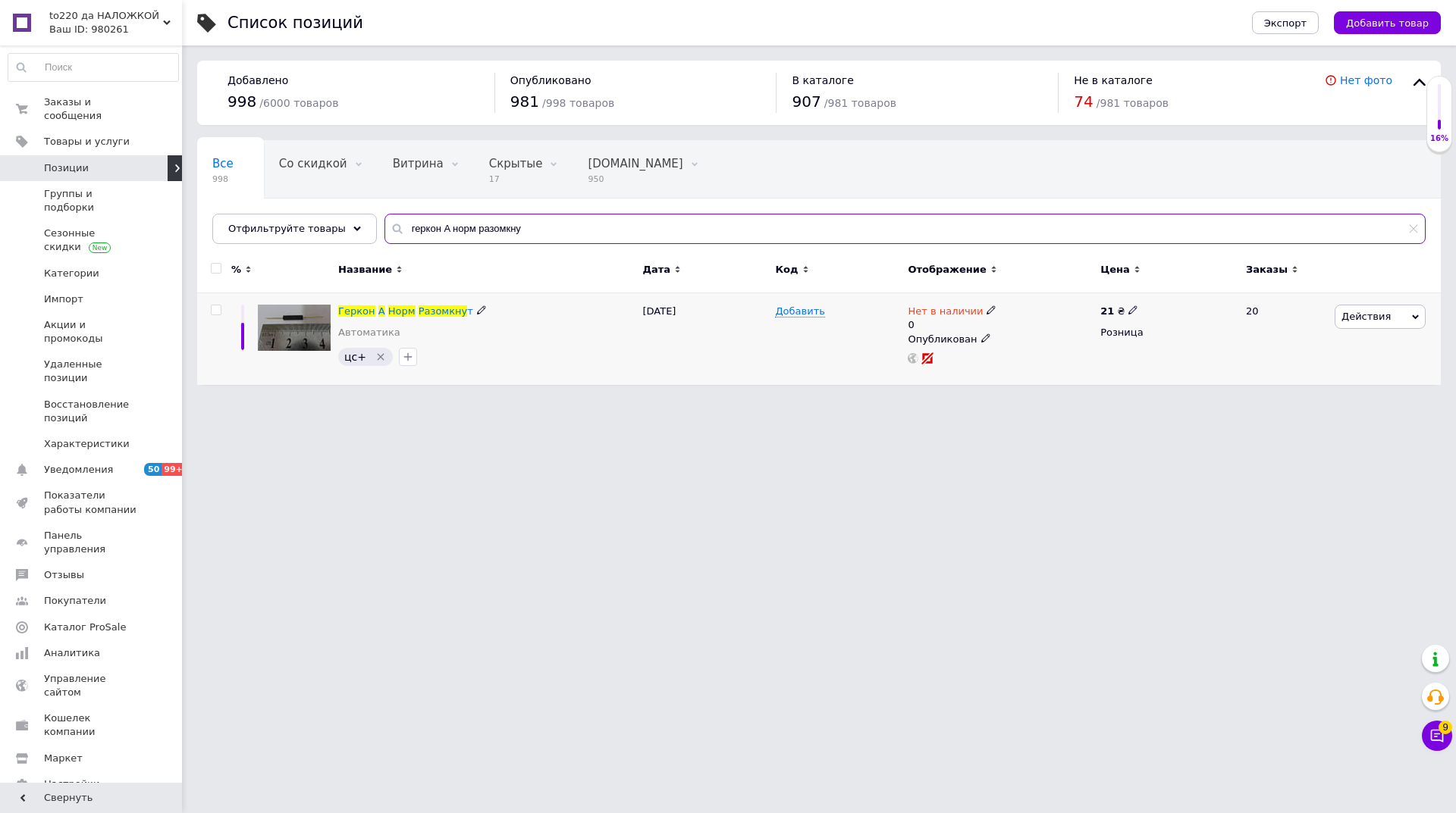
type input "геркон A норм разомкну"
click at [986, 311] on icon at bounding box center [990, 310] width 9 height 9
click at [1034, 328] on li "В наличии" at bounding box center [1072, 329] width 144 height 21
click at [1023, 361] on input "0" at bounding box center [1057, 356] width 115 height 30
type input "29"
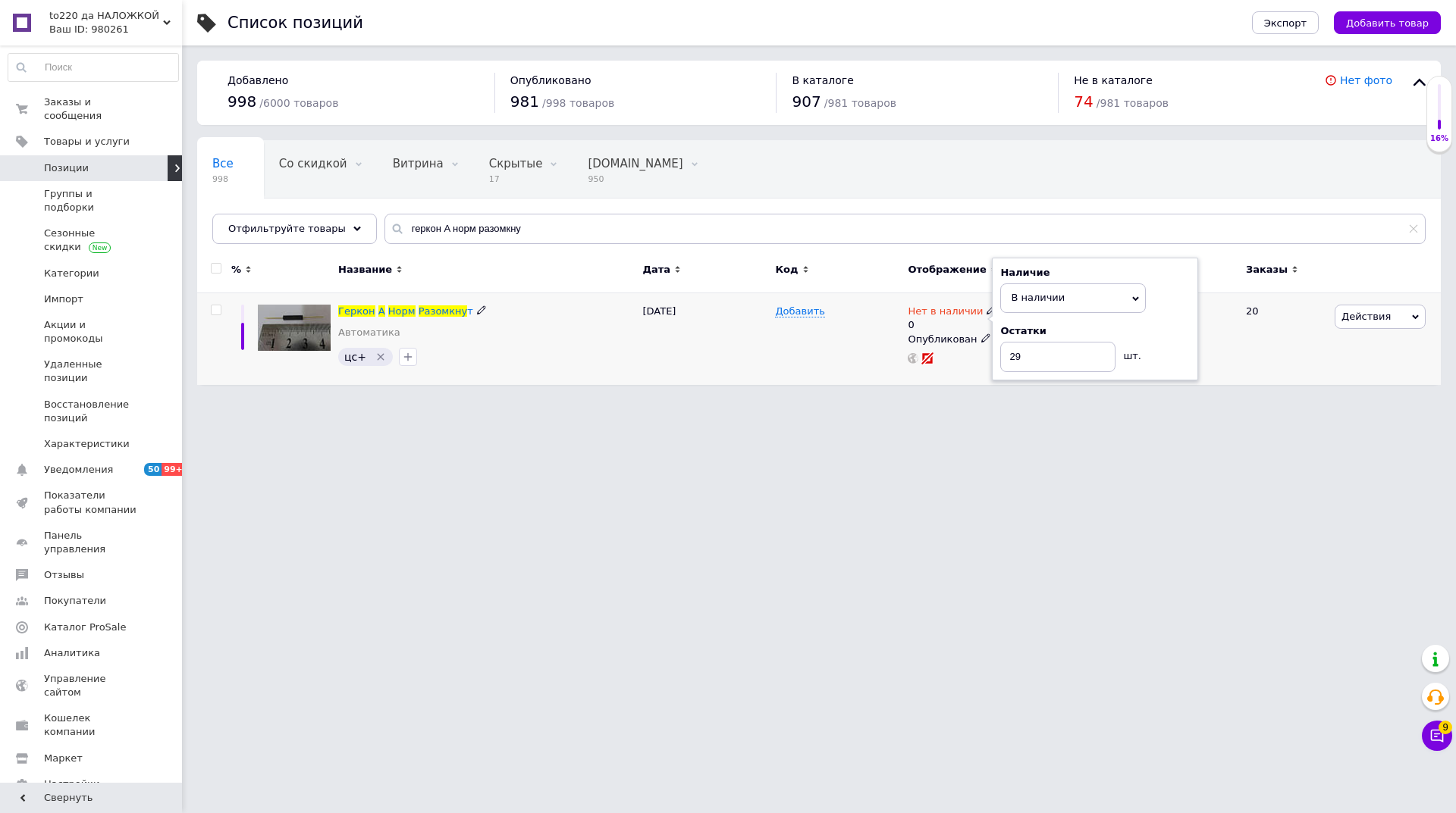
click at [778, 360] on div "Добавить" at bounding box center [836, 339] width 132 height 92
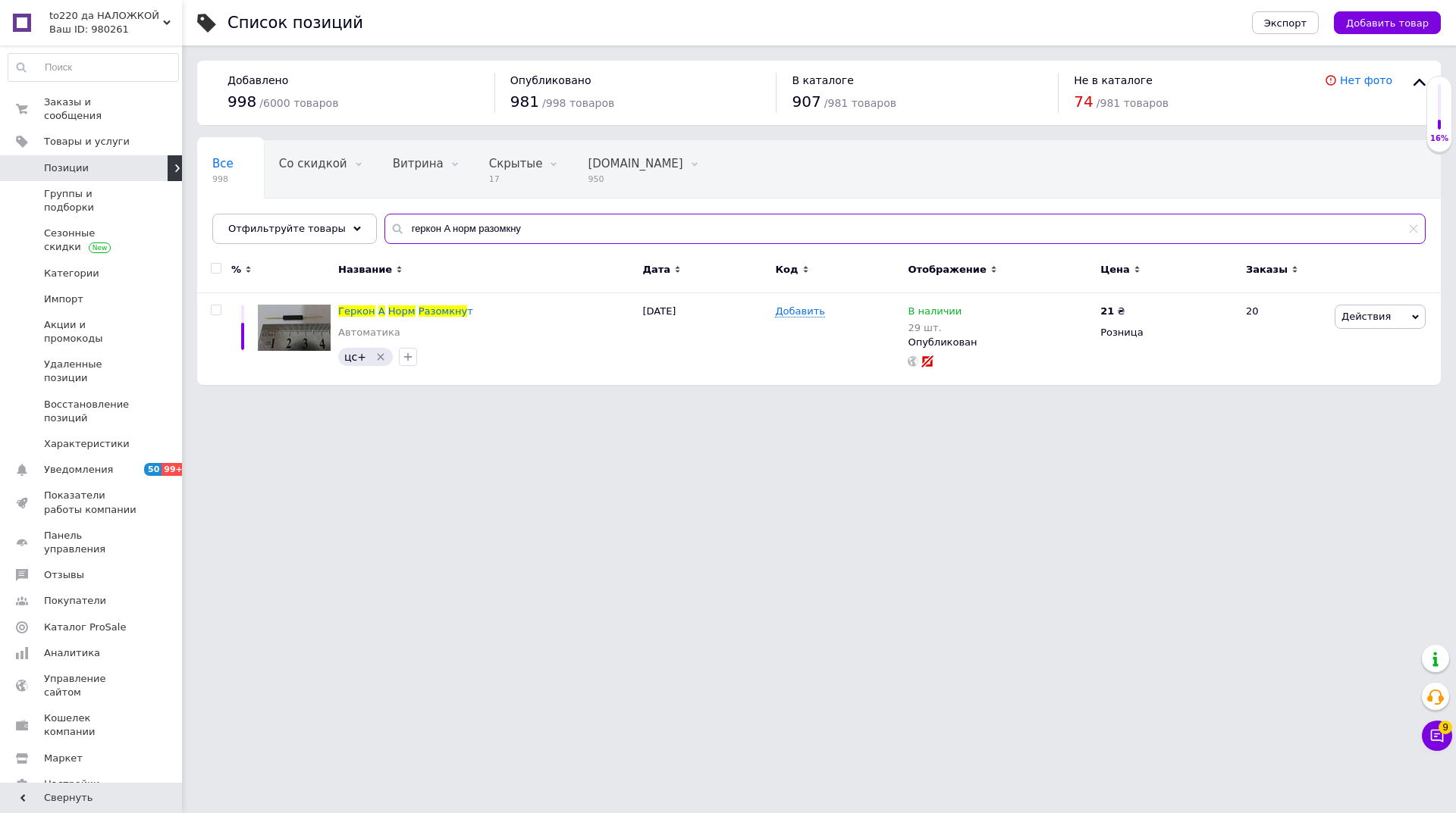
drag, startPoint x: 525, startPoint y: 228, endPoint x: 392, endPoint y: 227, distance: 133.0
click at [392, 227] on input "геркон A норм разомкну" at bounding box center [905, 228] width 1041 height 30
paste input "6R125P"
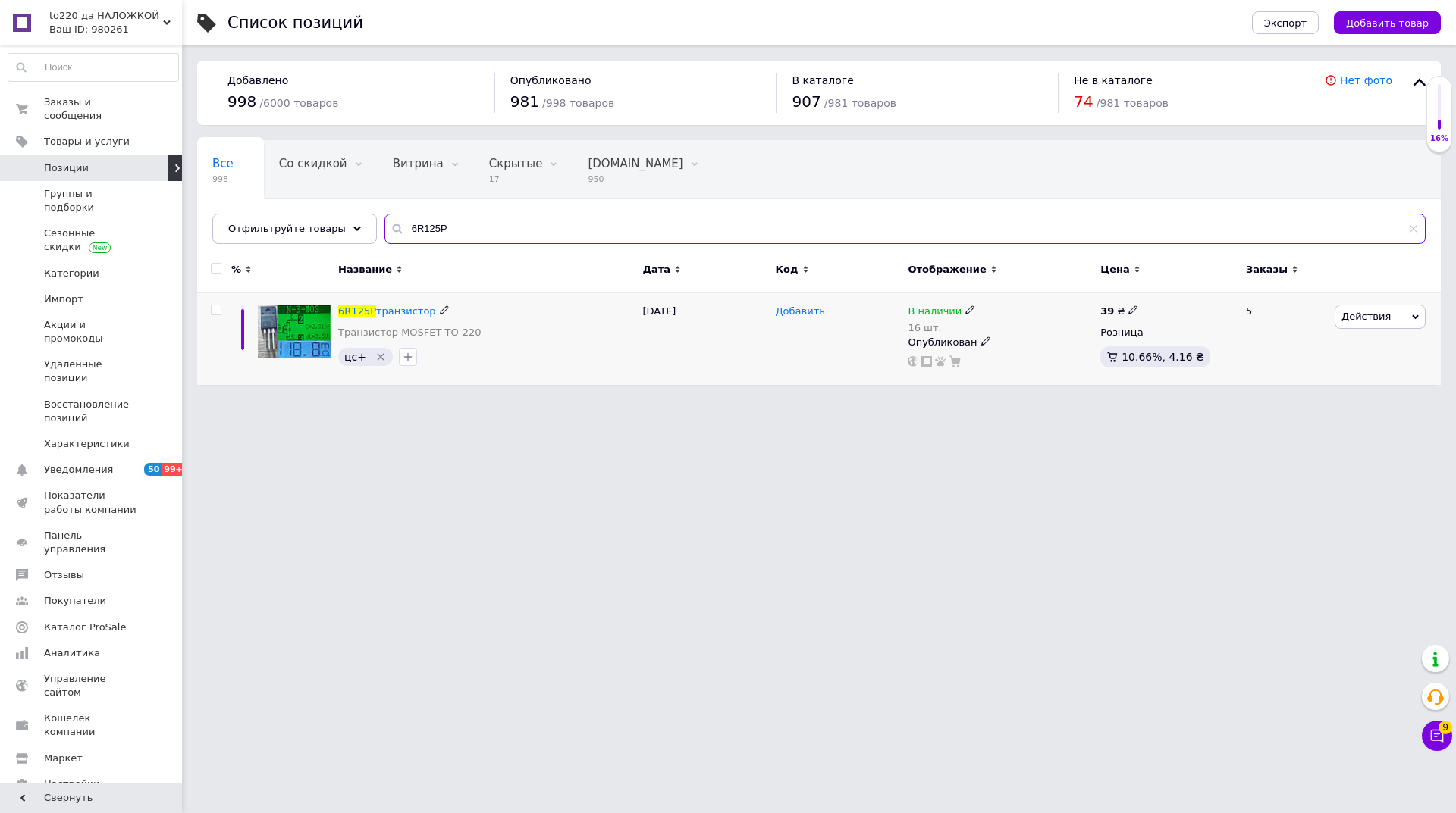
type input "6R125P"
click at [965, 307] on icon at bounding box center [970, 310] width 9 height 9
click at [1017, 300] on span "В наличии" at bounding box center [1020, 299] width 54 height 11
click at [998, 359] on input "16" at bounding box center [1039, 358] width 115 height 30
type input "46"
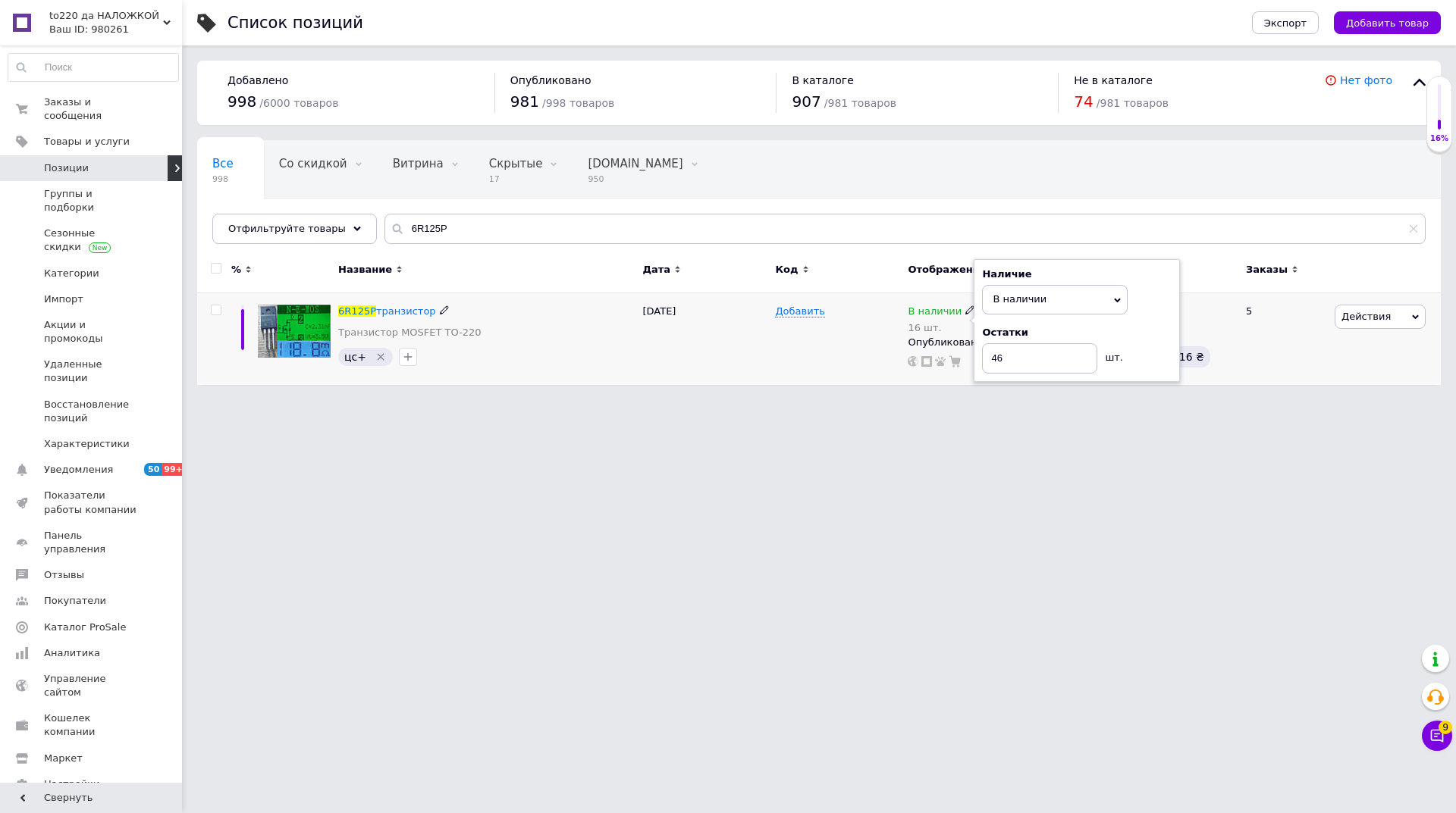
click at [696, 378] on div "[DATE]" at bounding box center [704, 339] width 132 height 92
drag, startPoint x: 449, startPoint y: 219, endPoint x: 398, endPoint y: 224, distance: 51.2
click at [398, 224] on input "6R125P" at bounding box center [905, 228] width 1041 height 30
click at [455, 232] on input "6R125P" at bounding box center [905, 228] width 1041 height 30
click at [446, 231] on input "6R125P" at bounding box center [905, 228] width 1041 height 30
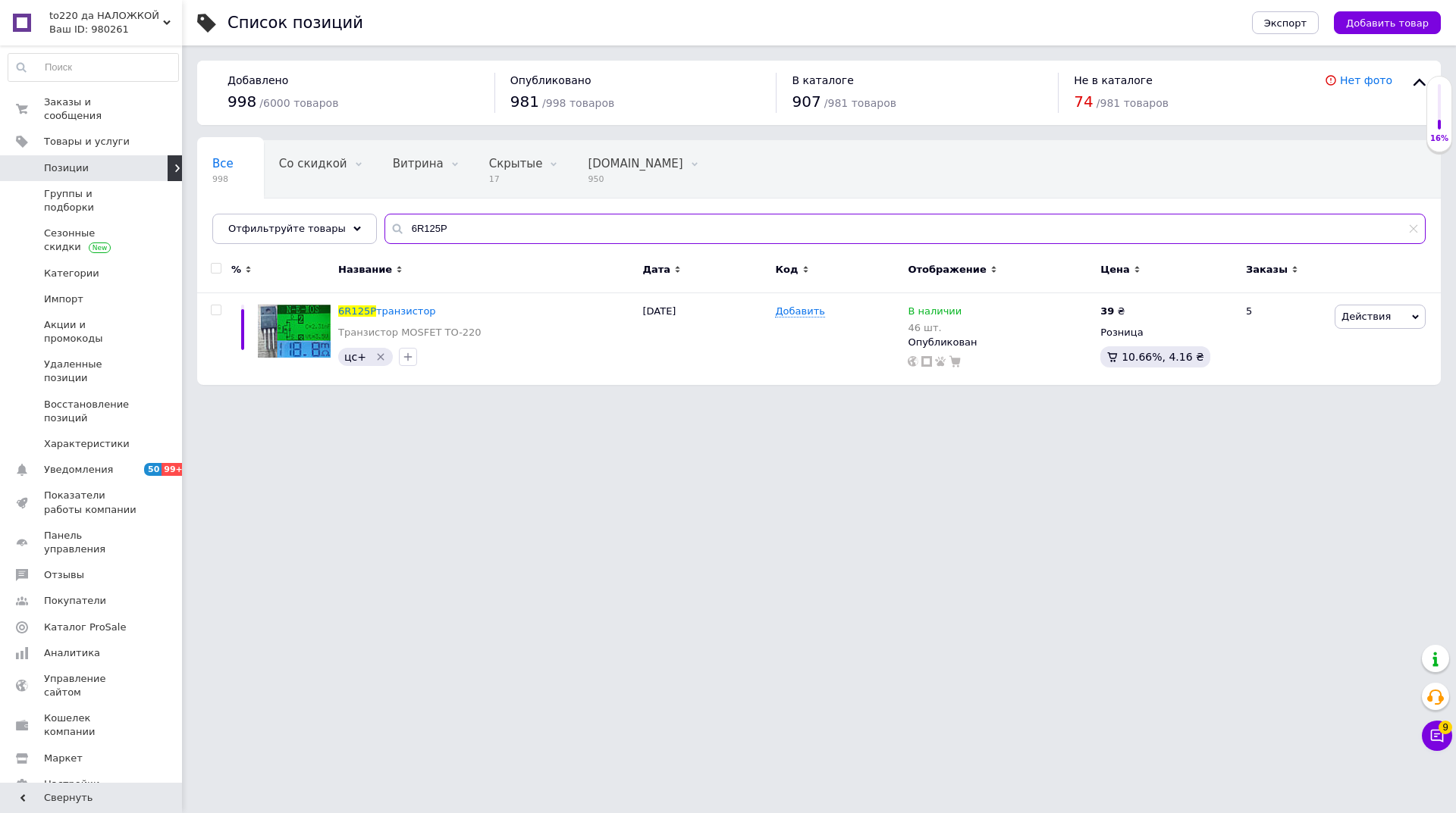
click at [441, 231] on input "6R125P" at bounding box center [905, 228] width 1041 height 30
drag, startPoint x: 434, startPoint y: 227, endPoint x: 366, endPoint y: 229, distance: 68.0
click at [362, 228] on div "Все 998 Со скидкой 0 Удалить Редактировать Витрина 0 Удалить Редактировать Скры…" at bounding box center [818, 192] width 1243 height 103
paste input "*П1 23E04"
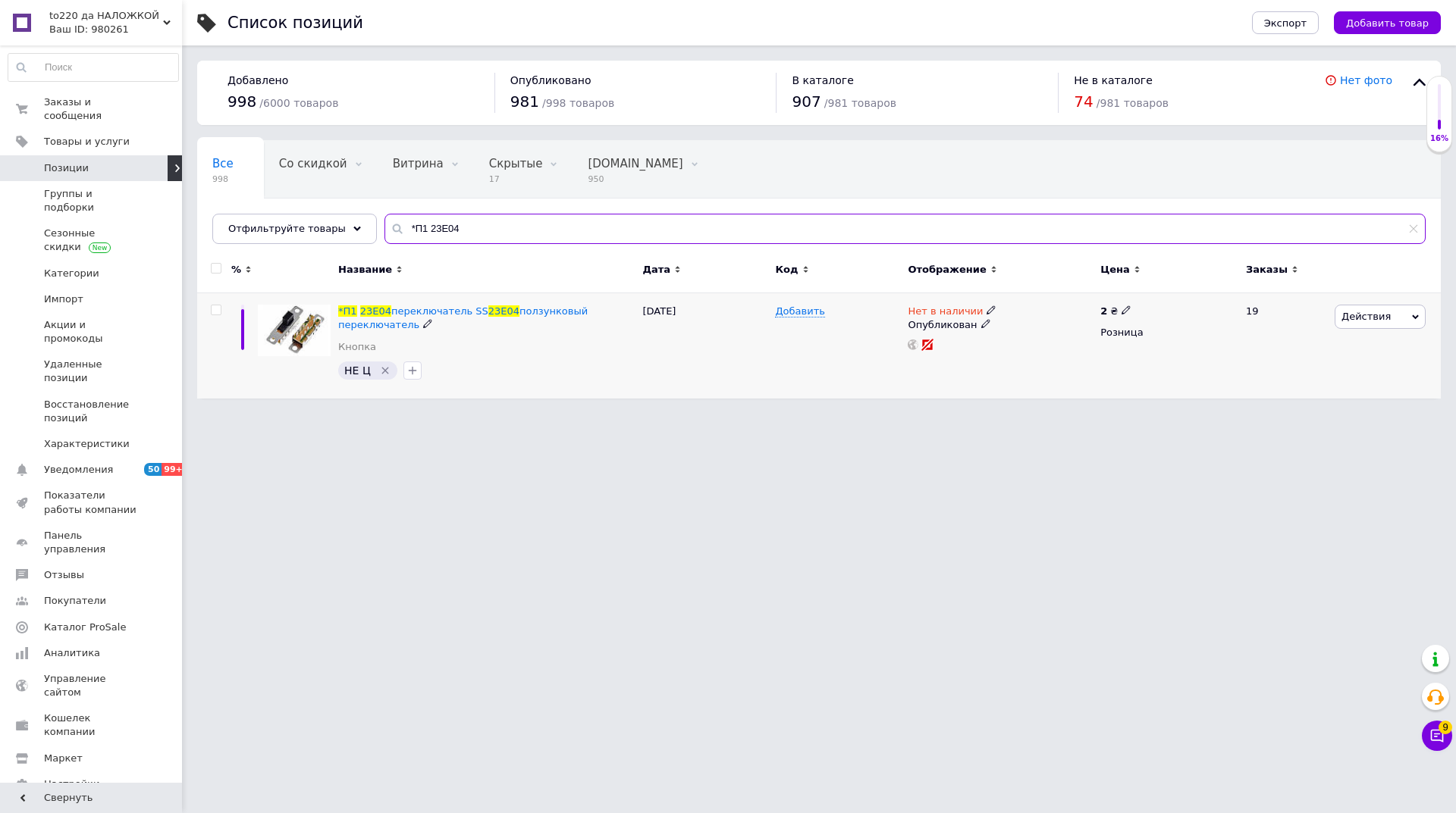
type input "*П1 23E04"
drag, startPoint x: 988, startPoint y: 315, endPoint x: 981, endPoint y: 311, distance: 8.1
click at [984, 314] on div "Нет в наличии" at bounding box center [999, 311] width 185 height 14
click at [986, 312] on icon at bounding box center [990, 310] width 9 height 9
click at [1048, 321] on li "В наличии" at bounding box center [1072, 323] width 144 height 21
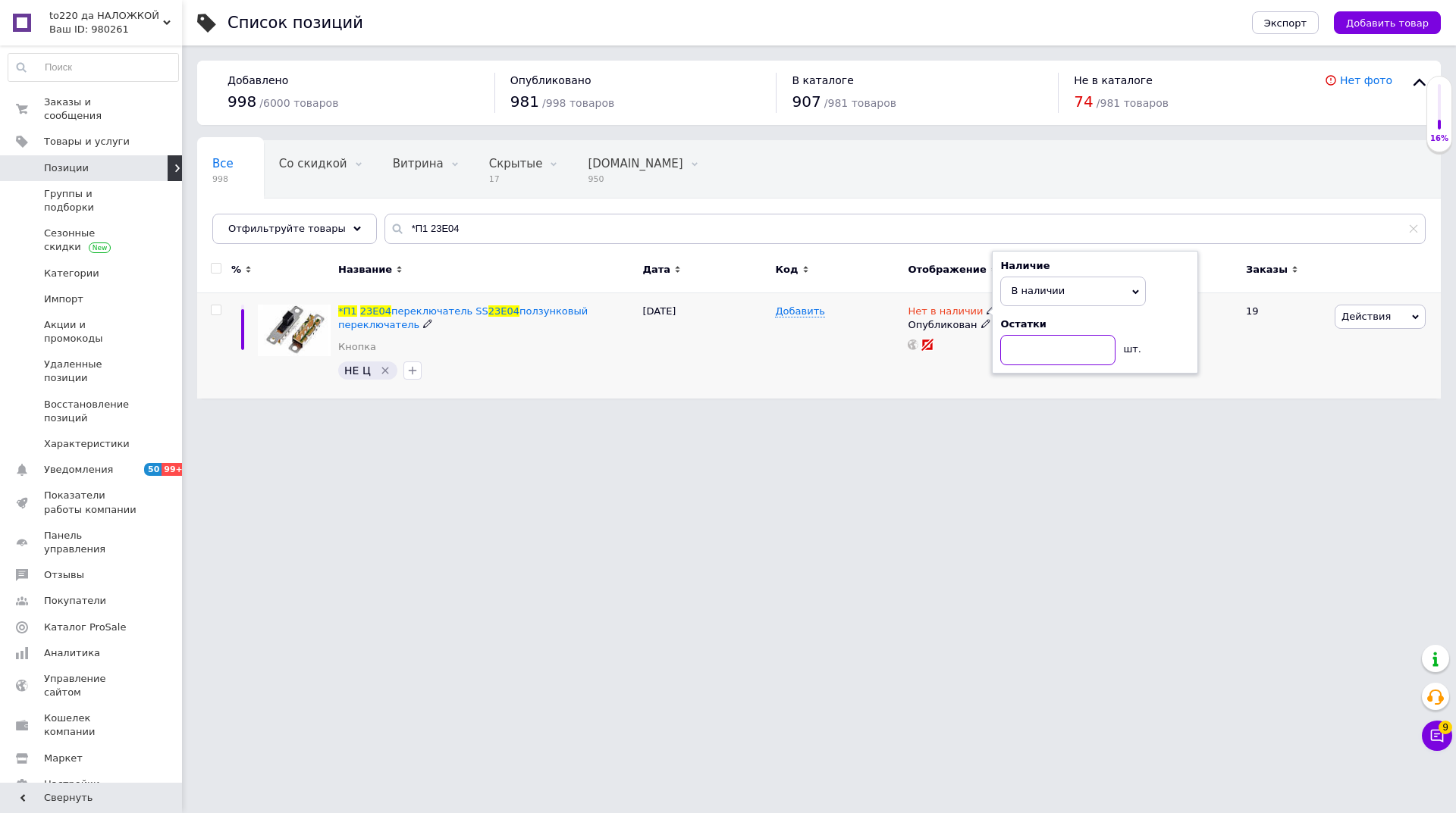
click at [1025, 365] on input at bounding box center [1057, 350] width 115 height 30
type input "53"
click at [826, 354] on div "Добавить" at bounding box center [836, 346] width 132 height 105
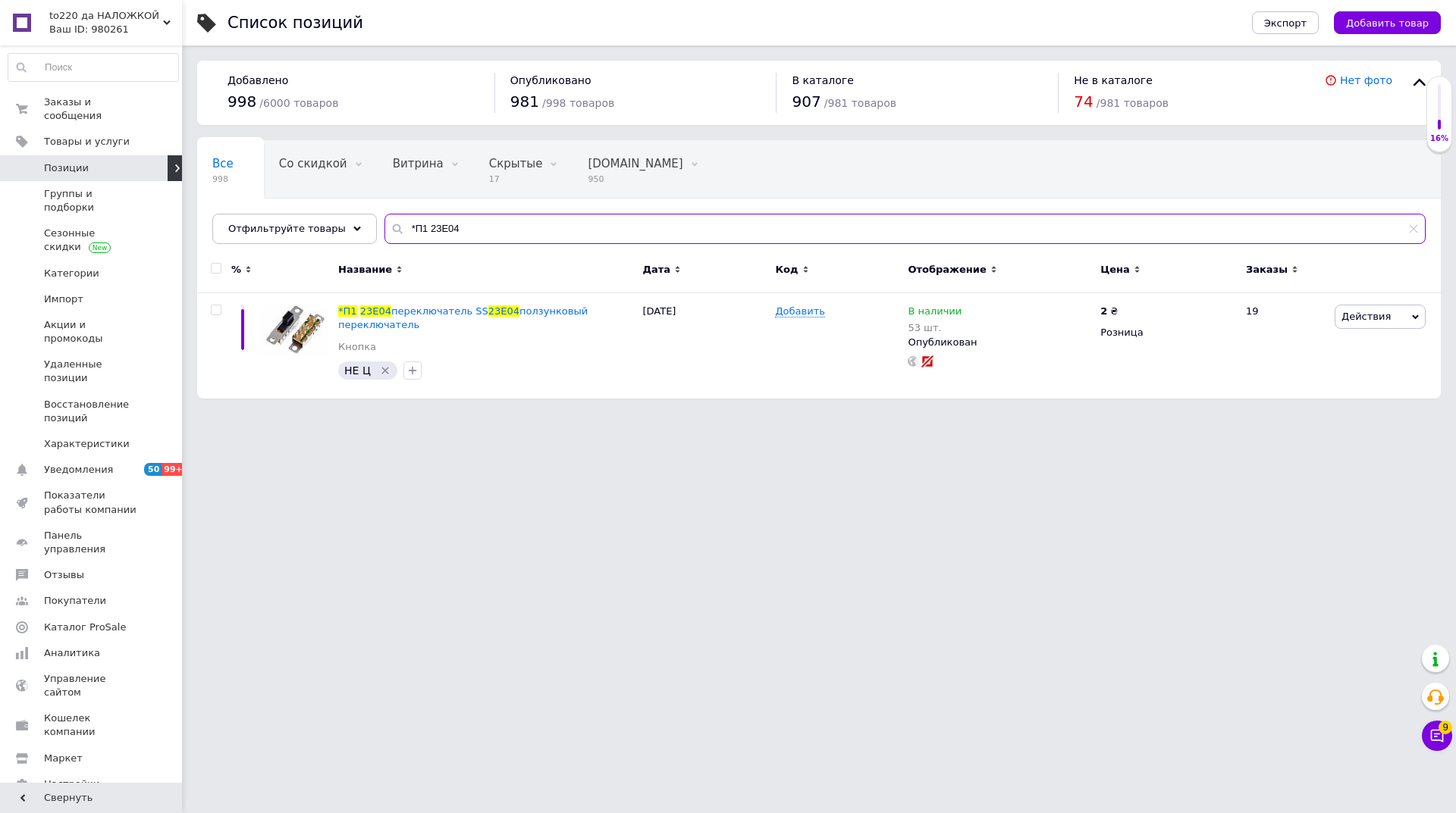
drag, startPoint x: 455, startPoint y: 222, endPoint x: 364, endPoint y: 230, distance: 91.4
click at [365, 230] on div "Все 998 Со скидкой 0 Удалить Редактировать Витрина 0 Удалить Редактировать Скры…" at bounding box center [818, 192] width 1243 height 103
paste input "FUSE 5*20"
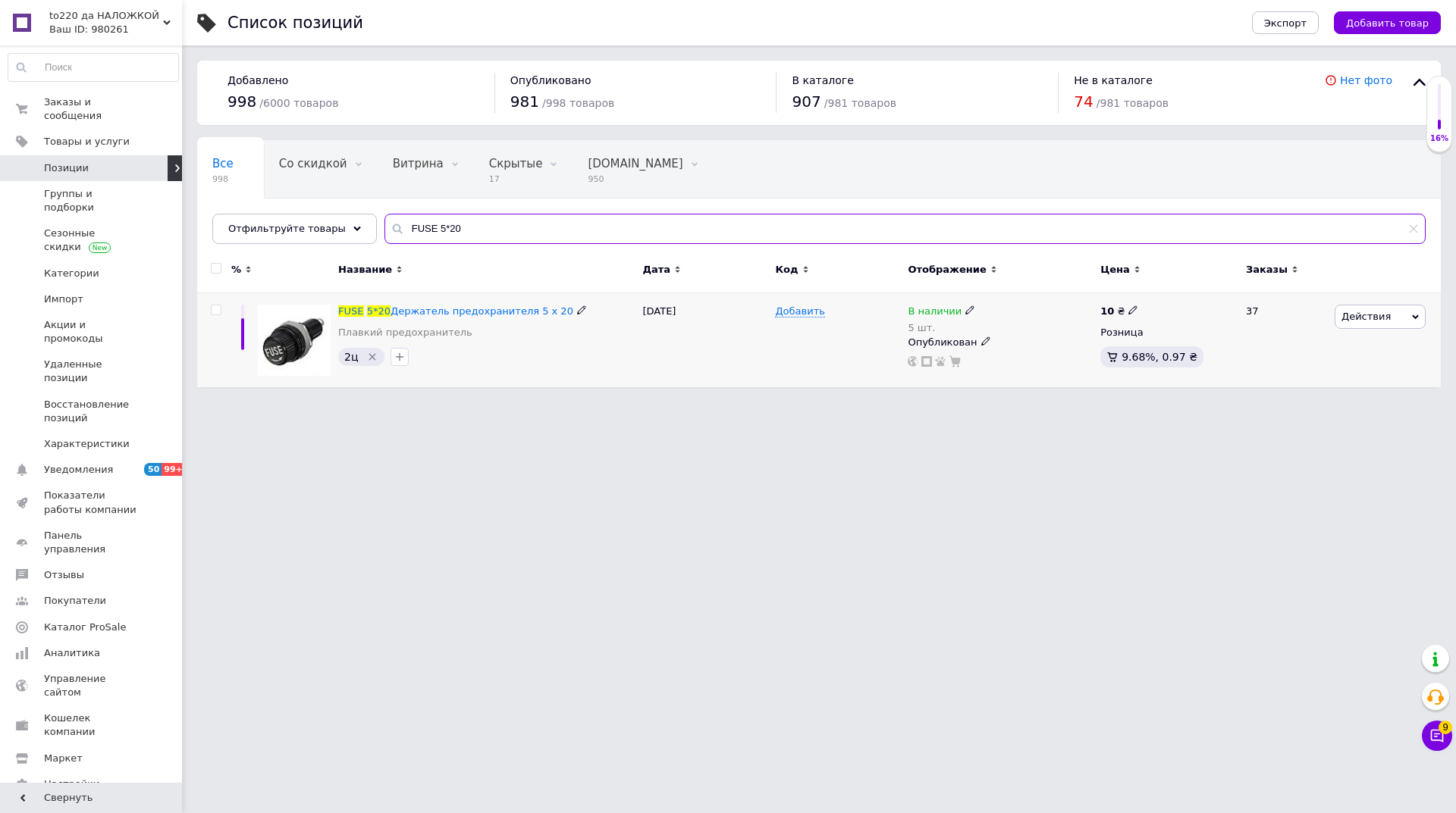
type input "FUSE 5*20"
click at [965, 308] on use at bounding box center [970, 310] width 8 height 8
drag, startPoint x: 1025, startPoint y: 297, endPoint x: 1017, endPoint y: 313, distance: 17.9
click at [1025, 298] on span "В наличии" at bounding box center [1020, 299] width 54 height 11
click at [988, 362] on input "5" at bounding box center [1039, 358] width 115 height 30
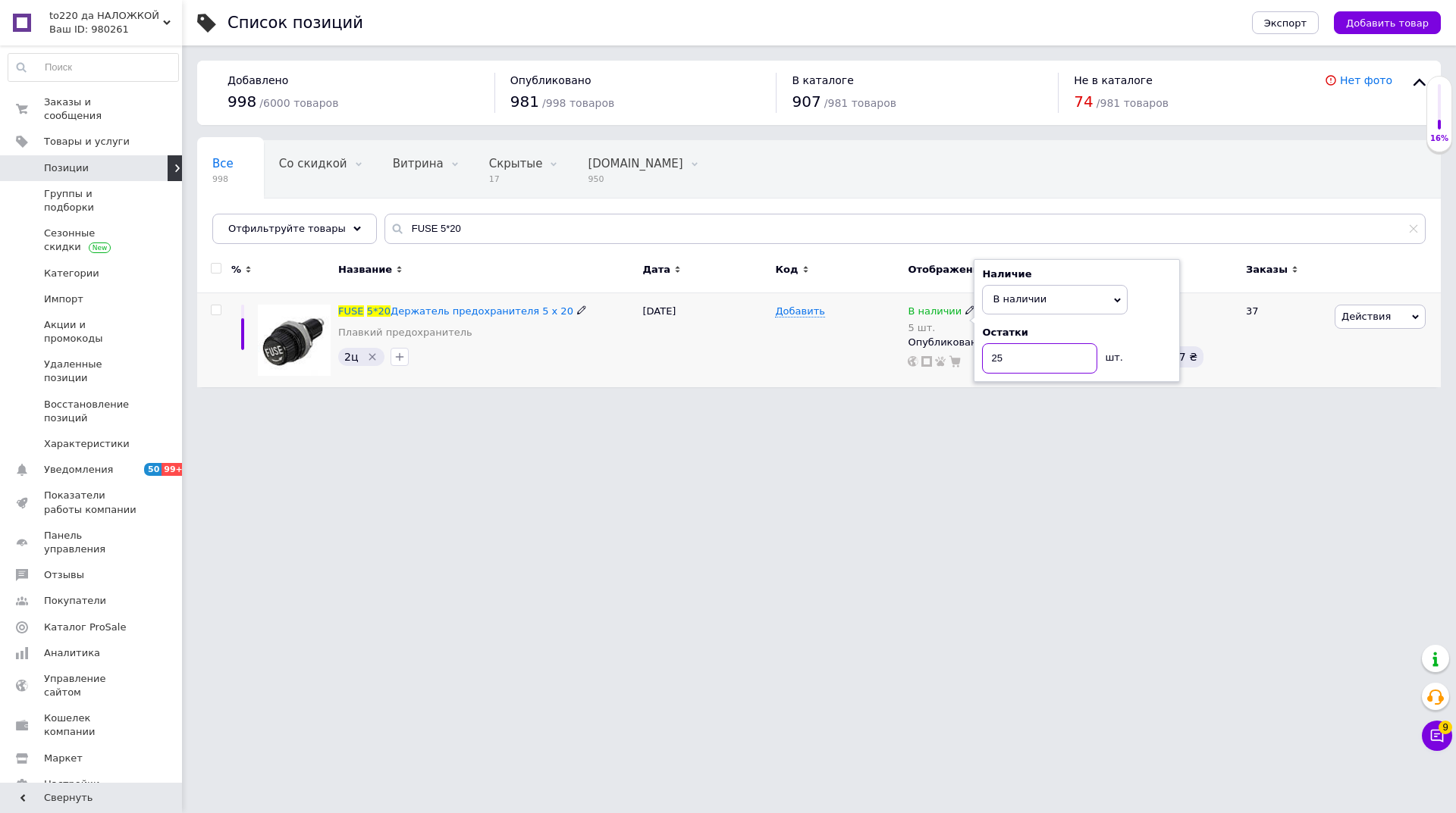
type input "25"
click at [819, 356] on div "Добавить" at bounding box center [836, 340] width 132 height 94
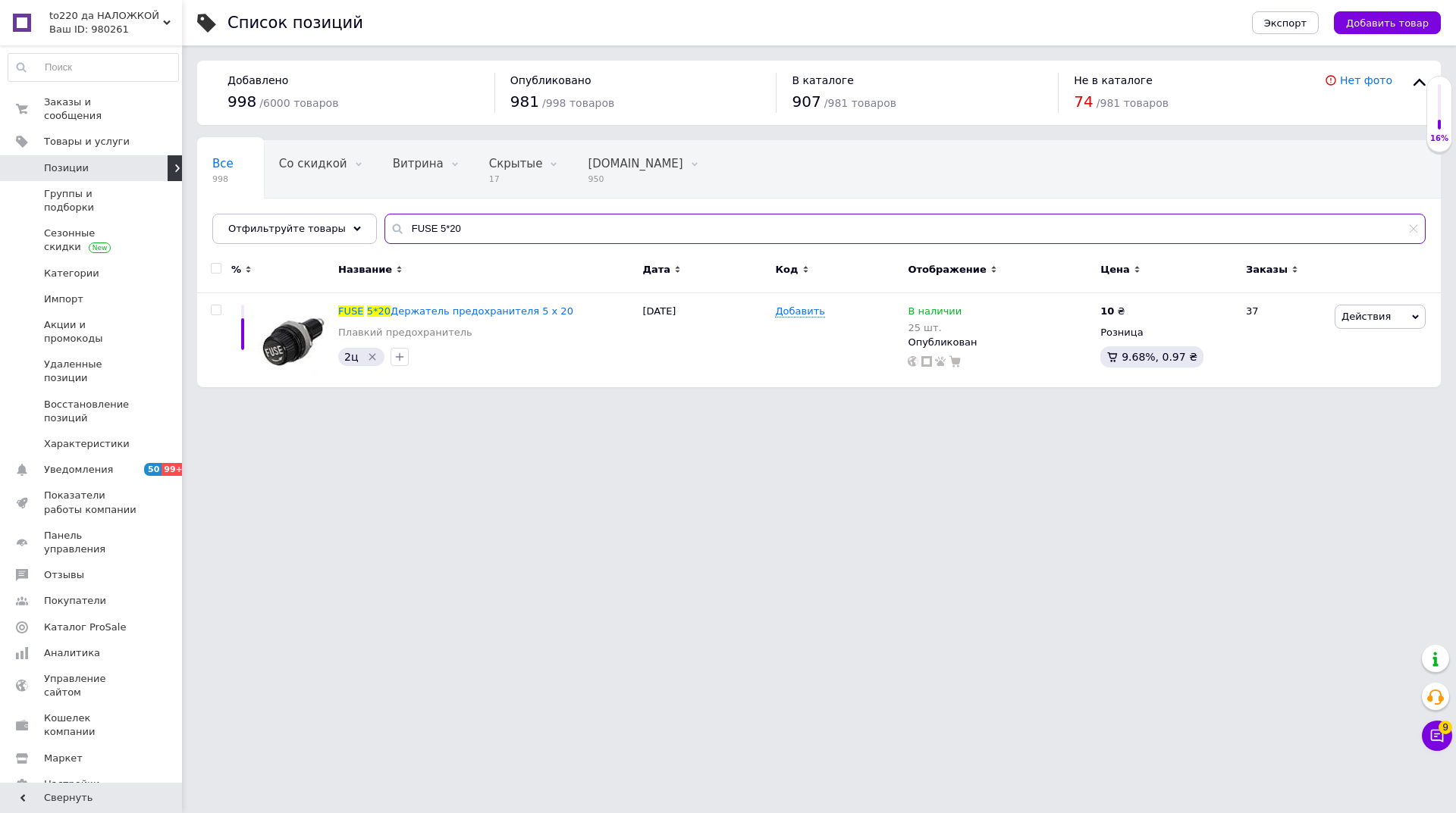
drag, startPoint x: 377, startPoint y: 227, endPoint x: 360, endPoint y: 228, distance: 17.0
click at [360, 228] on div "Все 998 Со скидкой 0 Удалить Редактировать Витрина 0 Удалить Редактировать Скры…" at bounding box center [818, 192] width 1243 height 103
paste input "*Ш5 CD4017"
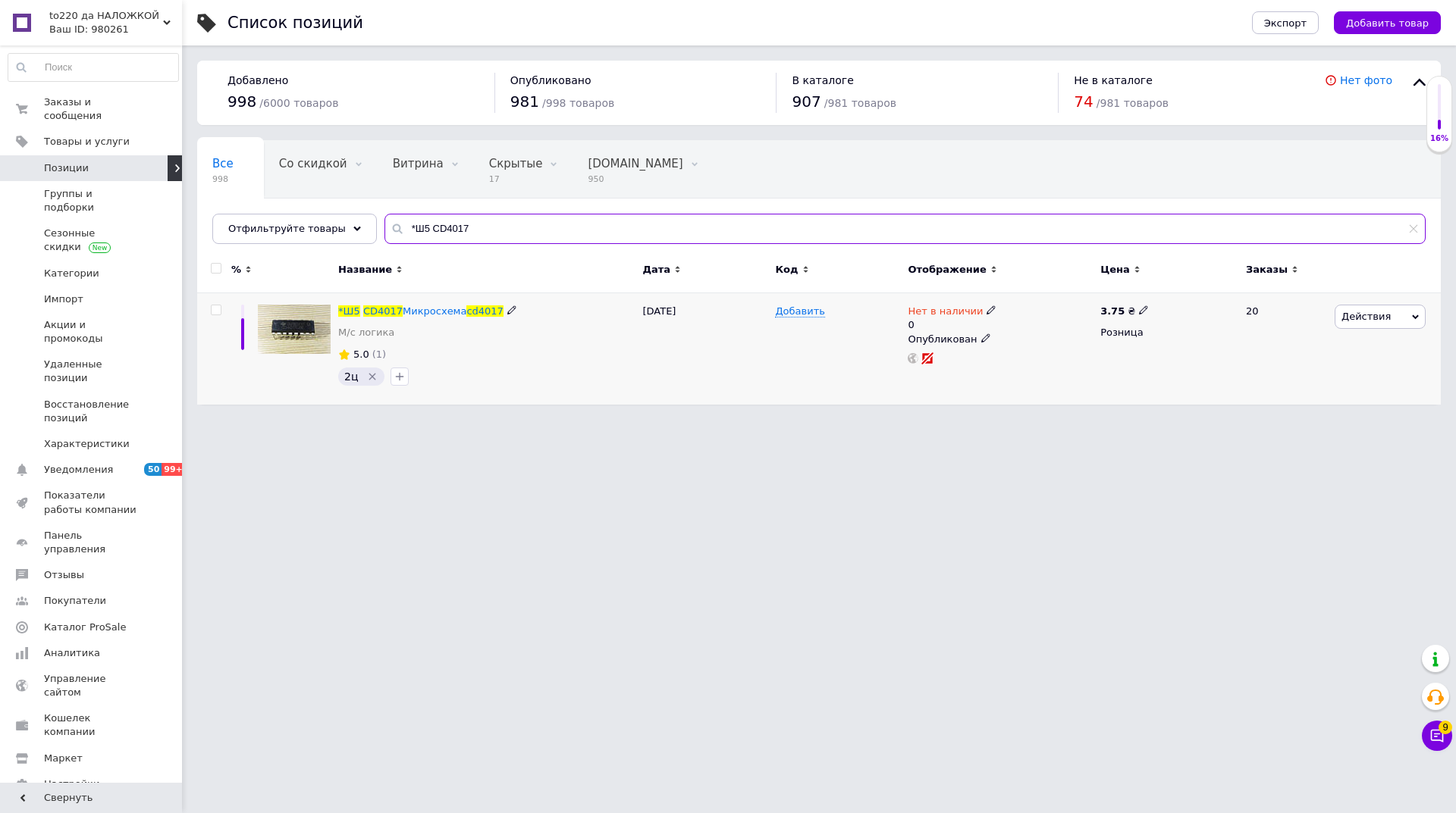
type input "*Ш5 CD4017"
click at [976, 312] on div "Нет в наличии" at bounding box center [951, 311] width 89 height 14
click at [1030, 325] on li "В наличии" at bounding box center [1072, 329] width 144 height 21
click at [1008, 355] on input "0" at bounding box center [1057, 356] width 115 height 30
type input "10"
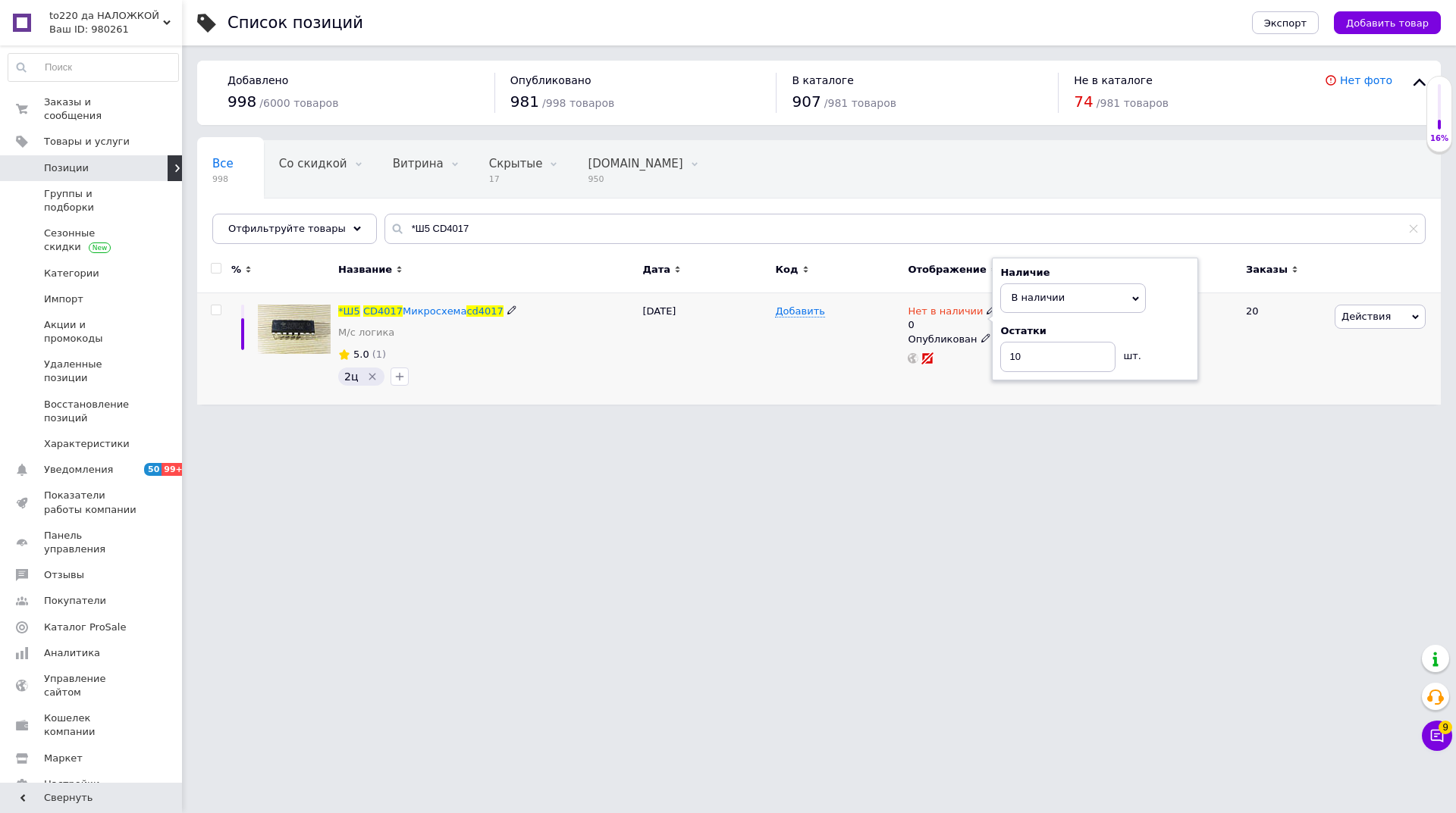
click at [857, 348] on div "Добавить" at bounding box center [836, 349] width 132 height 112
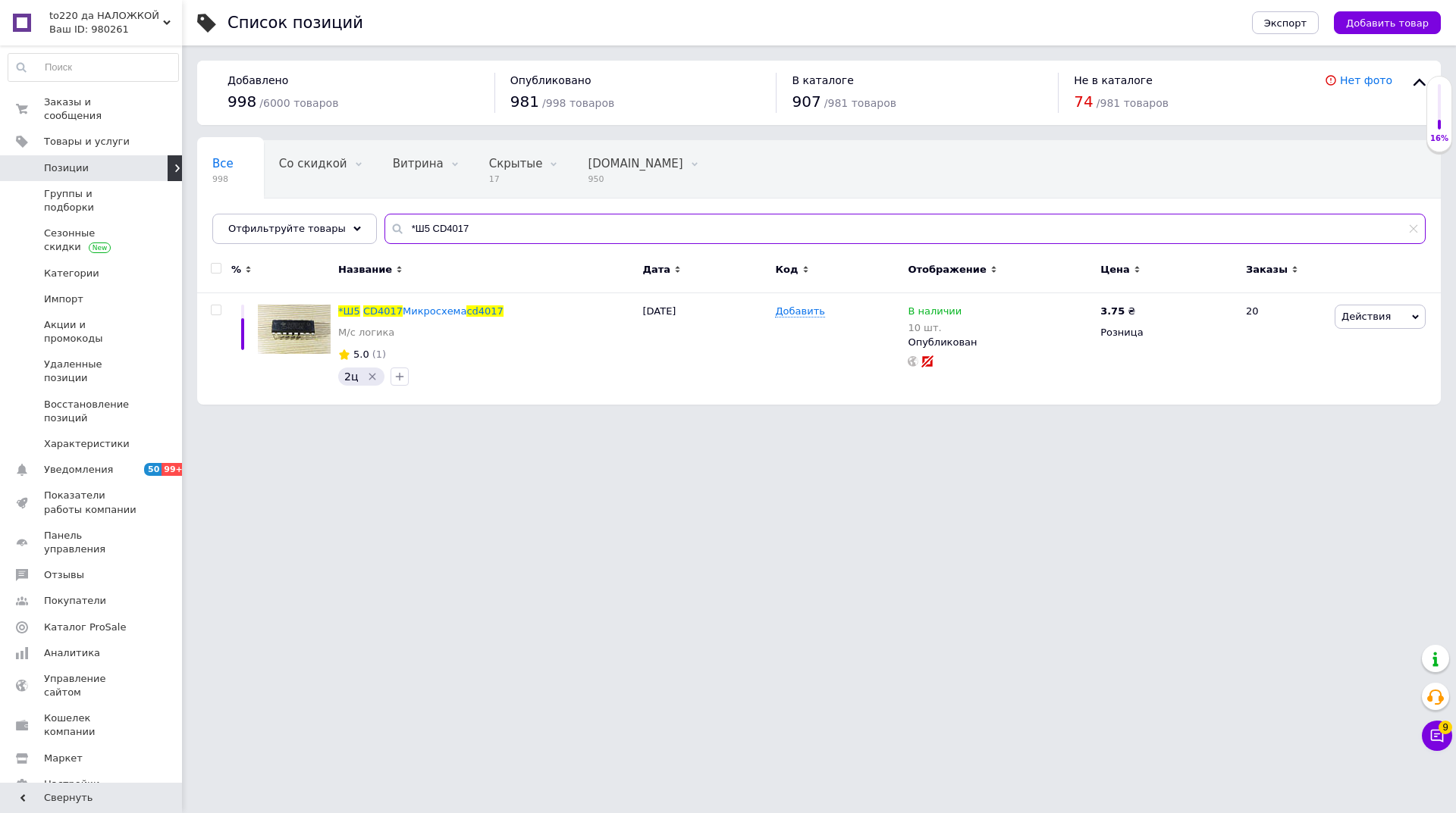
drag, startPoint x: 467, startPoint y: 240, endPoint x: 417, endPoint y: 231, distance: 50.8
click at [359, 236] on div "Все 998 Со скидкой 0 Удалить Редактировать Витрина 0 Удалить Редактировать Скры…" at bounding box center [818, 192] width 1243 height 103
paste input "1s заряда"
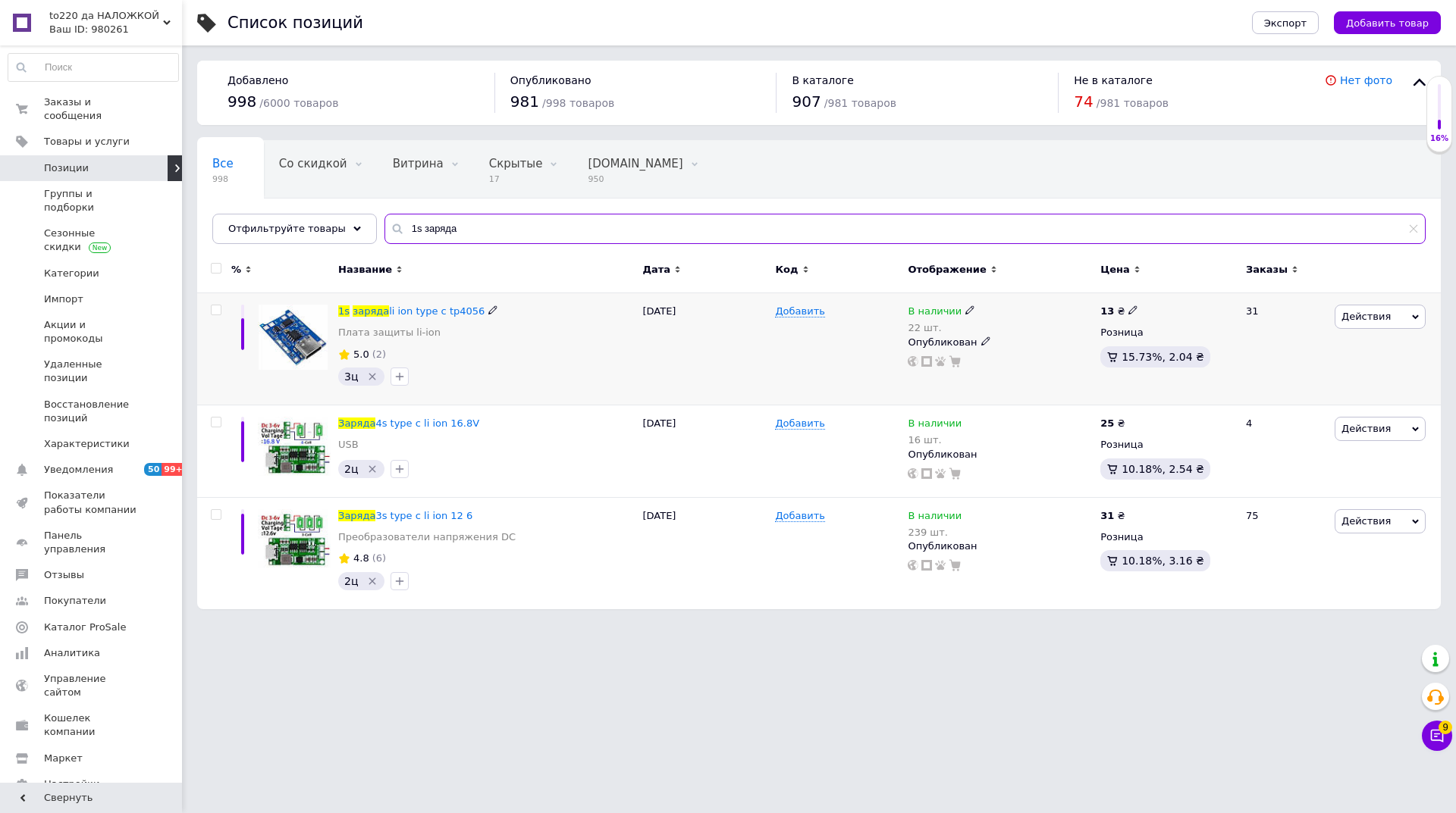
type input "1s заряда"
click at [965, 309] on icon at bounding box center [970, 310] width 9 height 9
click at [1028, 297] on span "В наличии" at bounding box center [1020, 299] width 54 height 11
click at [1020, 352] on input "22" at bounding box center [1039, 358] width 115 height 30
type input "2"
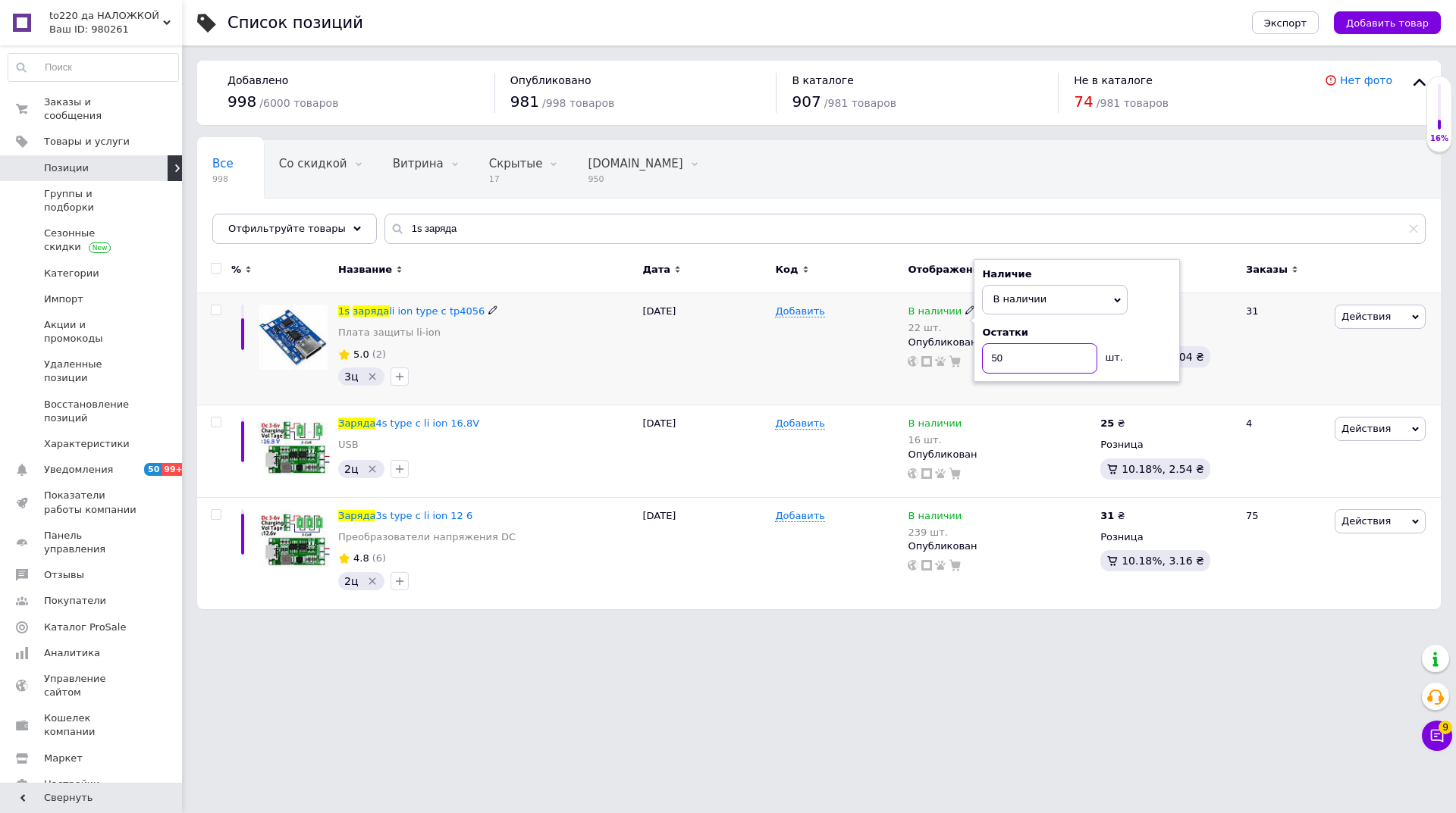
type input "50"
click at [755, 352] on div "[DATE]" at bounding box center [704, 349] width 132 height 113
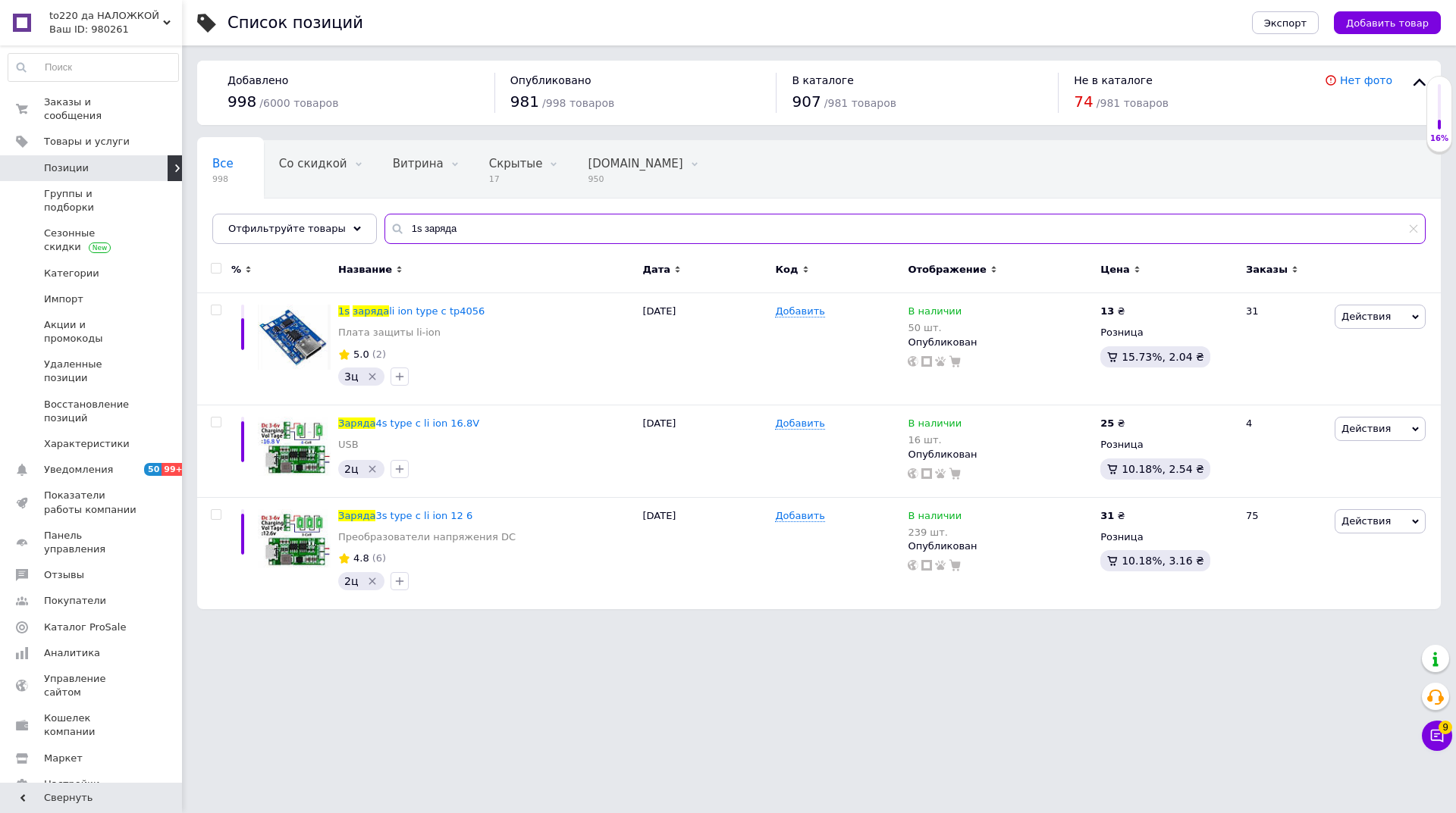
drag, startPoint x: 464, startPoint y: 227, endPoint x: 364, endPoint y: 227, distance: 100.0
click at [364, 227] on div "Все 998 Со скидкой 0 Удалить Редактировать Витрина 0 Удалить Редактировать Скры…" at bounding box center [818, 192] width 1243 height 103
paste input "AMS 1.5 V"
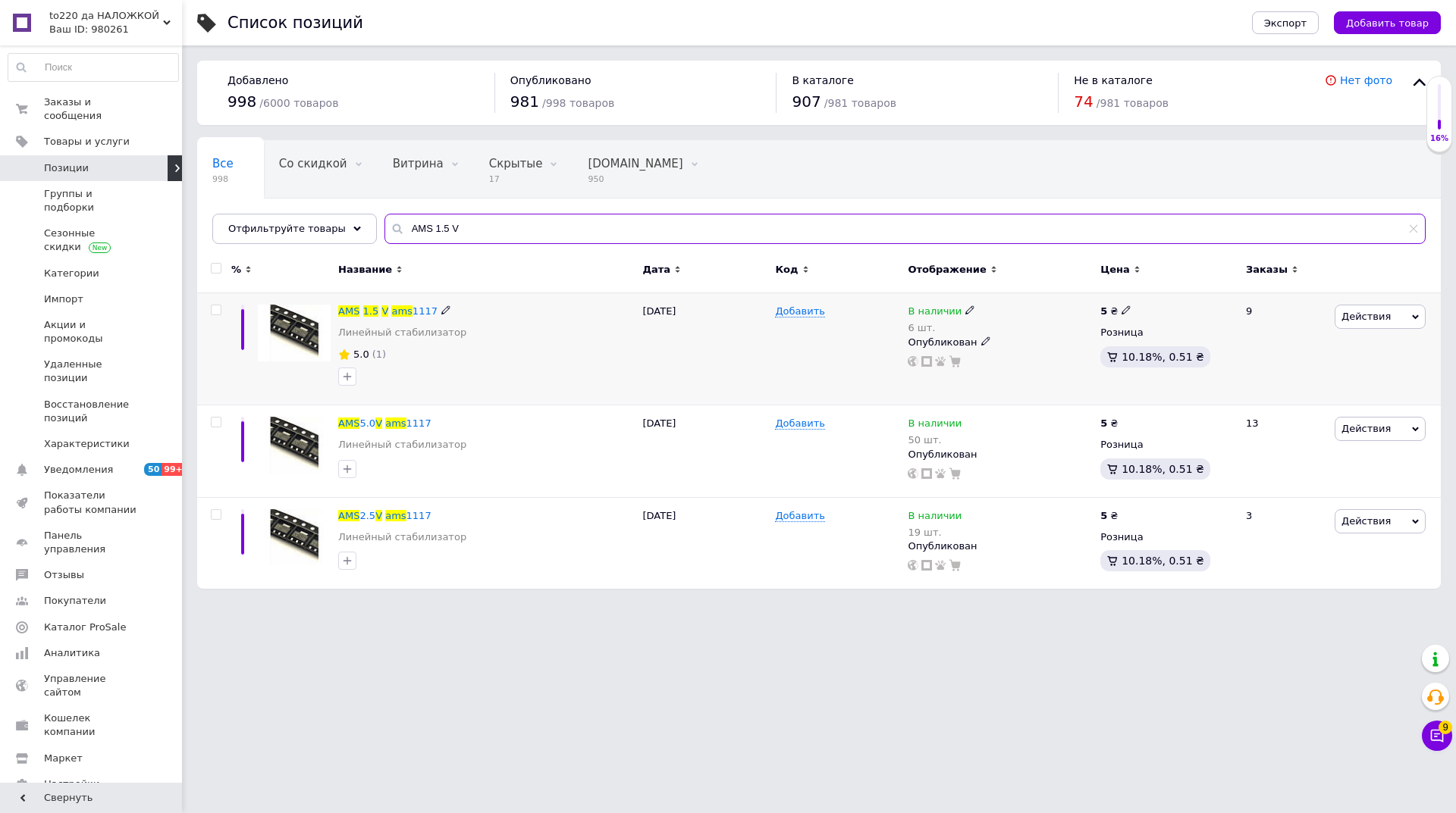
type input "AMS 1.5 V"
click at [965, 309] on icon at bounding box center [970, 310] width 9 height 9
click at [1016, 292] on span "В наличии" at bounding box center [1054, 299] width 145 height 29
click at [1002, 356] on input "6" at bounding box center [1039, 358] width 115 height 30
type input "58"
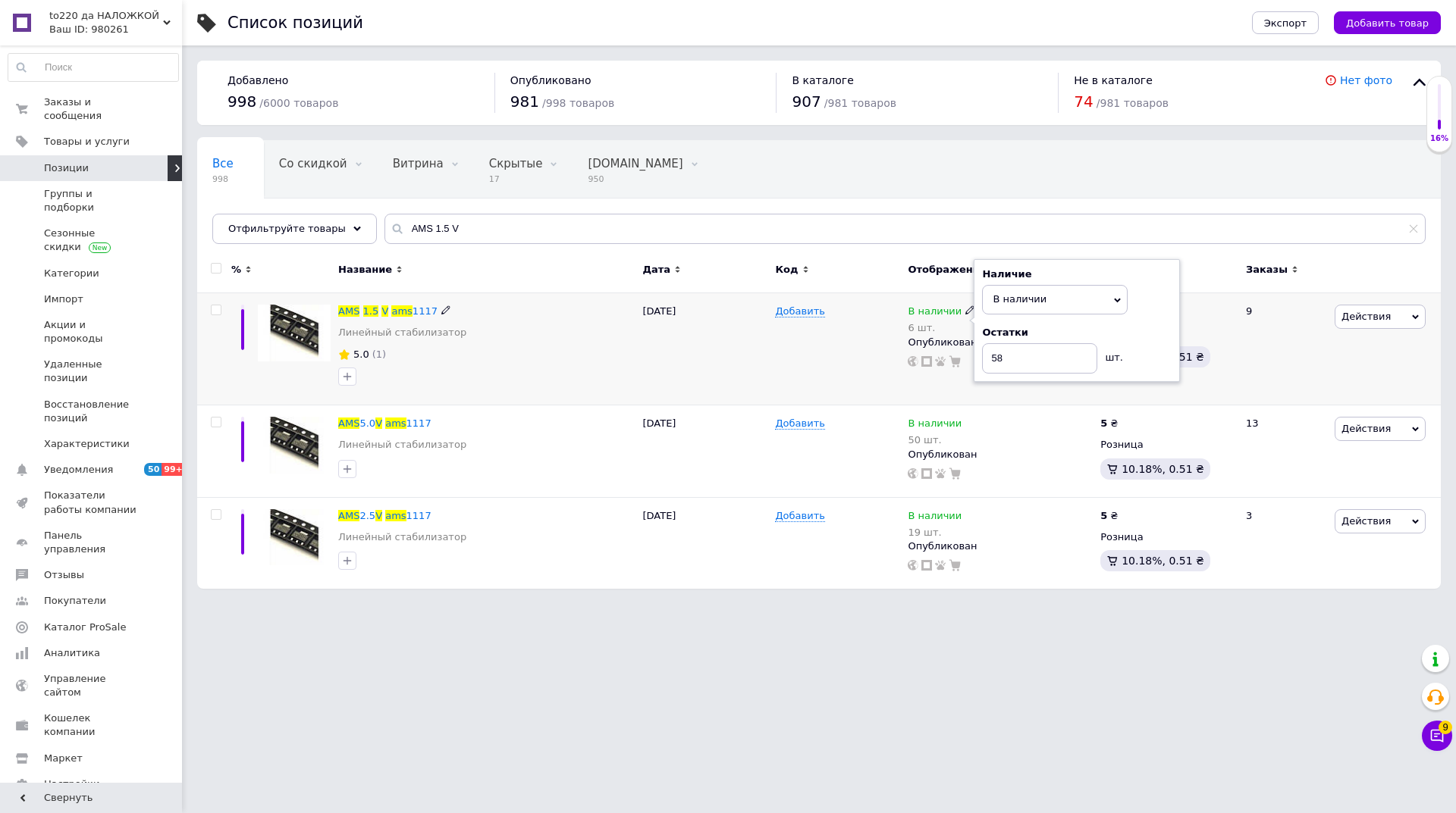
click at [869, 363] on div "Добавить" at bounding box center [836, 349] width 132 height 113
drag, startPoint x: 458, startPoint y: 230, endPoint x: 367, endPoint y: 230, distance: 91.0
click at [385, 230] on input "AMS 1.5 V" at bounding box center [905, 228] width 1041 height 30
paste input "предохранитель №2 ( 5*20 10А )"
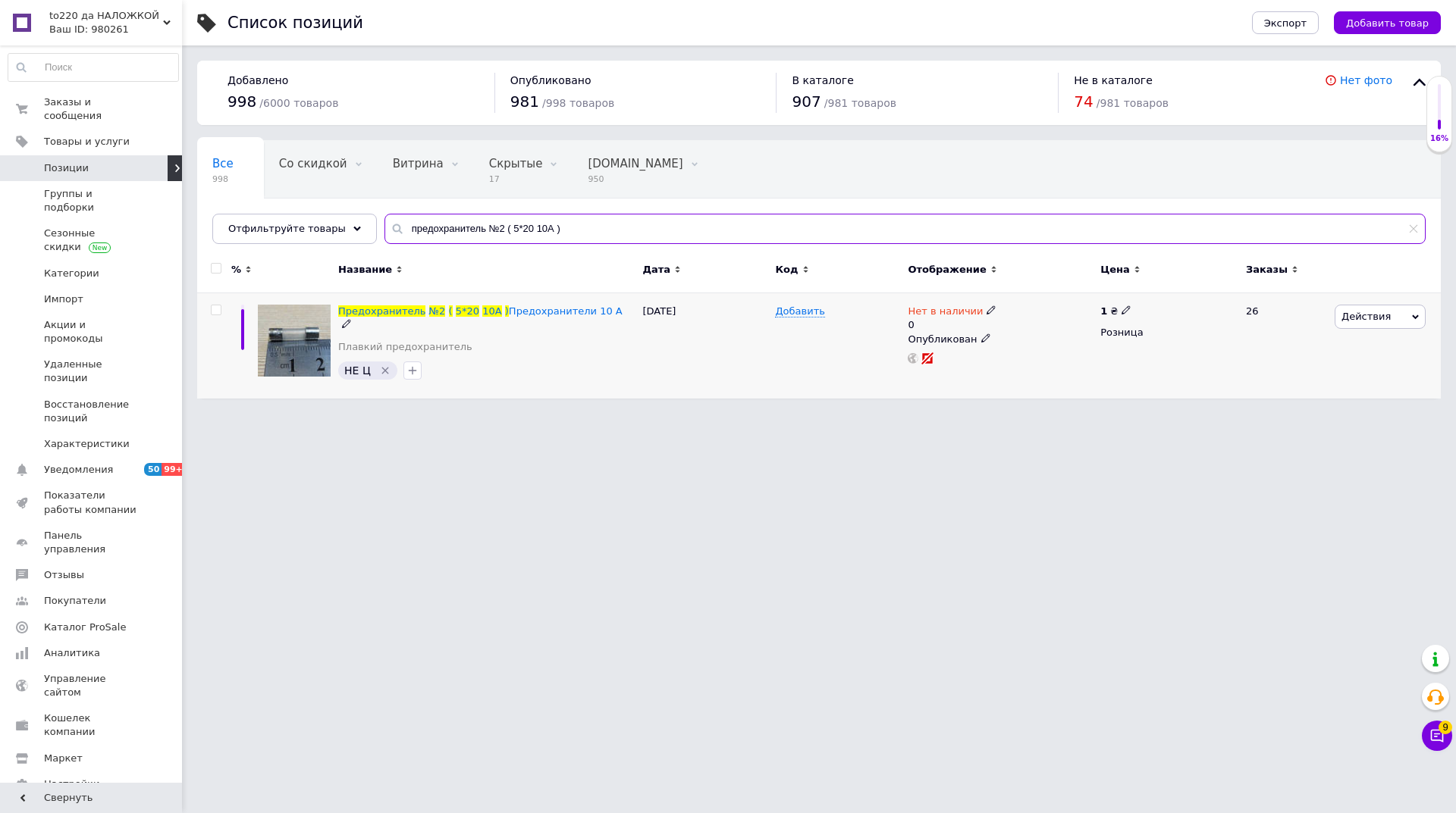
type input "предохранитель №2 ( 5*20 10А )"
click at [972, 307] on span "Нет в наличии" at bounding box center [944, 313] width 75 height 16
click at [1025, 328] on li "В наличии" at bounding box center [1072, 329] width 144 height 21
click at [1010, 351] on input "0" at bounding box center [1057, 356] width 115 height 30
type input "100"
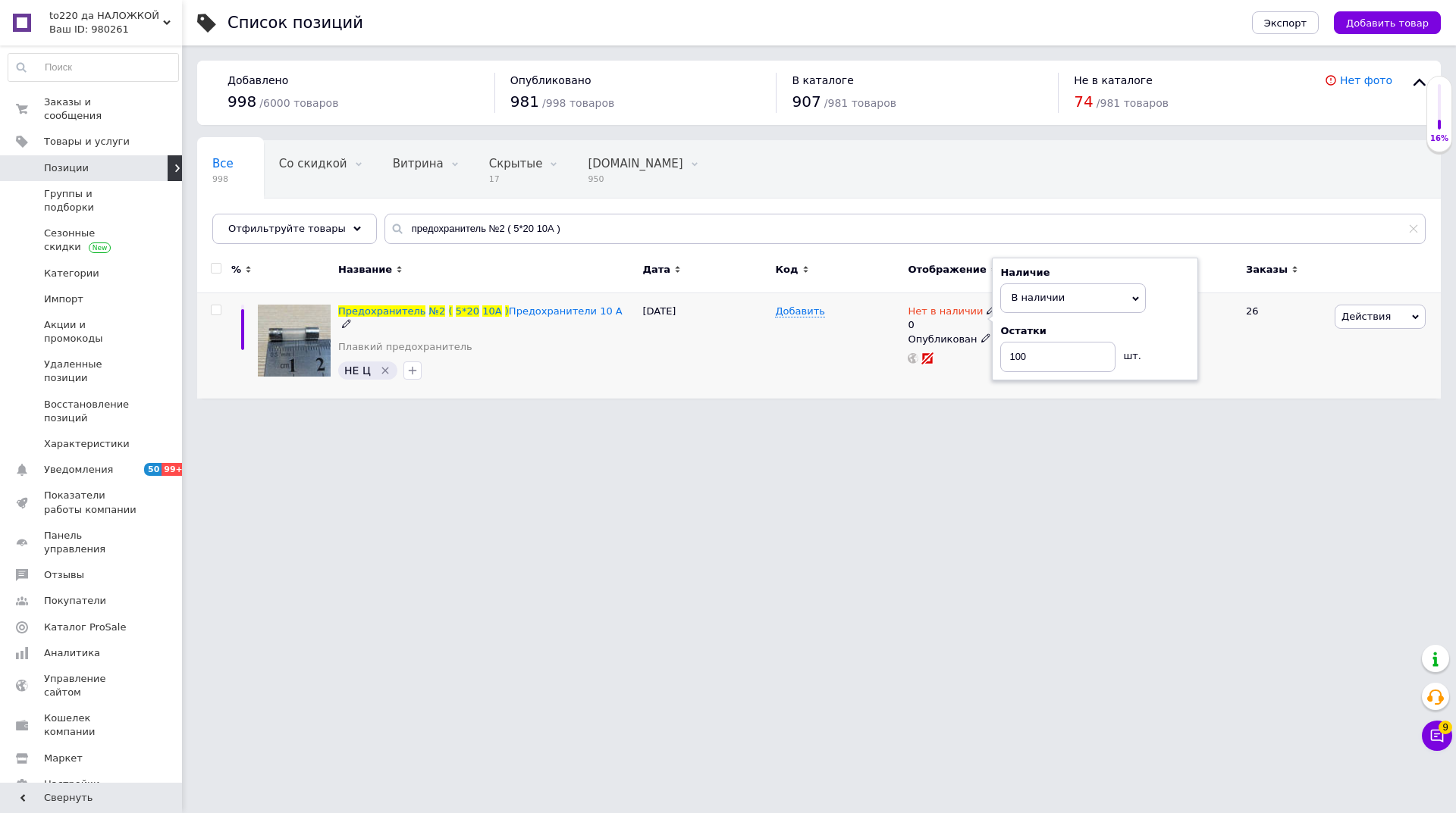
click at [818, 344] on div "Добавить" at bounding box center [836, 346] width 132 height 105
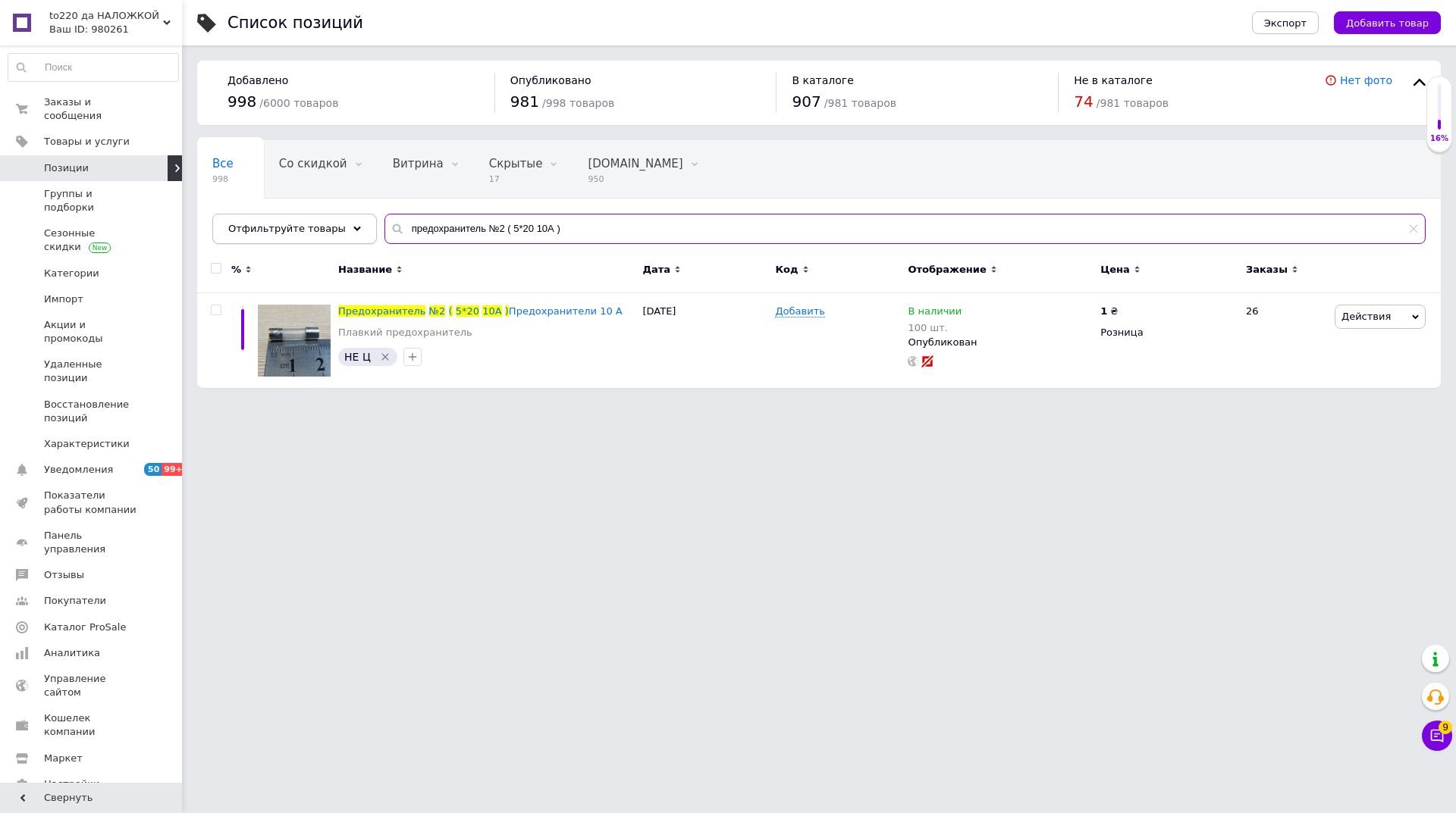
drag, startPoint x: 549, startPoint y: 224, endPoint x: 300, endPoint y: 223, distance: 249.0
click at [300, 223] on div "Отфильтруйте товары предохранитель №2 ( 5*20 10А )" at bounding box center [818, 228] width 1213 height 30
paste input "резистор многооборотный 1М"
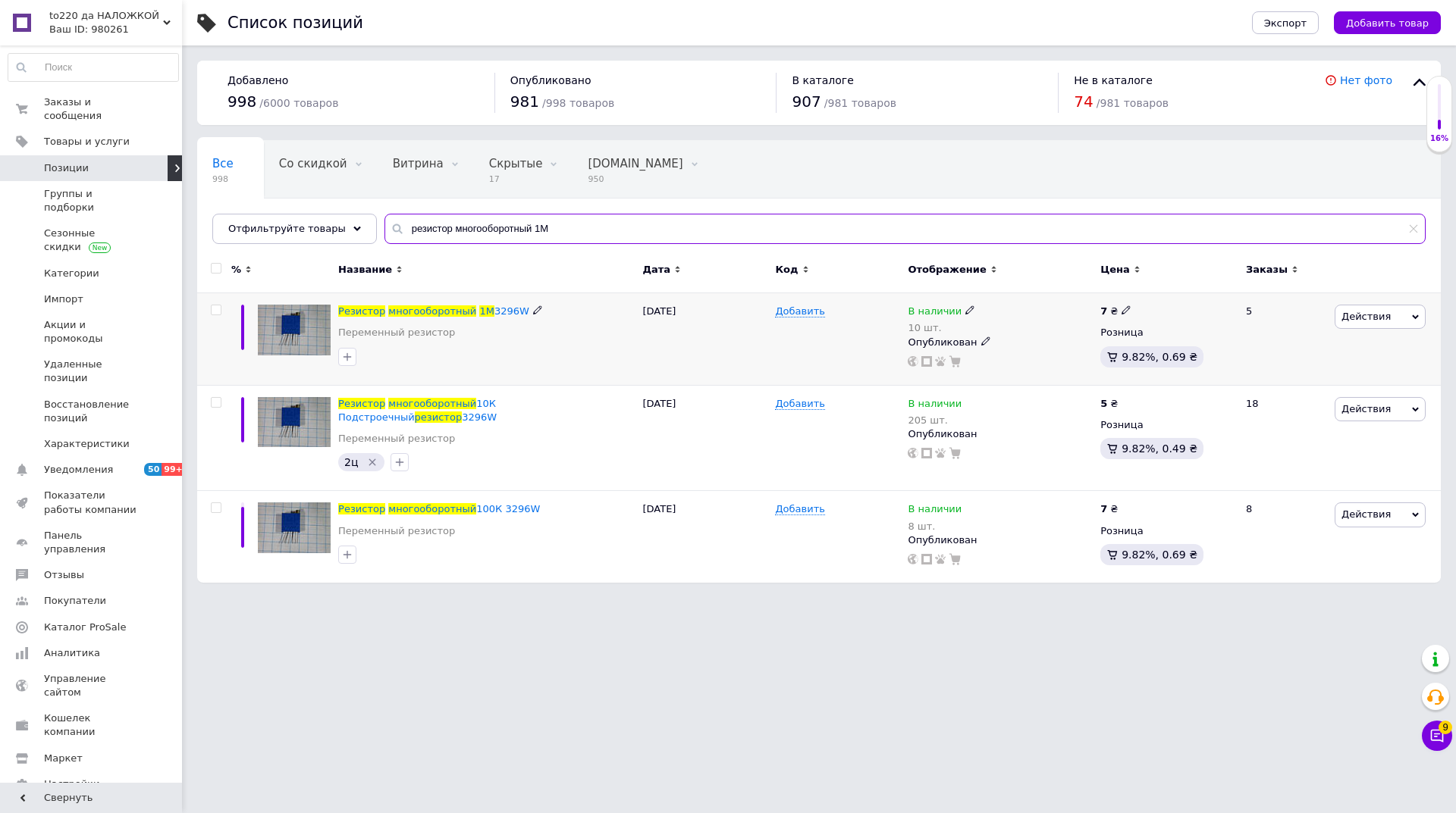
type input "резистор многооборотный 1М"
click at [956, 317] on div "В наличии" at bounding box center [941, 311] width 67 height 14
click at [1019, 303] on span "В наличии" at bounding box center [1020, 299] width 54 height 11
click at [1024, 357] on input "10" at bounding box center [1039, 358] width 115 height 30
type input "15"
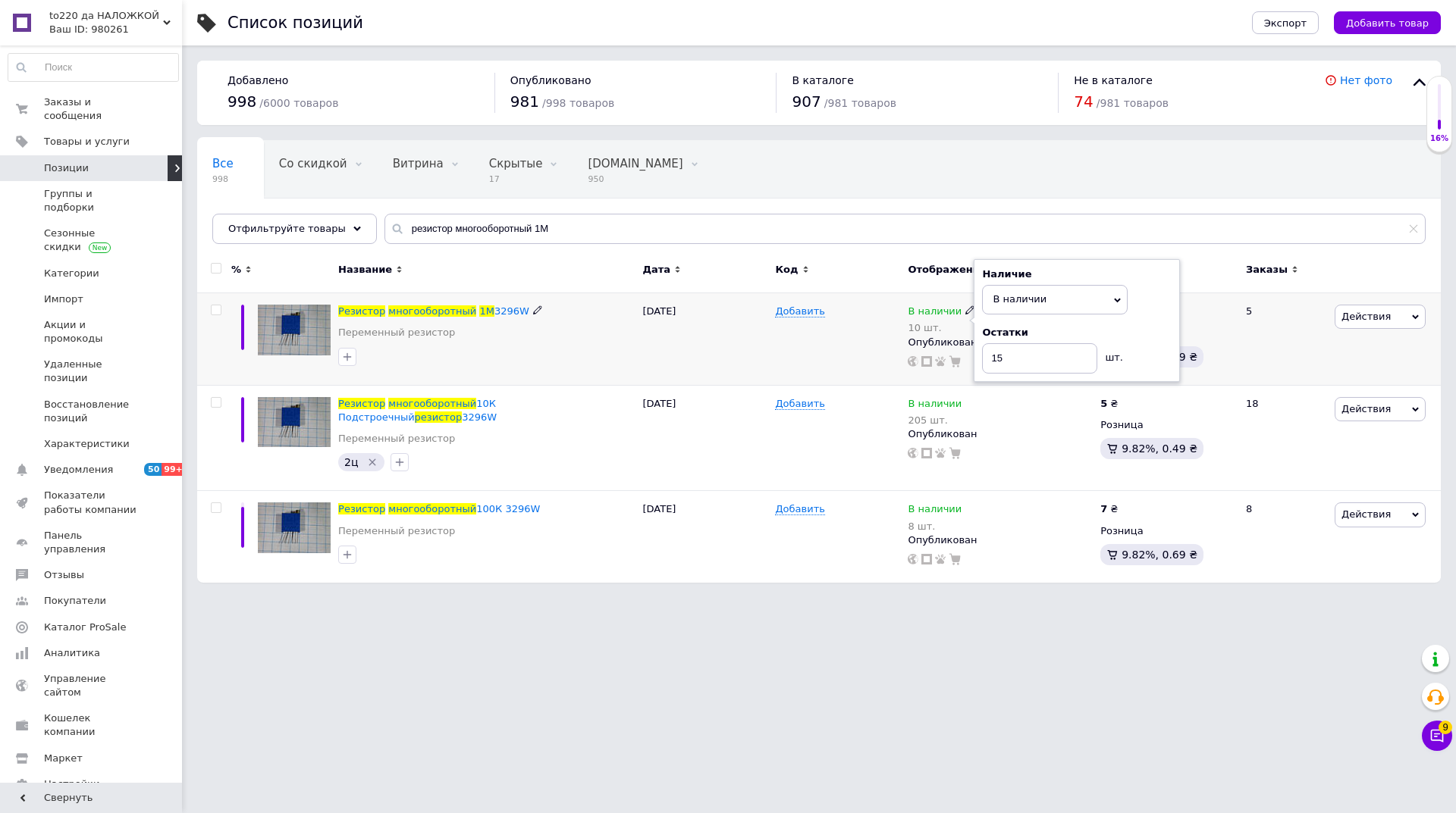
click at [814, 346] on div "Добавить" at bounding box center [836, 339] width 132 height 93
drag, startPoint x: 541, startPoint y: 229, endPoint x: 399, endPoint y: 227, distance: 142.0
click at [385, 227] on div "резистор многооборотный 1М" at bounding box center [905, 228] width 1041 height 30
paste input "50К"
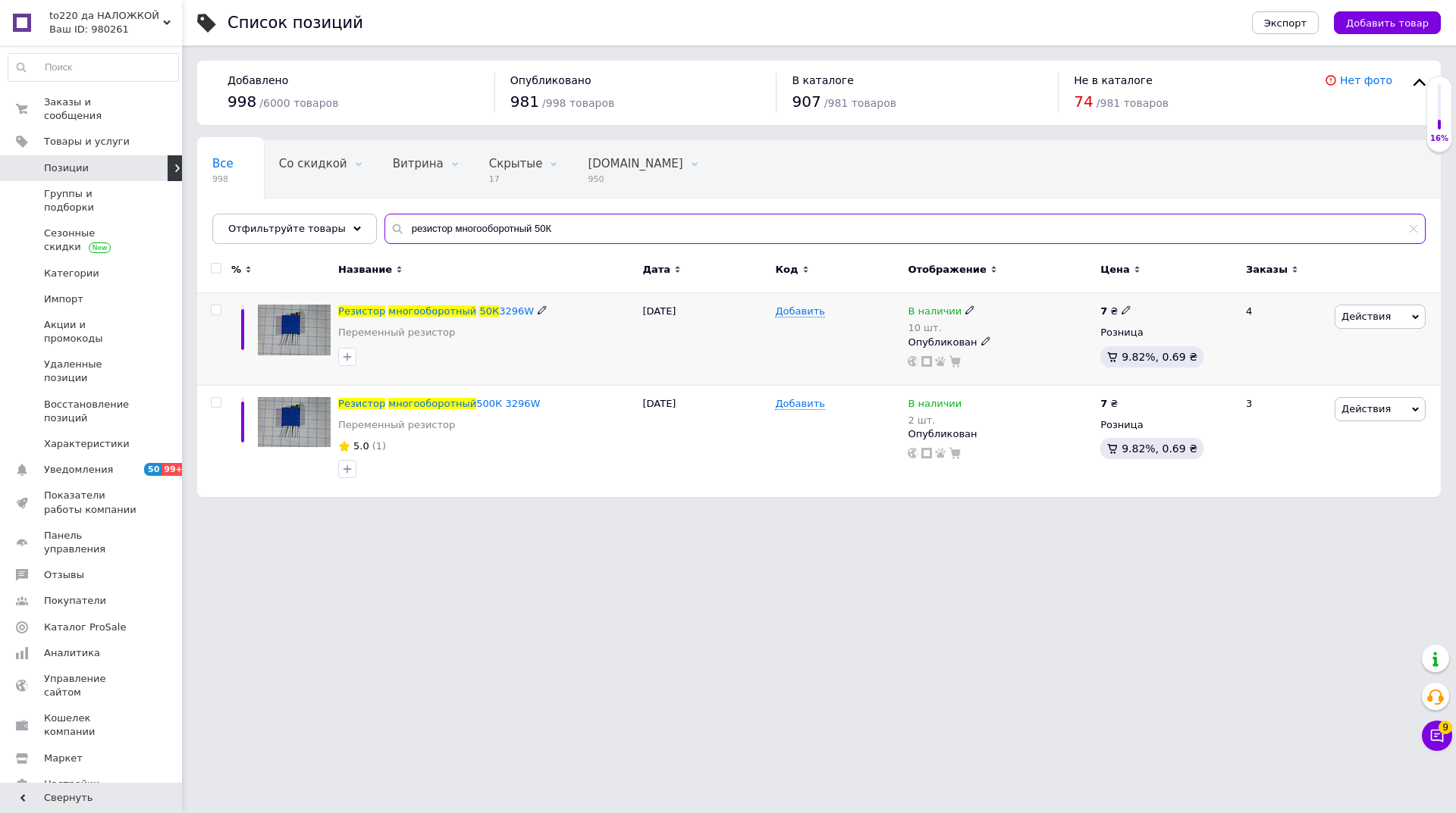
type input "резистор многооборотный 50К"
click at [957, 304] on div "В наличии 10 шт. Опубликован" at bounding box center [1000, 339] width 192 height 93
click at [965, 307] on icon at bounding box center [970, 310] width 9 height 9
click at [1012, 297] on span "В наличии" at bounding box center [1020, 299] width 54 height 11
click at [998, 356] on input "10" at bounding box center [1039, 358] width 115 height 30
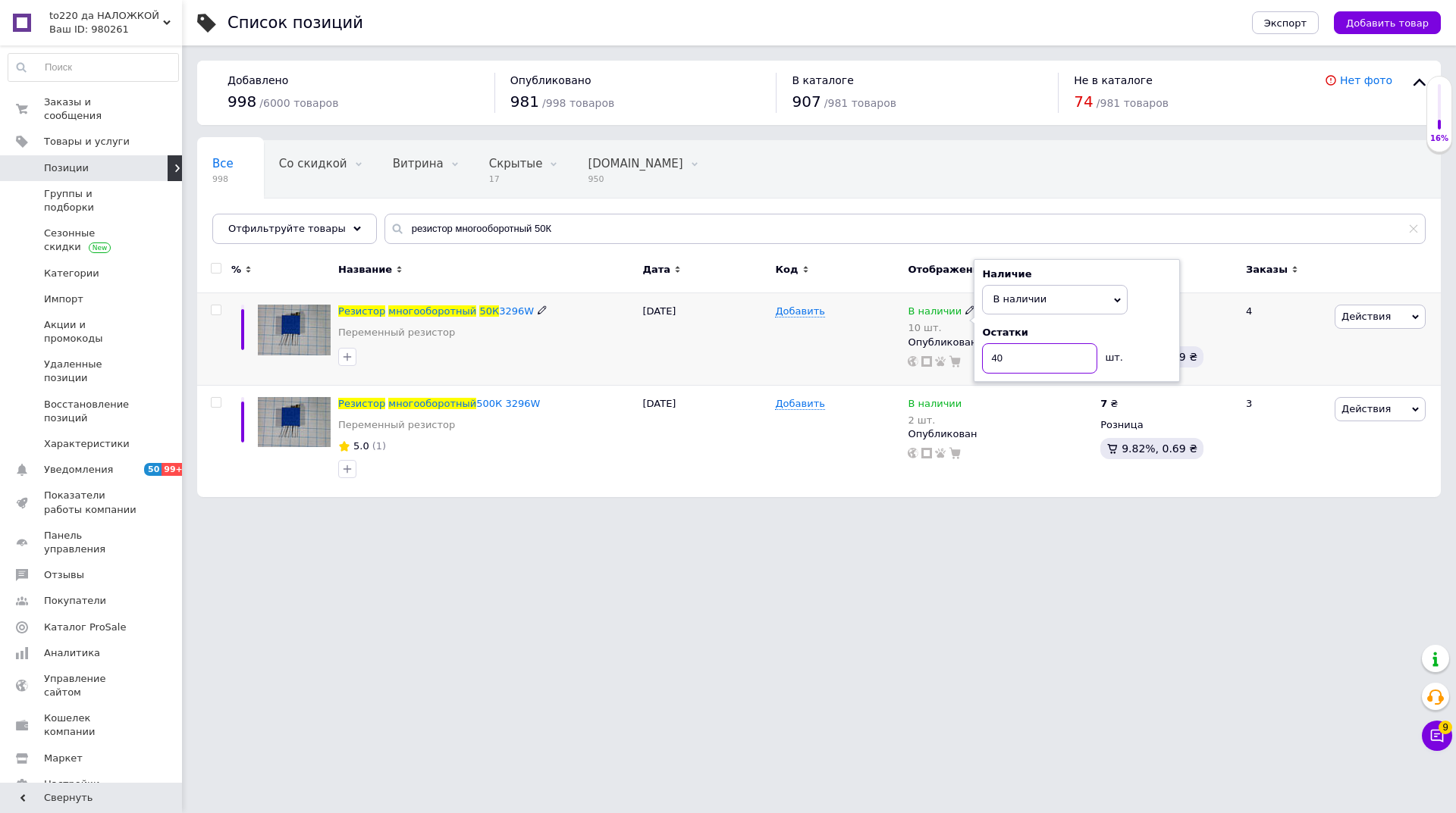
type input "40"
click at [769, 357] on div "[DATE]" at bounding box center [704, 339] width 132 height 93
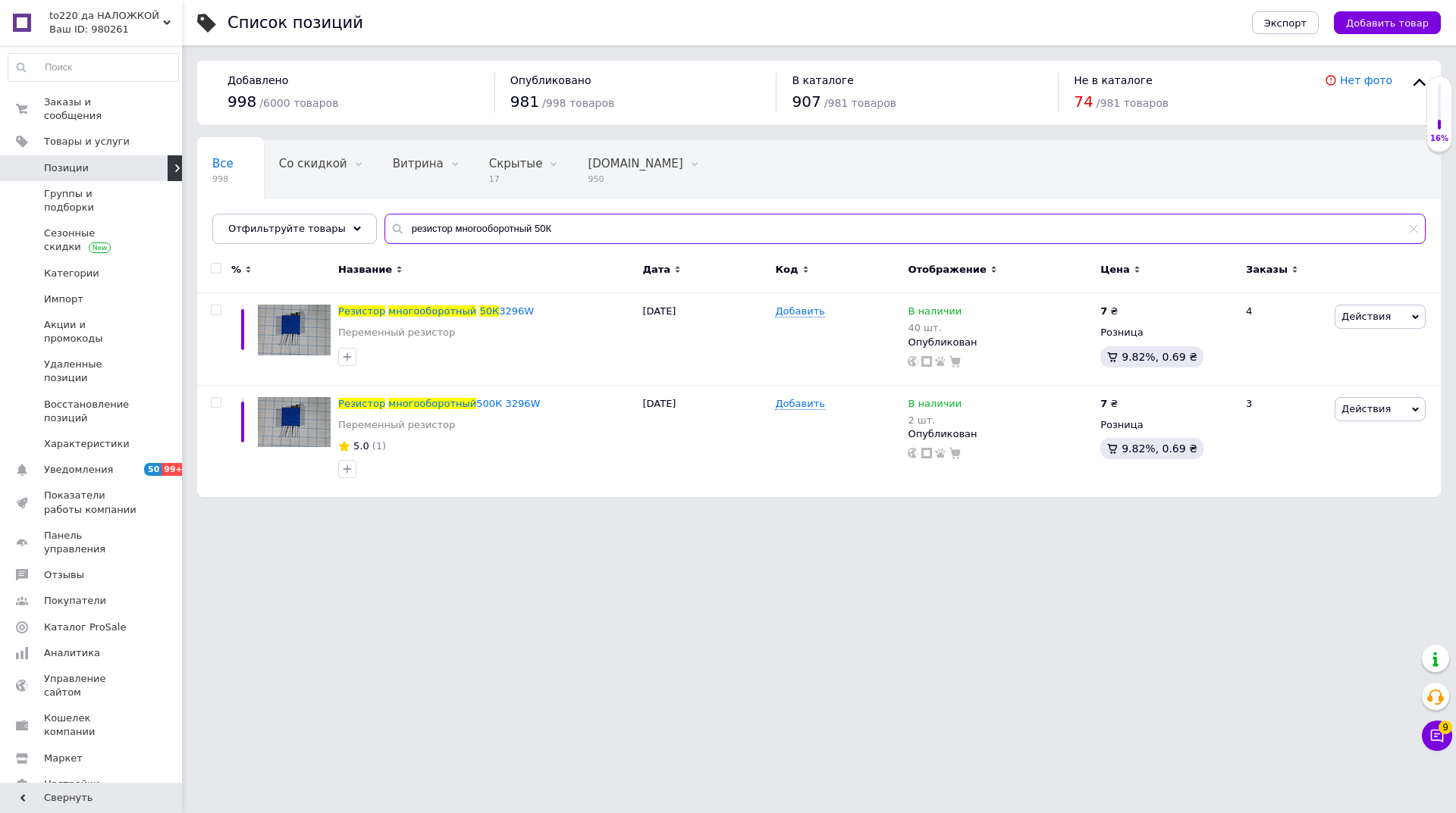
drag, startPoint x: 515, startPoint y: 222, endPoint x: 376, endPoint y: 222, distance: 139.0
click at [385, 222] on div "резистор многооборотный 50К" at bounding box center [905, 228] width 1041 height 30
paste input "Микросхема xl4016"
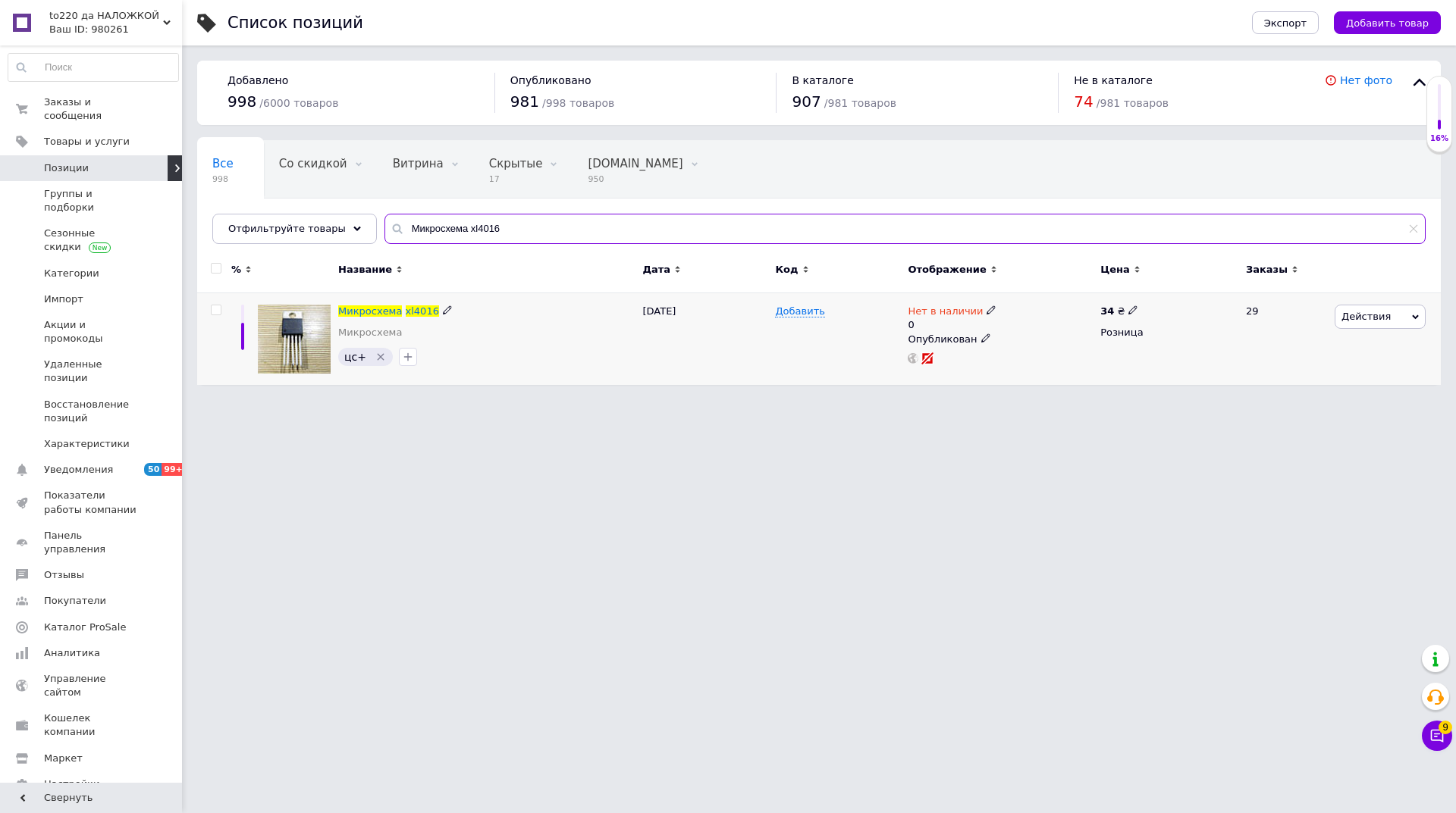
type input "Микросхема xl4016"
click at [986, 309] on icon at bounding box center [990, 310] width 9 height 9
click at [1027, 330] on li "В наличии" at bounding box center [1072, 329] width 144 height 21
click at [1009, 361] on input "0" at bounding box center [1057, 356] width 115 height 30
type input "20"
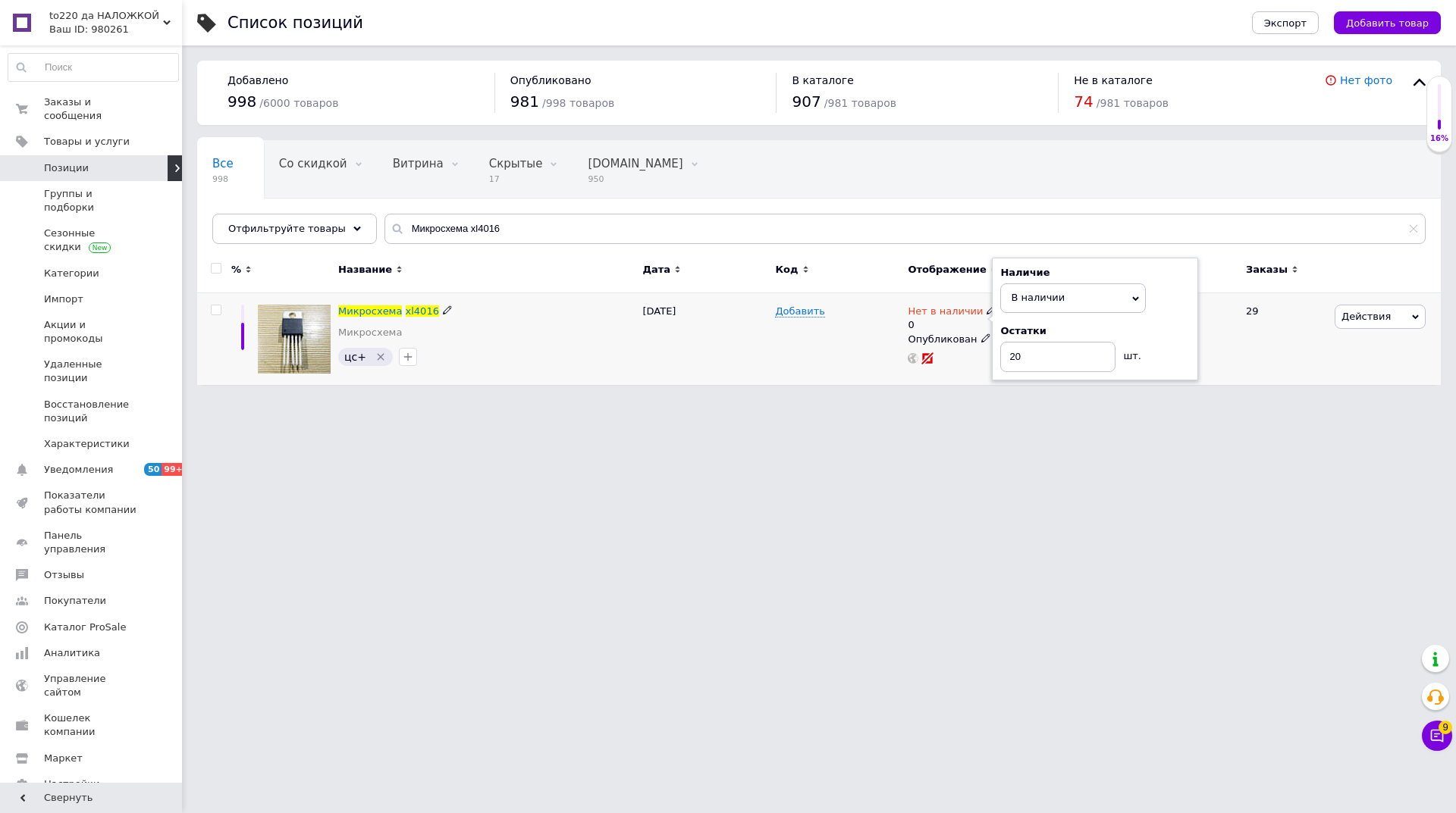
click at [822, 341] on div "Добавить" at bounding box center [836, 339] width 132 height 92
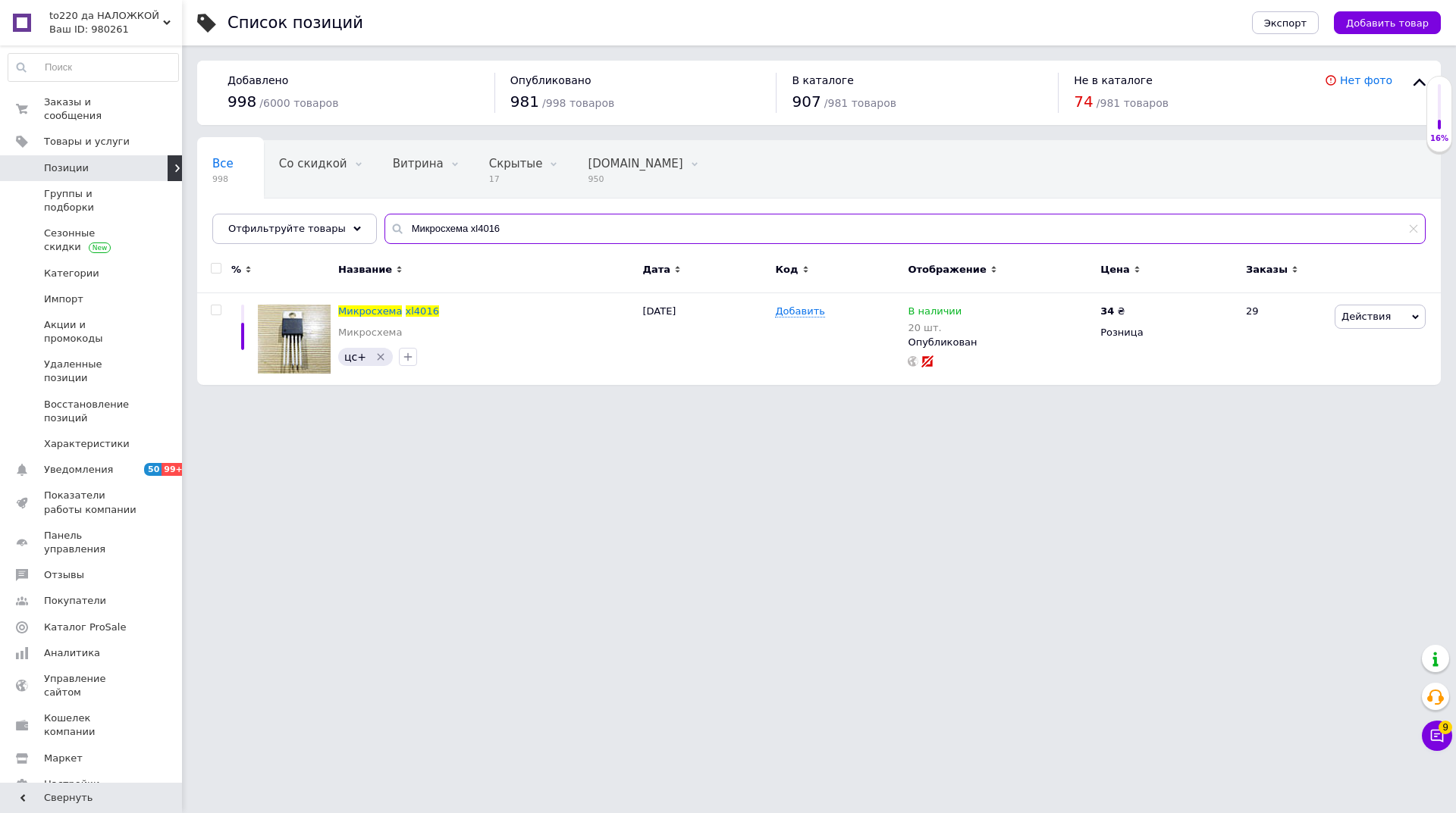
drag, startPoint x: 453, startPoint y: 229, endPoint x: 364, endPoint y: 229, distance: 89.0
click at [364, 229] on div "Все 998 Со скидкой 0 Удалить Редактировать Витрина 0 Удалить Редактировать Скры…" at bounding box center [818, 192] width 1243 height 103
paste input "иод 150EBU04"
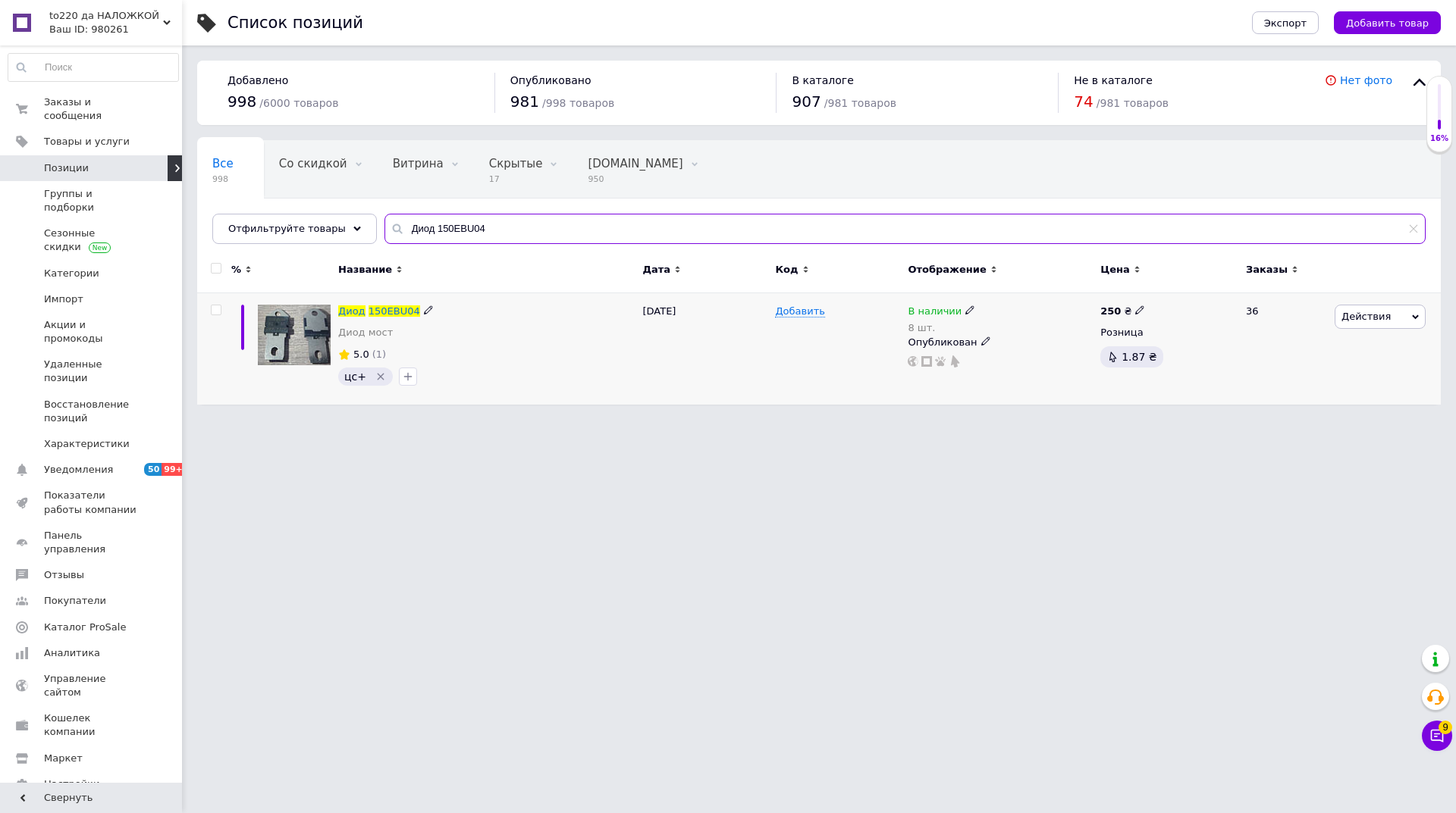
type input "Диод 150EBU04"
click at [965, 310] on use at bounding box center [970, 310] width 8 height 8
click at [1035, 293] on span "В наличии" at bounding box center [1020, 299] width 54 height 11
click at [1004, 356] on input "8" at bounding box center [1039, 358] width 115 height 30
type input "16"
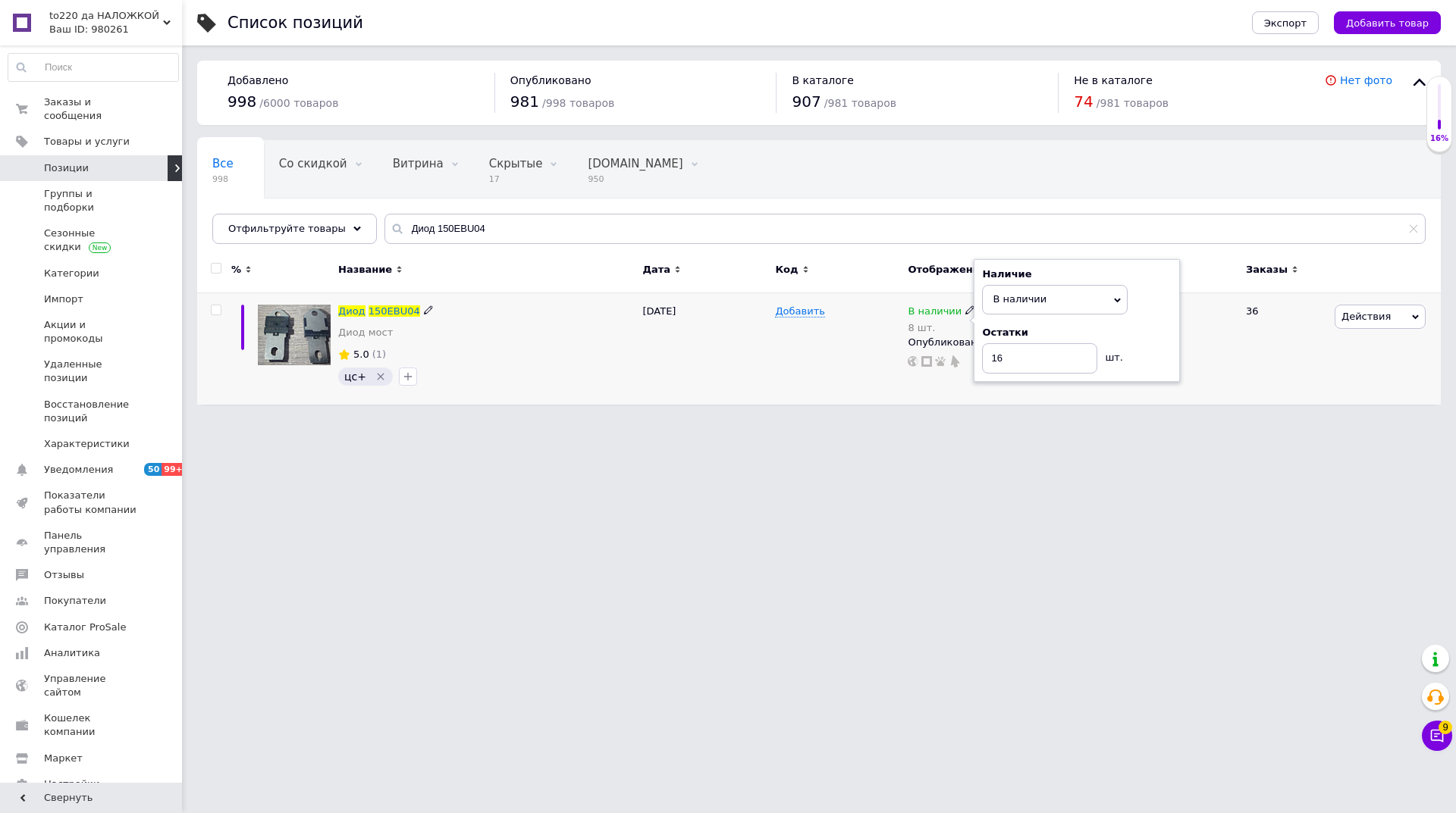
click at [738, 355] on div "[DATE]" at bounding box center [704, 349] width 132 height 112
drag, startPoint x: 480, startPoint y: 236, endPoint x: 367, endPoint y: 227, distance: 113.4
click at [385, 227] on input "Диод 150EBU04" at bounding box center [905, 228] width 1041 height 30
paste input "ранзистор FGA25N120 IGBT"
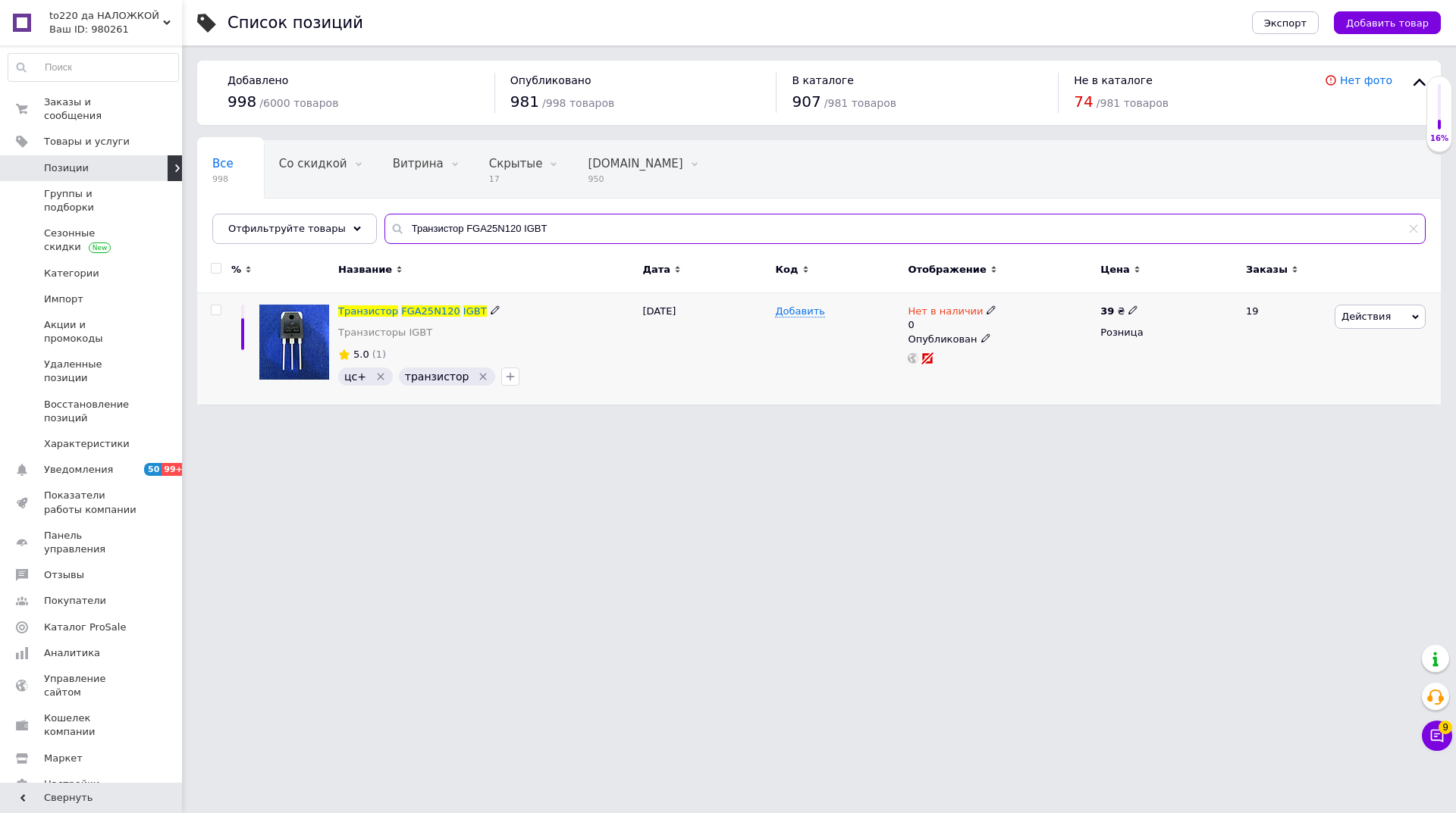
type input "Транзистор FGA25N120 IGBT"
click at [973, 309] on span "Нет в наличии" at bounding box center [944, 313] width 75 height 16
click at [1025, 338] on li "В наличии" at bounding box center [1072, 329] width 144 height 21
click at [1020, 364] on input "0" at bounding box center [1057, 356] width 115 height 30
type input "16"
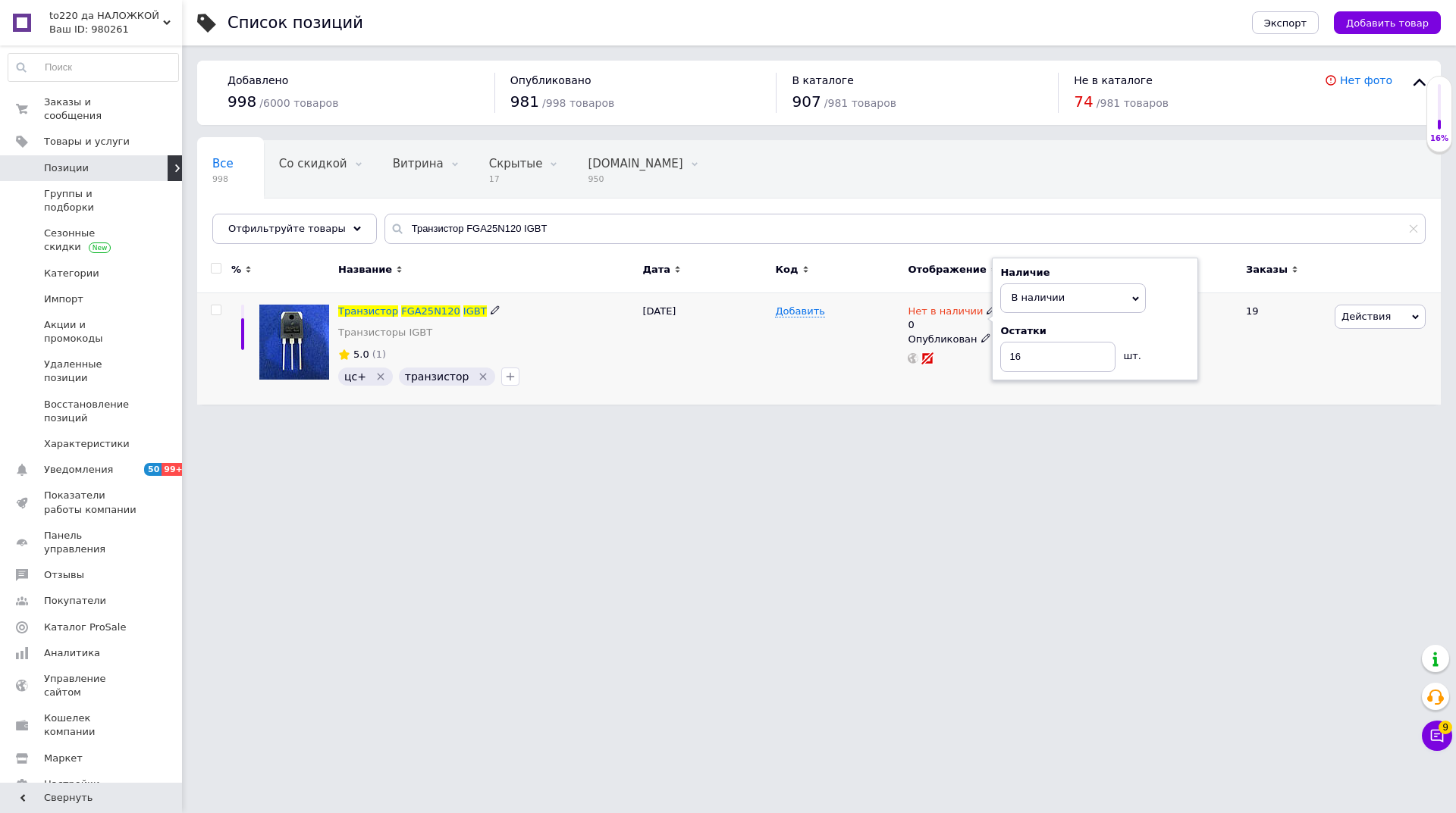
click at [825, 328] on div "Добавить" at bounding box center [836, 349] width 132 height 112
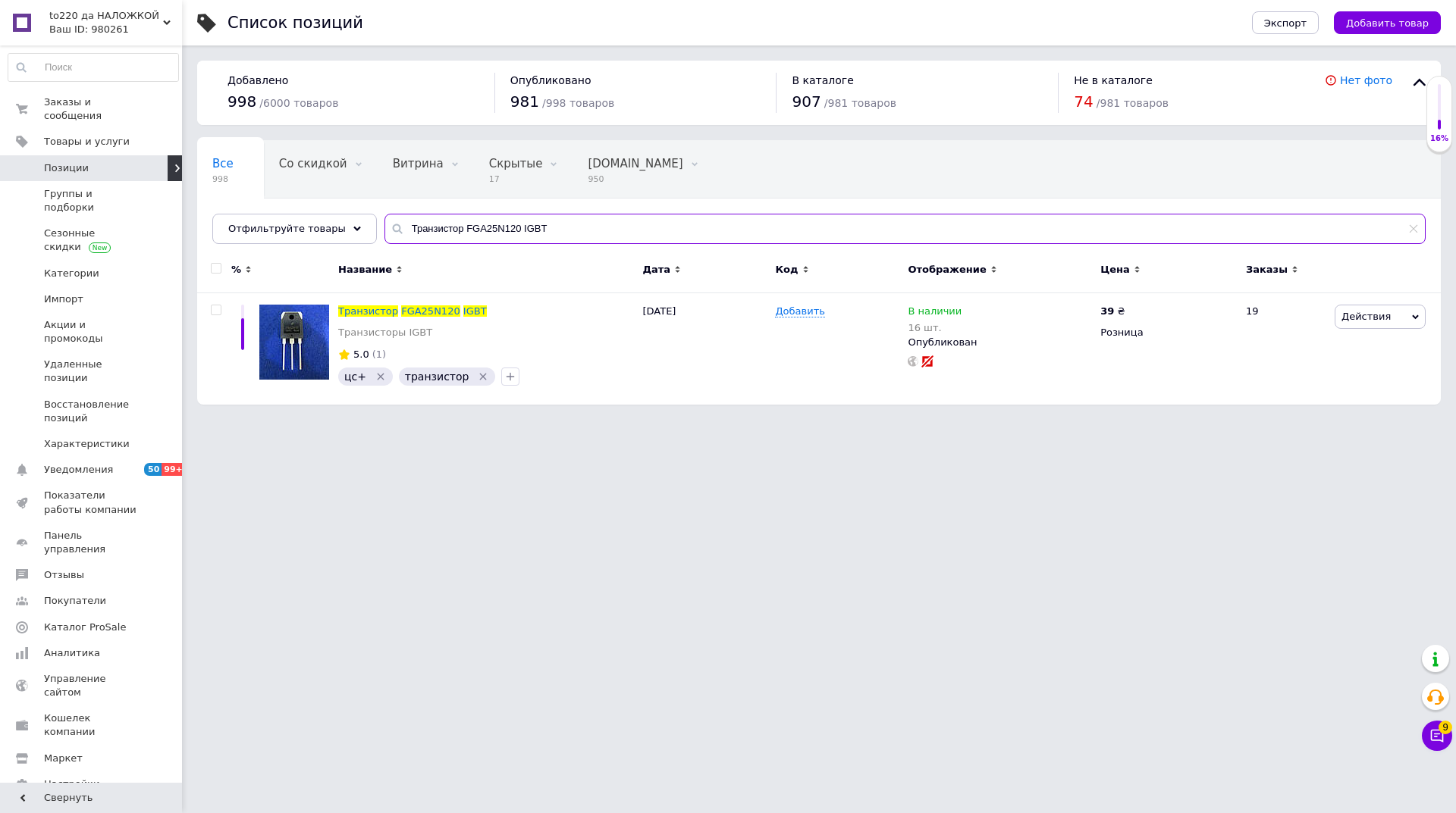
drag, startPoint x: 541, startPoint y: 232, endPoint x: 391, endPoint y: 232, distance: 150.0
click at [391, 232] on input "Транзистор FGA25N120 IGBT" at bounding box center [905, 228] width 1041 height 30
paste input "олпачок kcd 4"
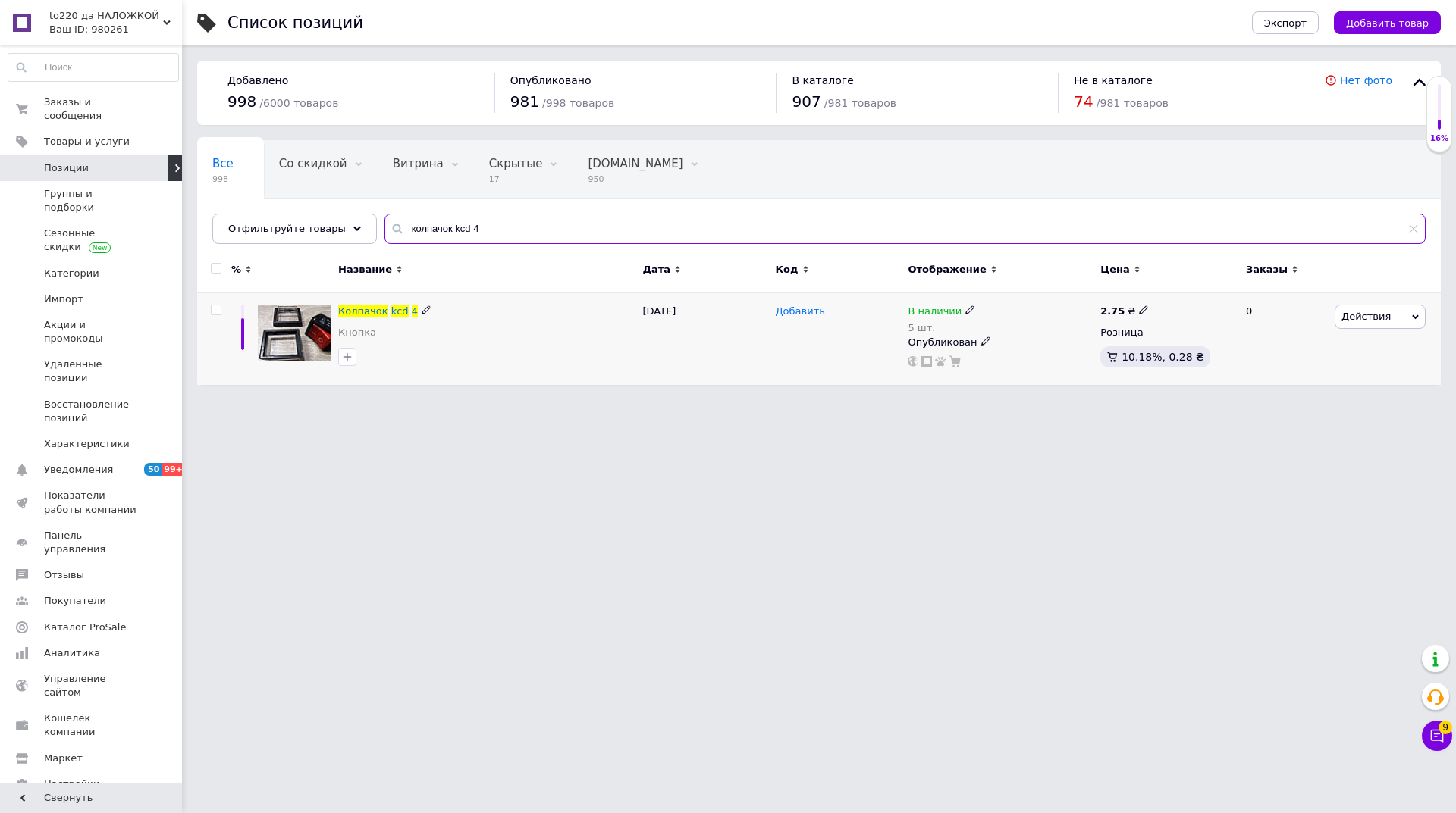
type input "колпачок kcd 4"
click at [965, 305] on span at bounding box center [970, 310] width 9 height 11
drag, startPoint x: 1024, startPoint y: 301, endPoint x: 985, endPoint y: 363, distance: 73.2
click at [1024, 302] on span "В наличии" at bounding box center [1020, 299] width 54 height 11
click at [986, 359] on input "5" at bounding box center [1039, 358] width 115 height 30
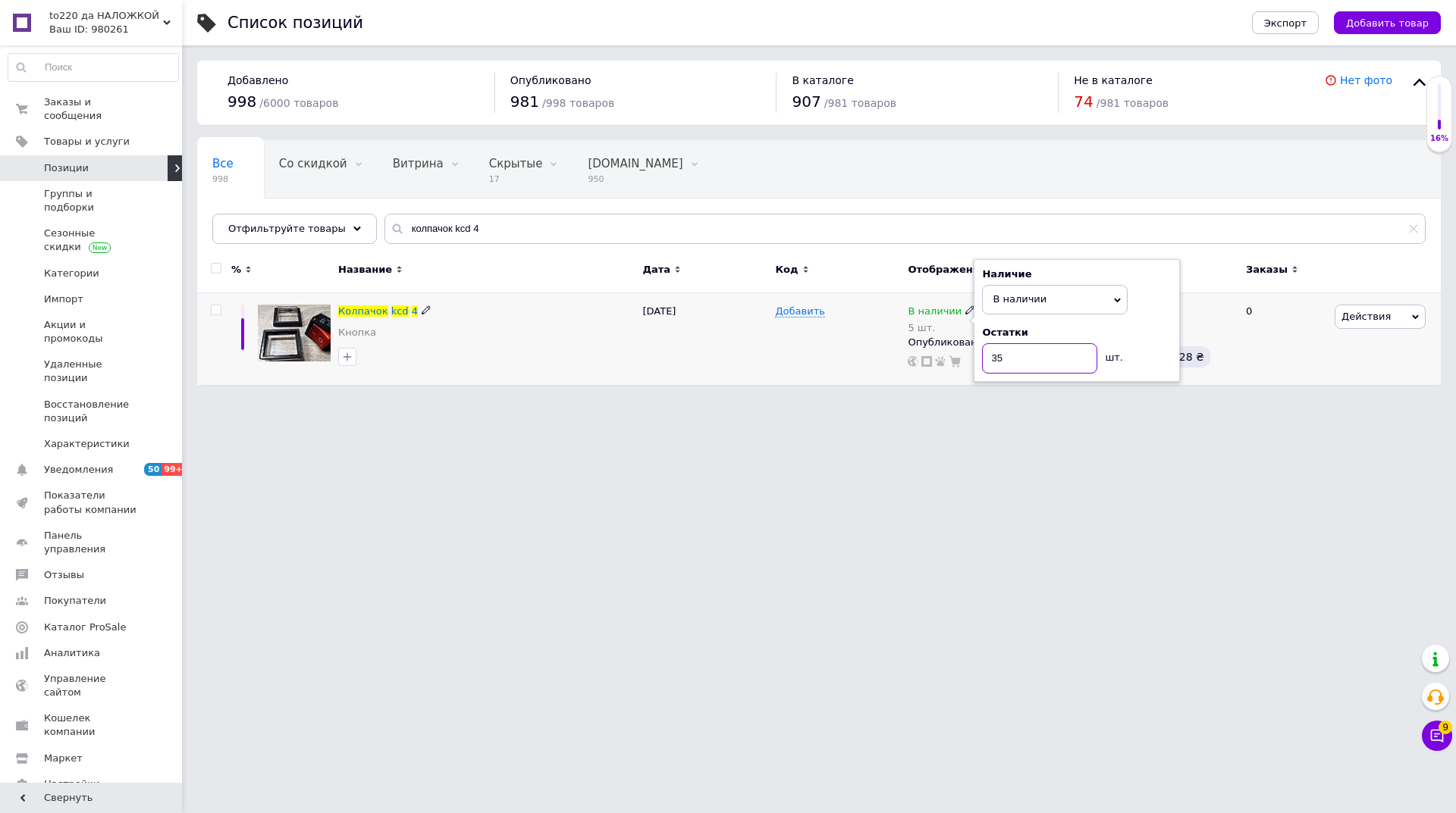
type input "35"
click at [730, 337] on div "[DATE]" at bounding box center [704, 339] width 132 height 92
